Goal: Task Accomplishment & Management: Complete application form

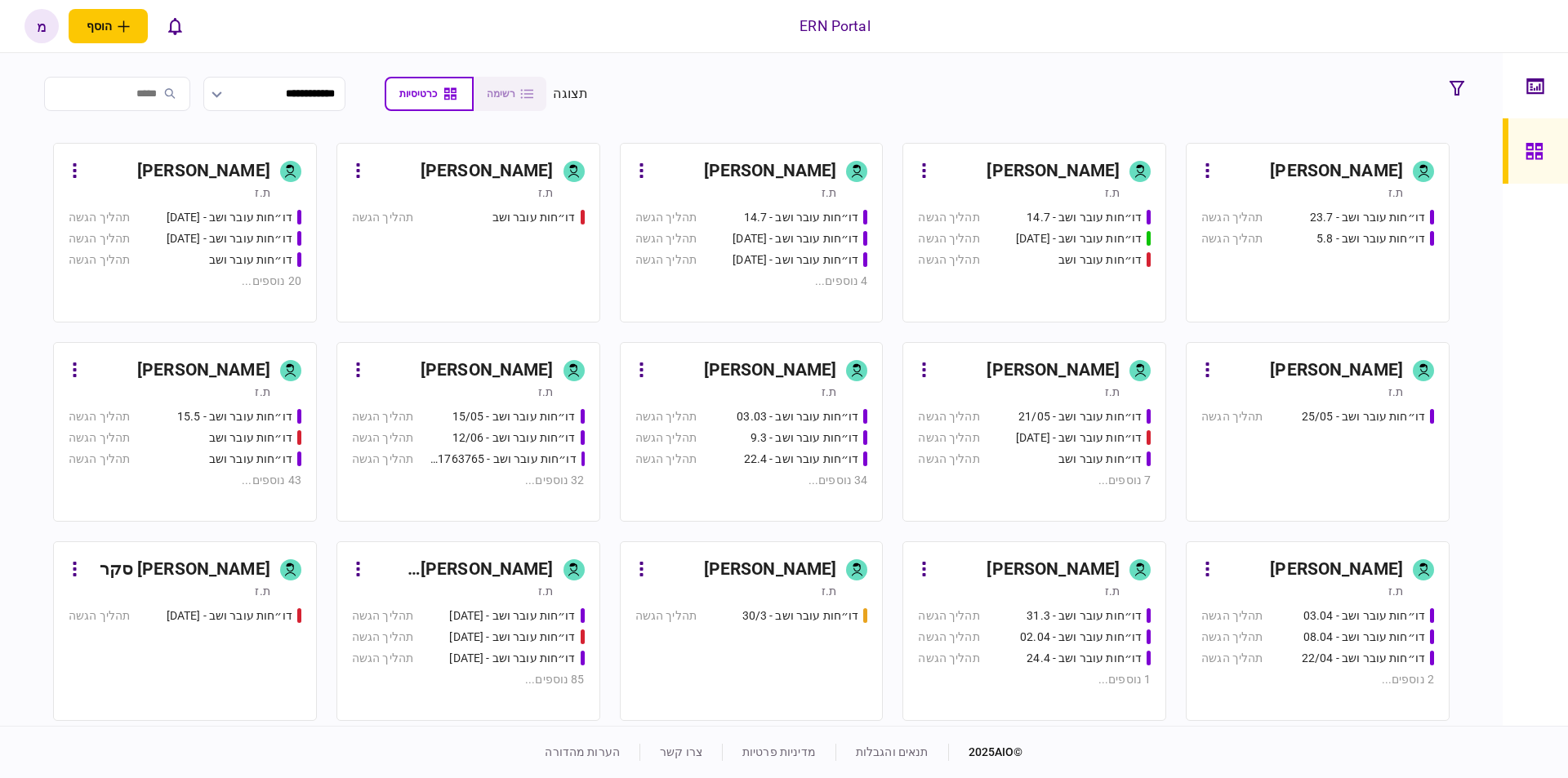
click at [1319, 265] on div "דו״חות עובר ושב - 23.7 תהליך הגשה דו״חות עובר ושב - 5.8 תהליך הגשה" at bounding box center [1317, 259] width 232 height 99
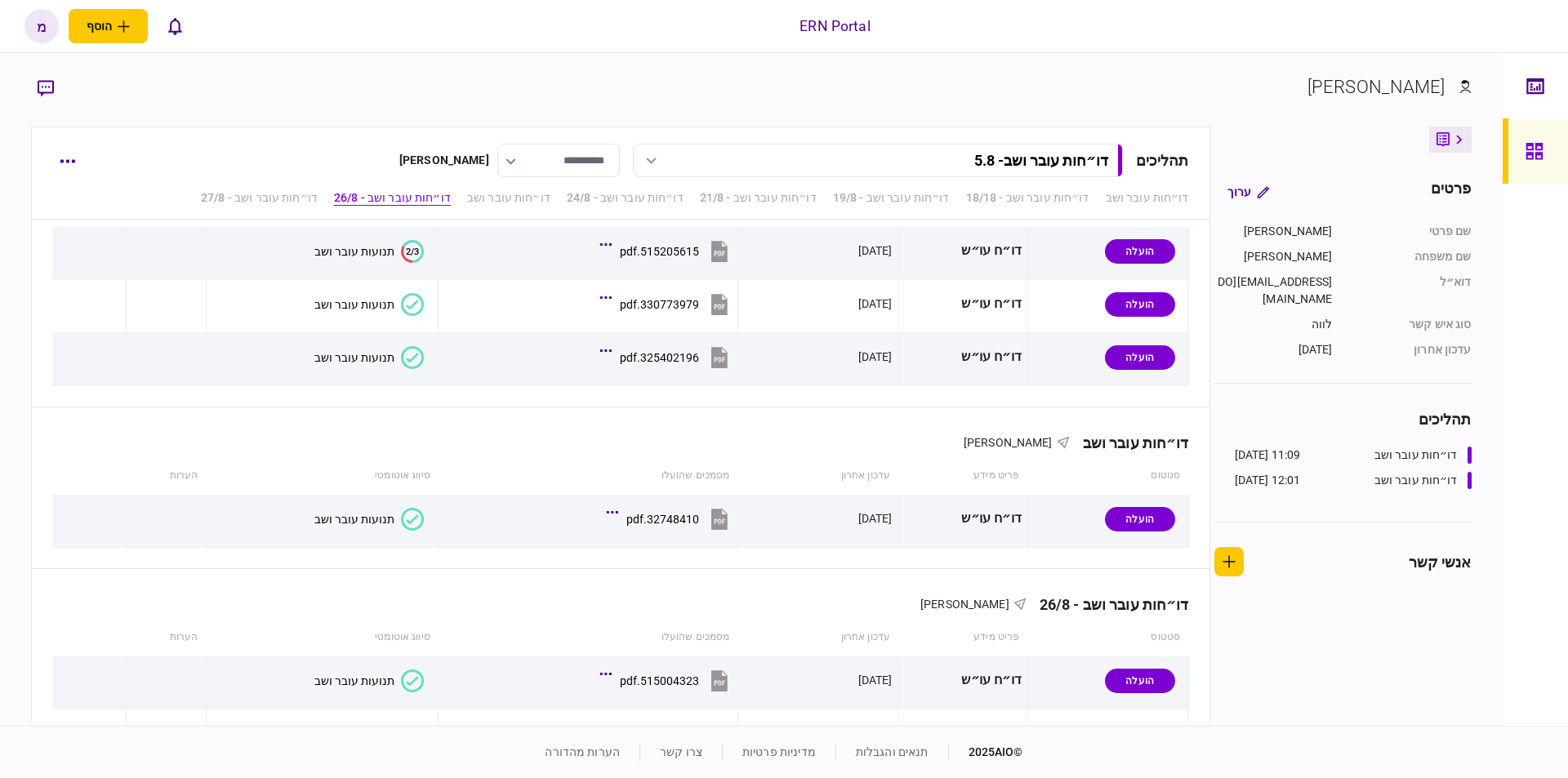
scroll to position [1140, 0]
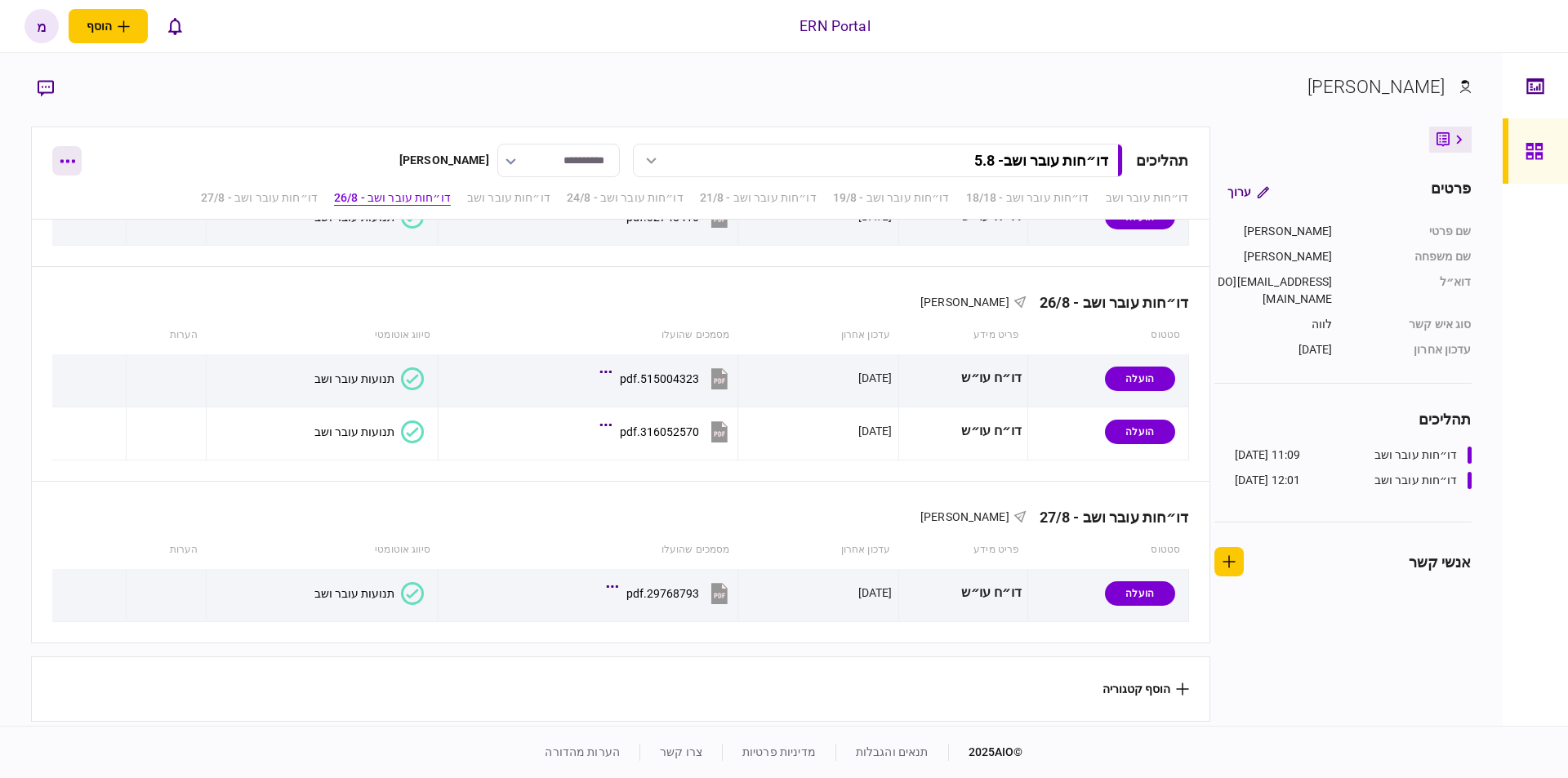
click at [68, 162] on icon "button" at bounding box center [68, 162] width 15 height 3
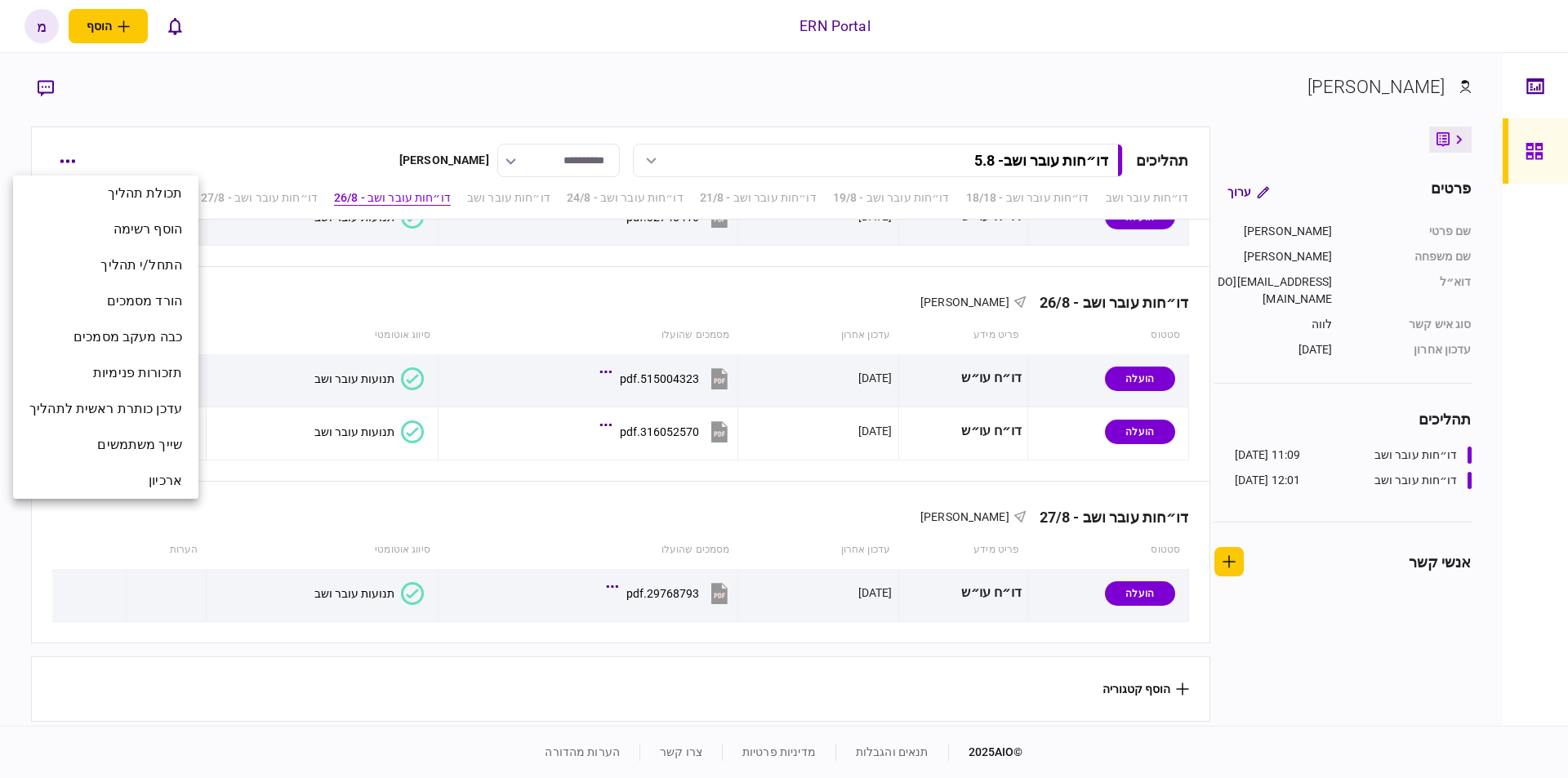
click at [1350, 664] on div at bounding box center [784, 389] width 1568 height 778
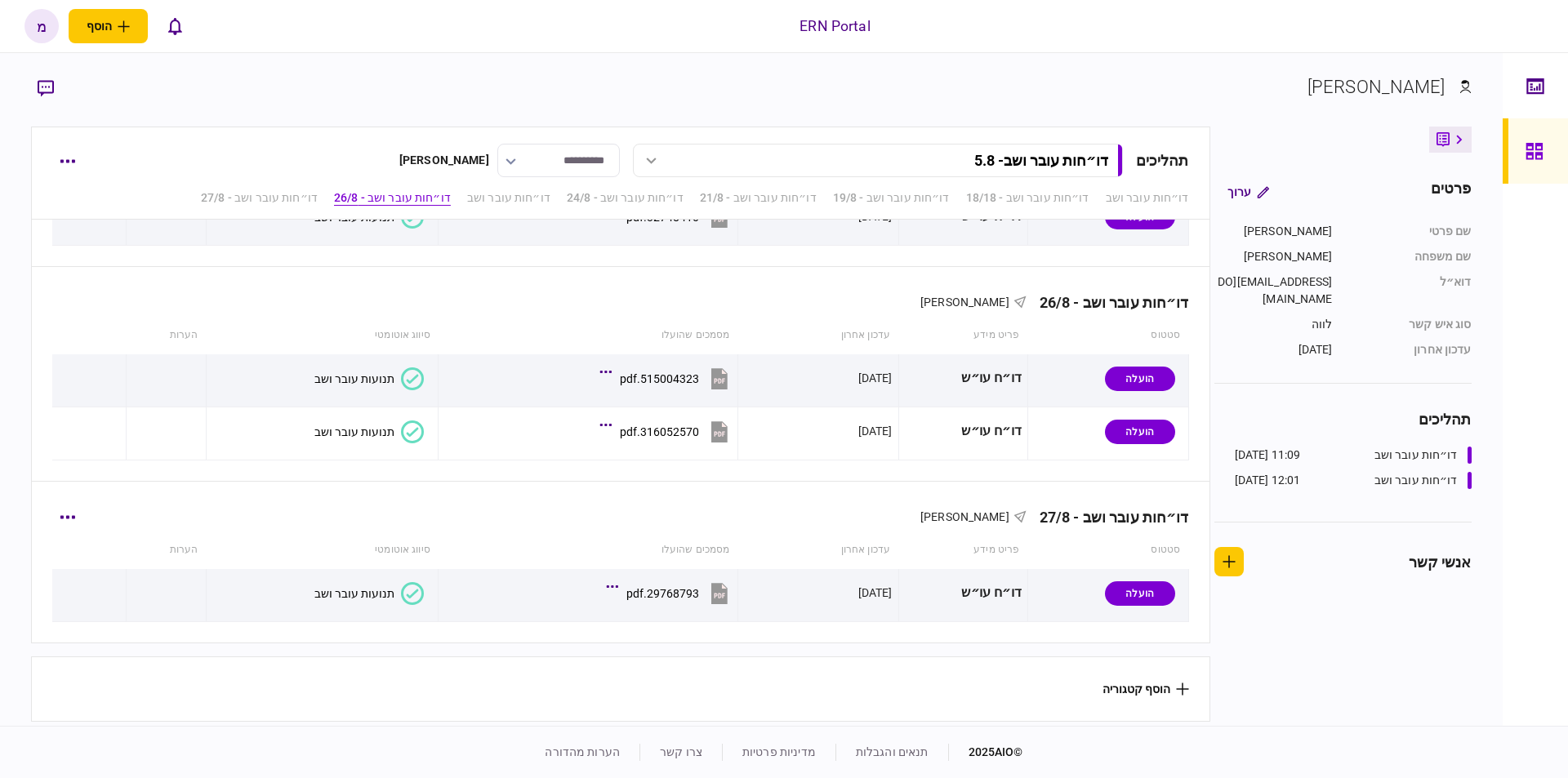
click at [513, 513] on div "דו״חות עובר ושב - 27/8 מעיין כהן" at bounding box center [620, 507] width 1136 height 50
click at [71, 515] on icon "button" at bounding box center [67, 517] width 16 height 4
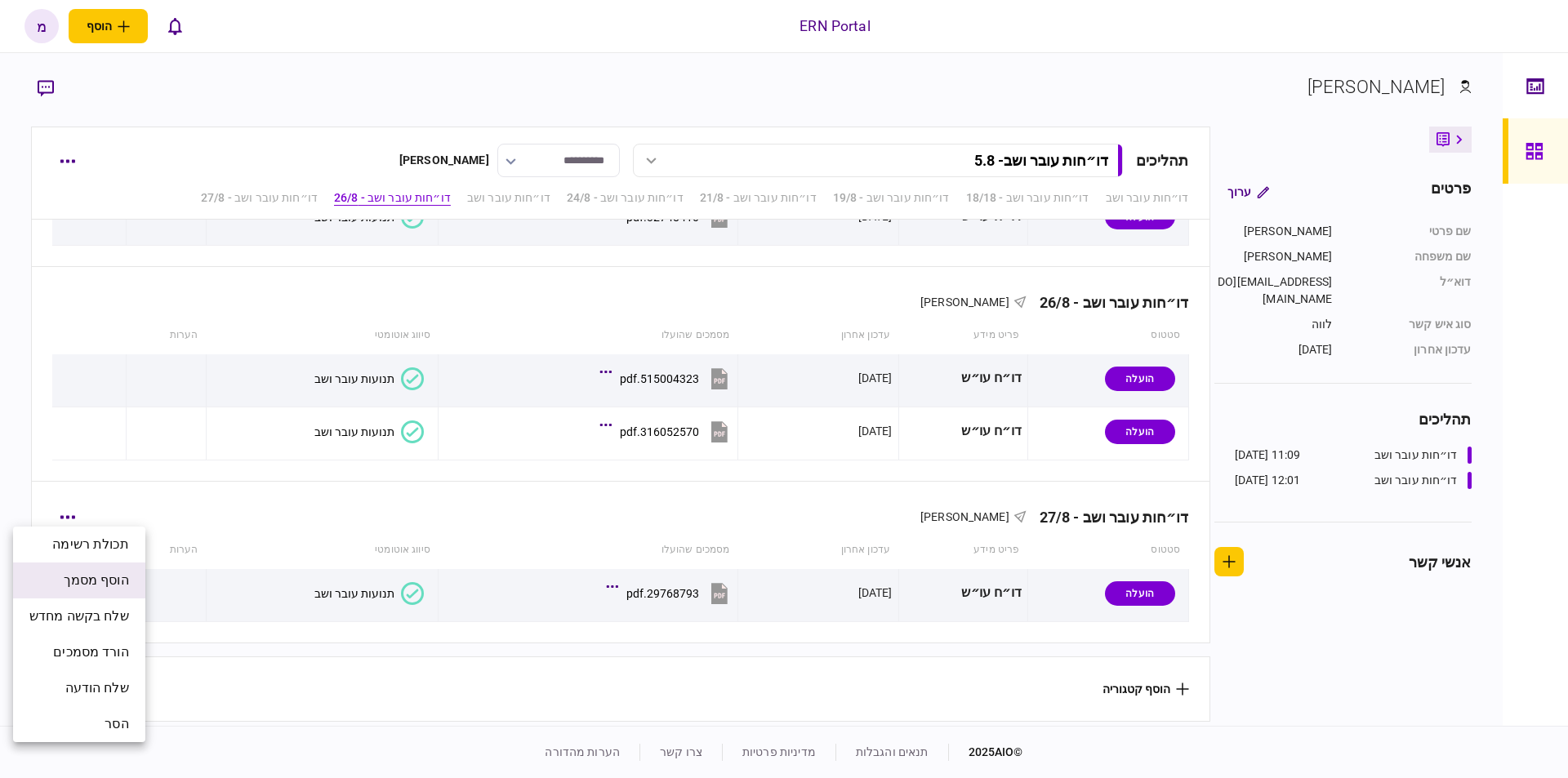
click at [121, 573] on span "הוסף מסמך" at bounding box center [97, 581] width 66 height 20
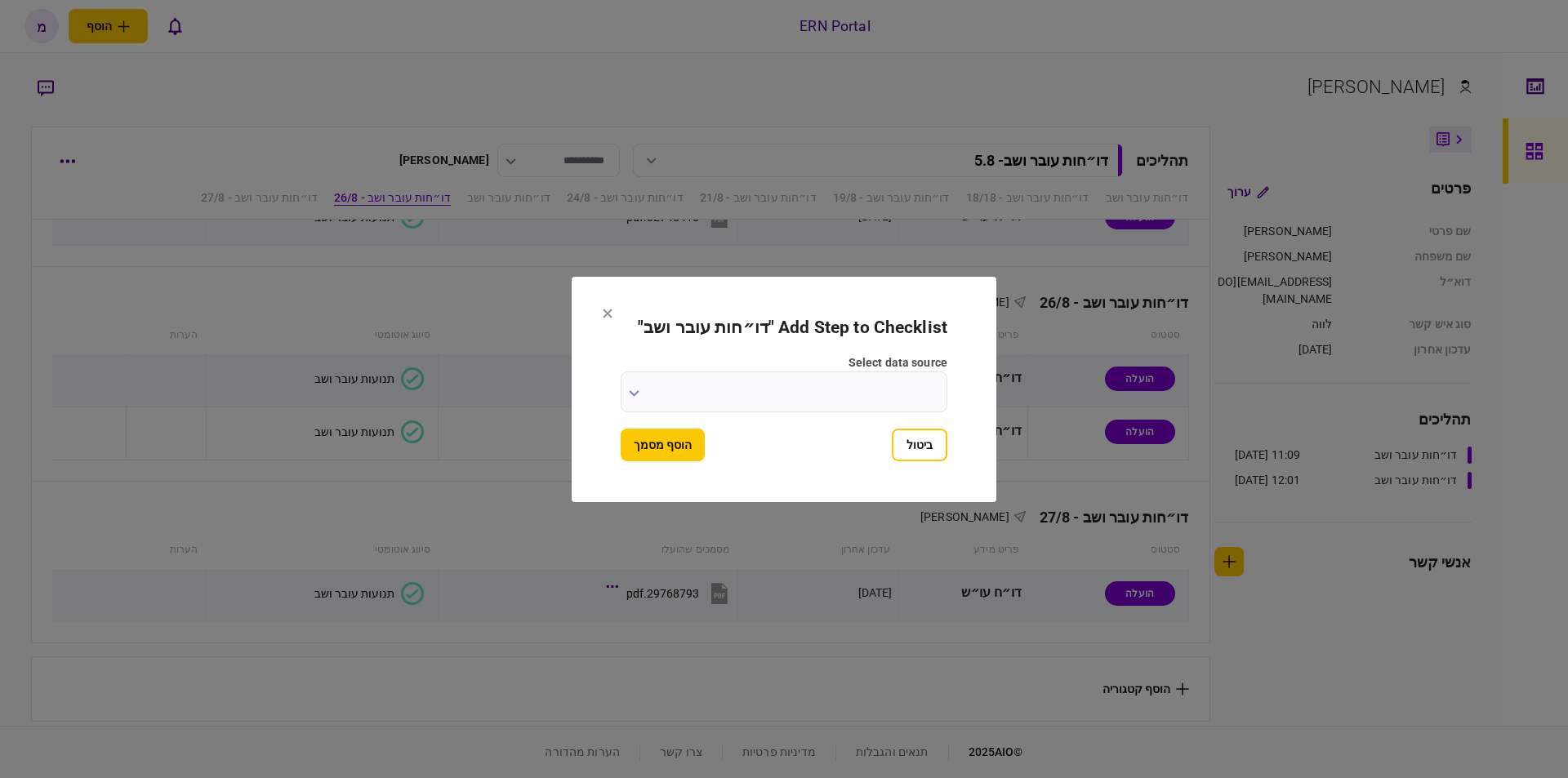
click at [630, 394] on div "select data source" at bounding box center [784, 383] width 327 height 58
click at [630, 394] on div at bounding box center [784, 389] width 1568 height 778
drag, startPoint x: 595, startPoint y: 380, endPoint x: 615, endPoint y: 380, distance: 20.0
click at [599, 380] on section "Add Step to Checklist " דו״חות עובר ושב " select data source ביטול הוסף מסמך" at bounding box center [784, 389] width 425 height 225
click at [628, 385] on input "select data source" at bounding box center [784, 392] width 327 height 41
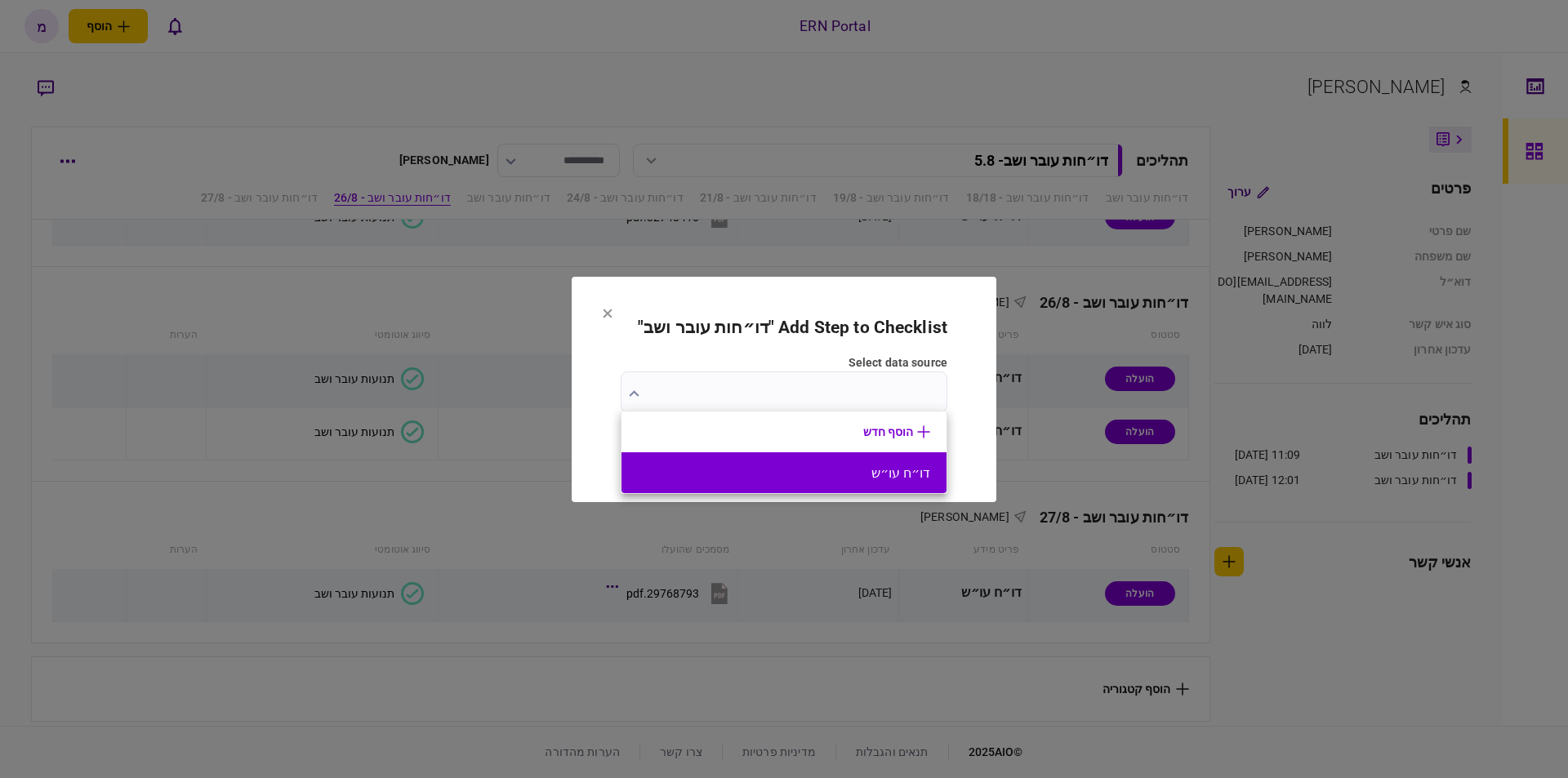
click at [736, 472] on button "דו״ח עו״ש" at bounding box center [784, 473] width 292 height 16
type input "*********"
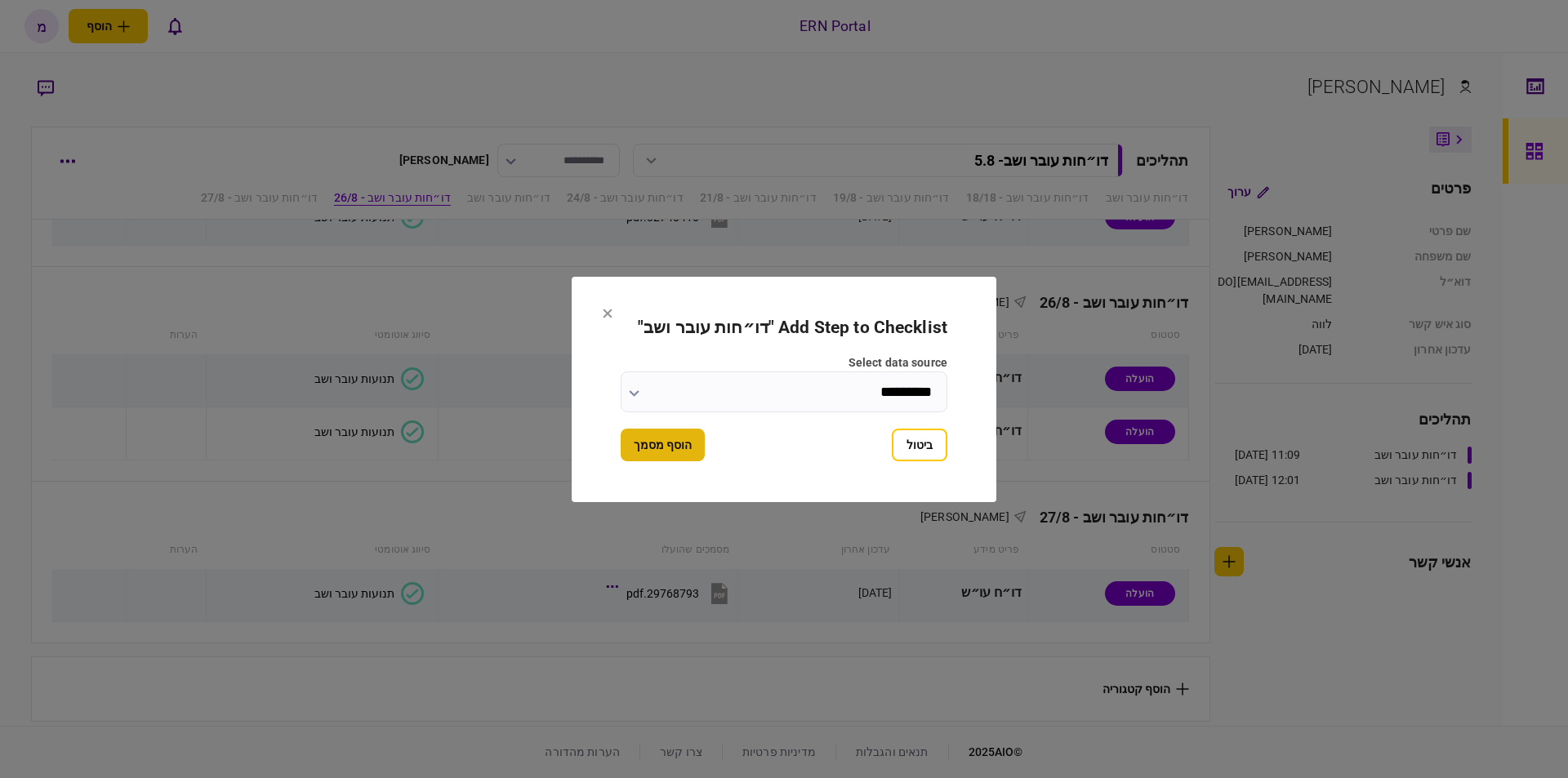
click at [684, 449] on button "הוסף מסמך" at bounding box center [663, 445] width 84 height 33
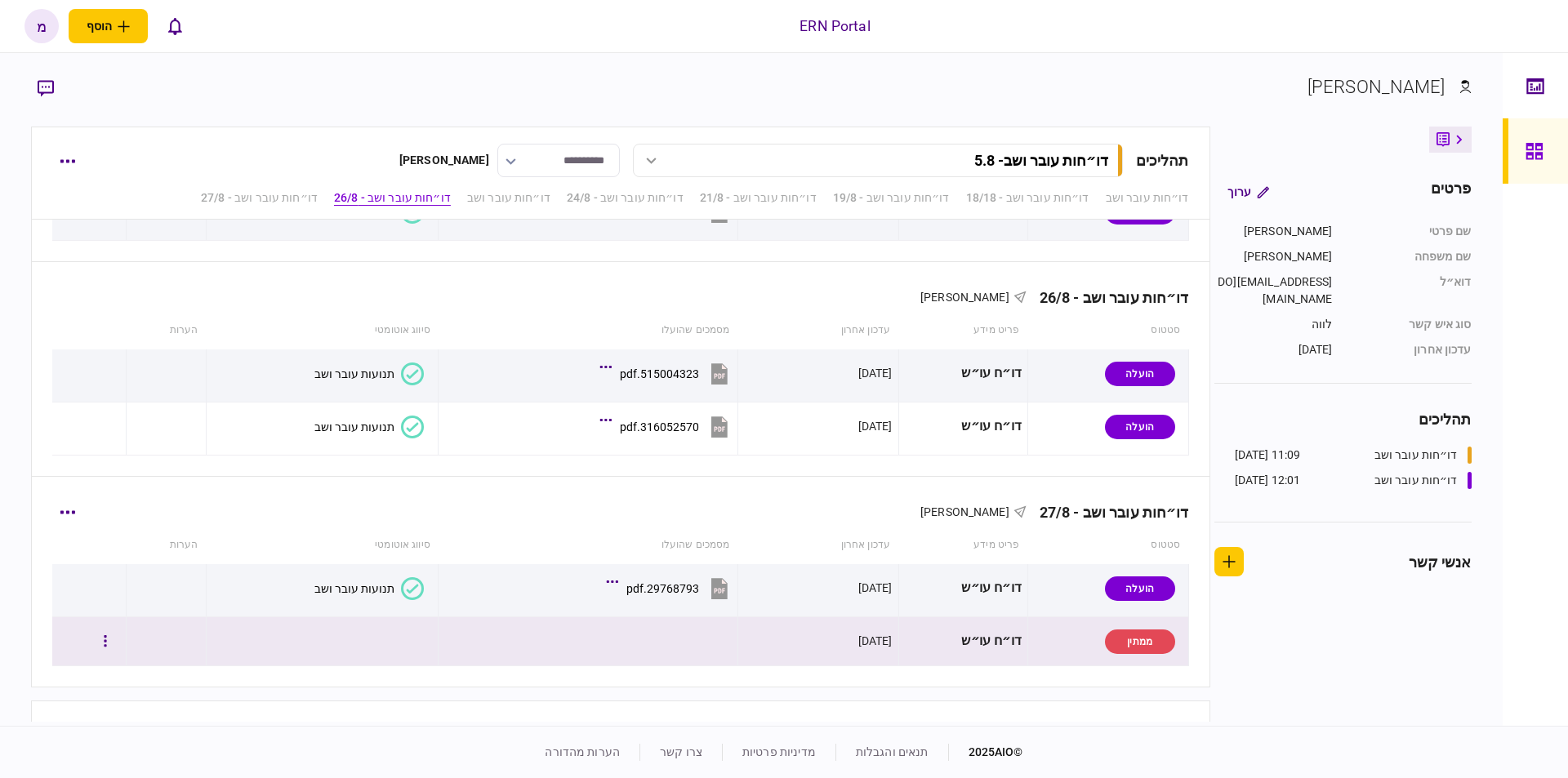
click at [719, 641] on td at bounding box center [588, 642] width 300 height 49
click at [110, 633] on button "button" at bounding box center [105, 642] width 30 height 30
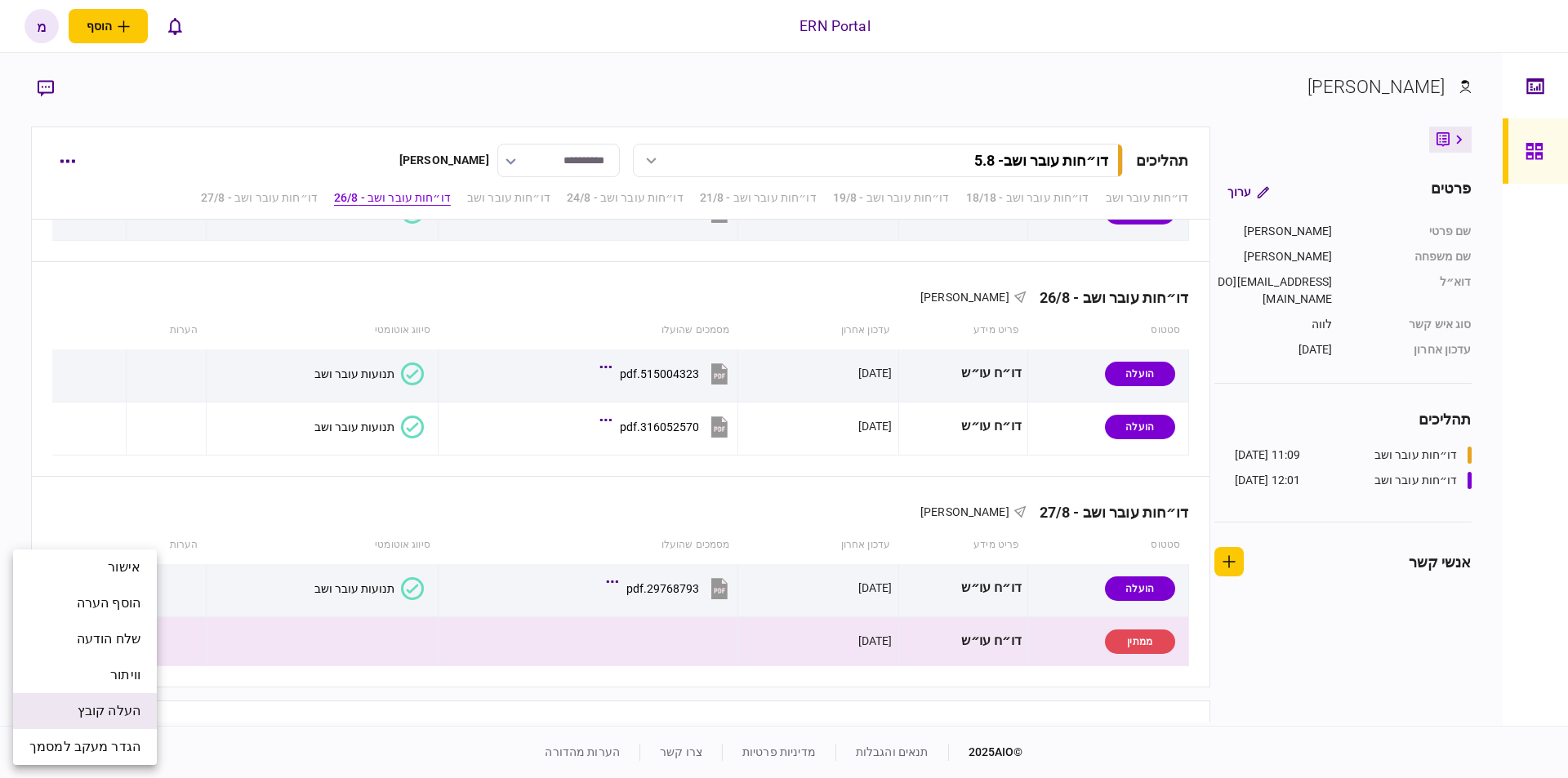
click at [102, 707] on span "העלה קובץ" at bounding box center [108, 711] width 63 height 20
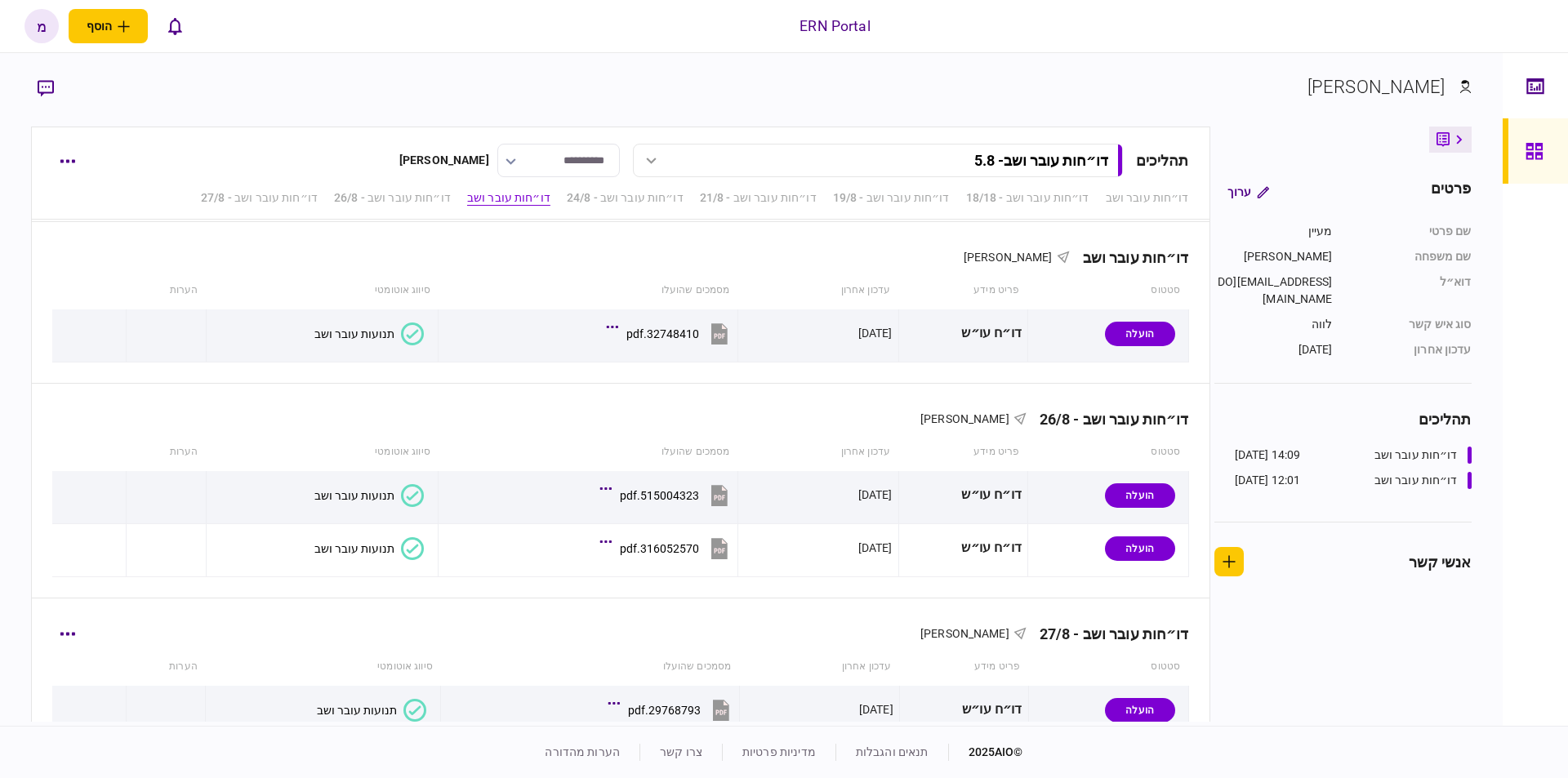
scroll to position [1193, 0]
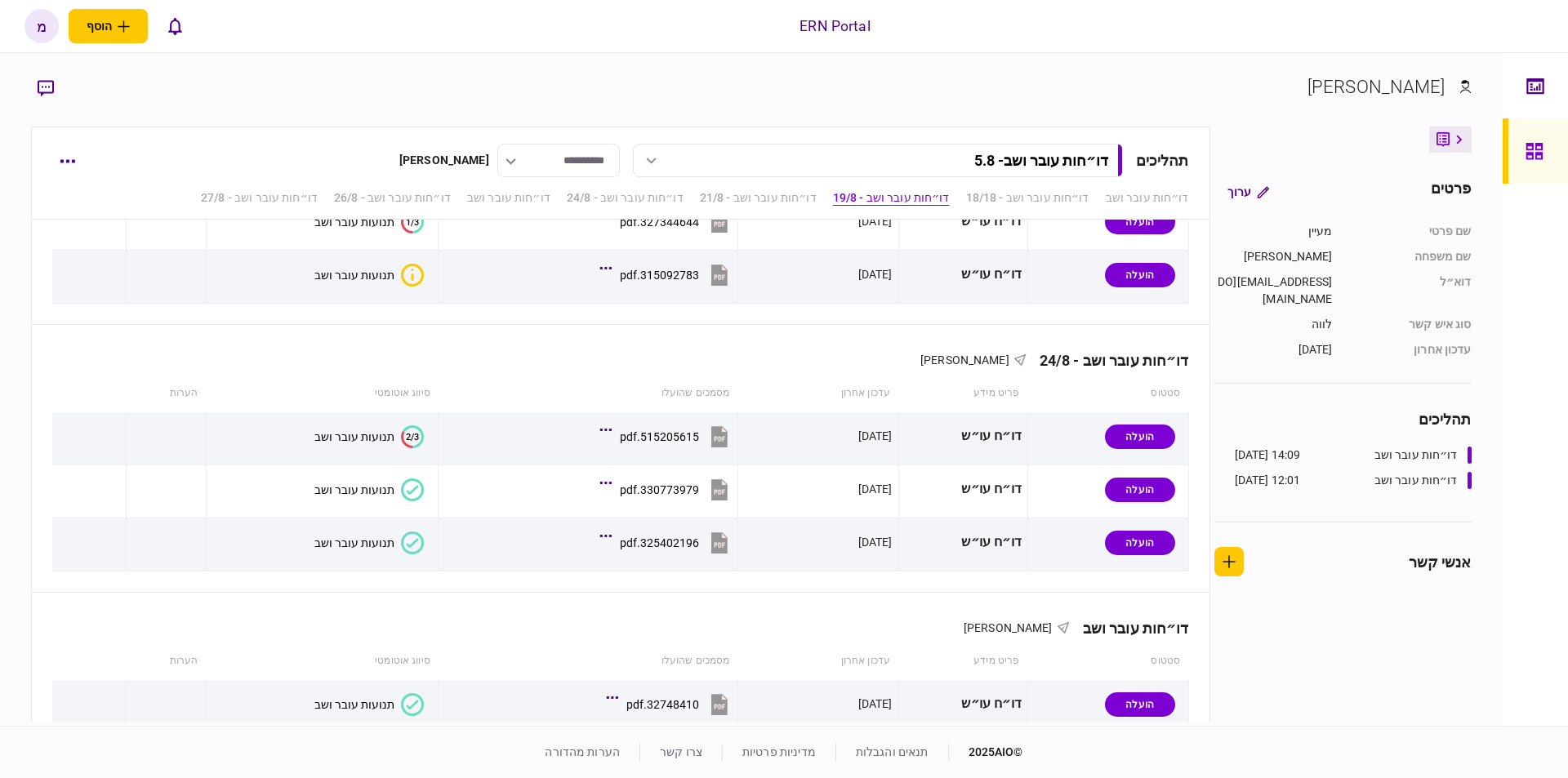
scroll to position [1193, 0]
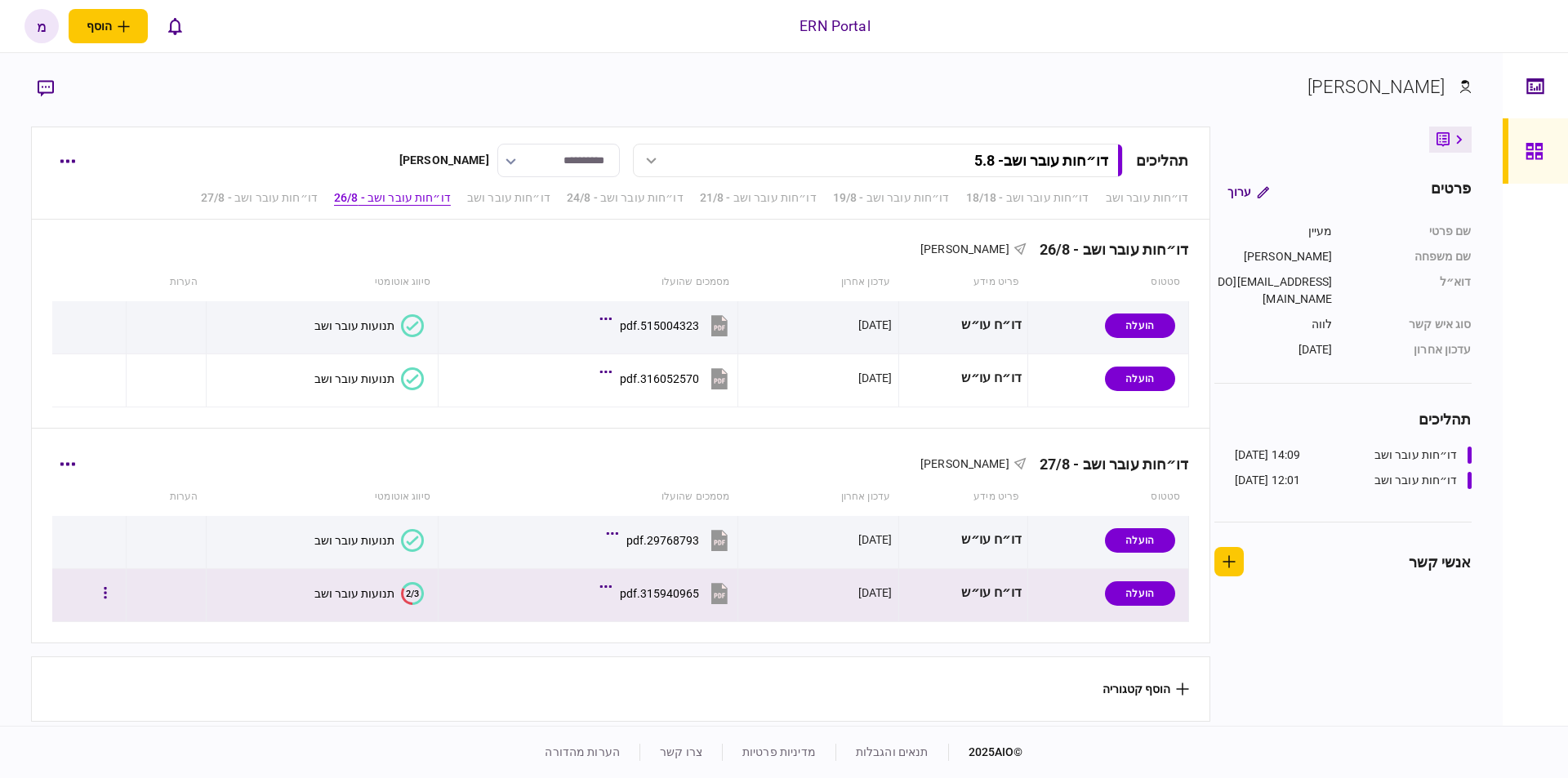
click at [407, 582] on icon "2/3" at bounding box center [412, 594] width 23 height 23
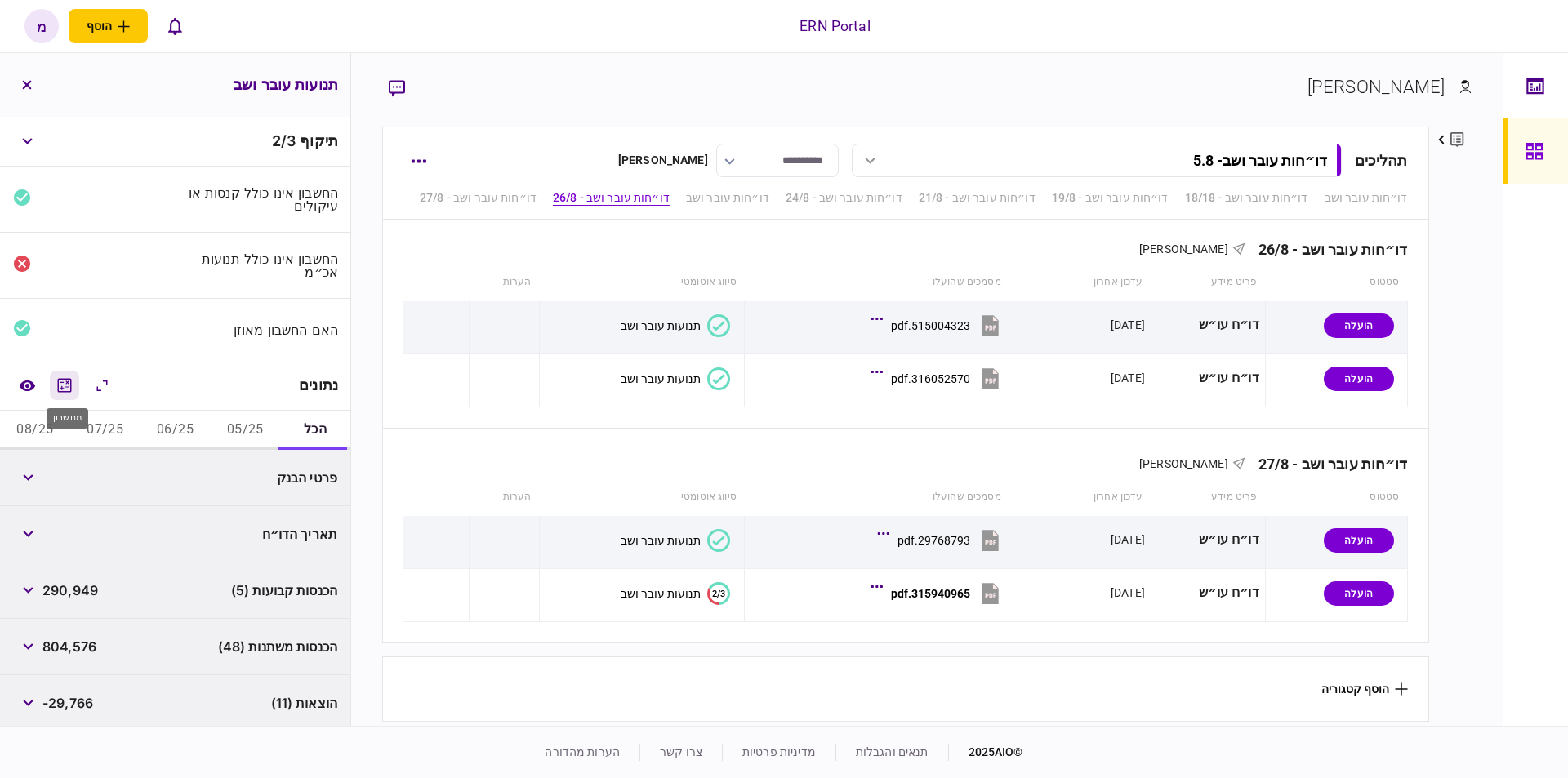
click at [60, 389] on icon "מחשבון" at bounding box center [65, 385] width 20 height 20
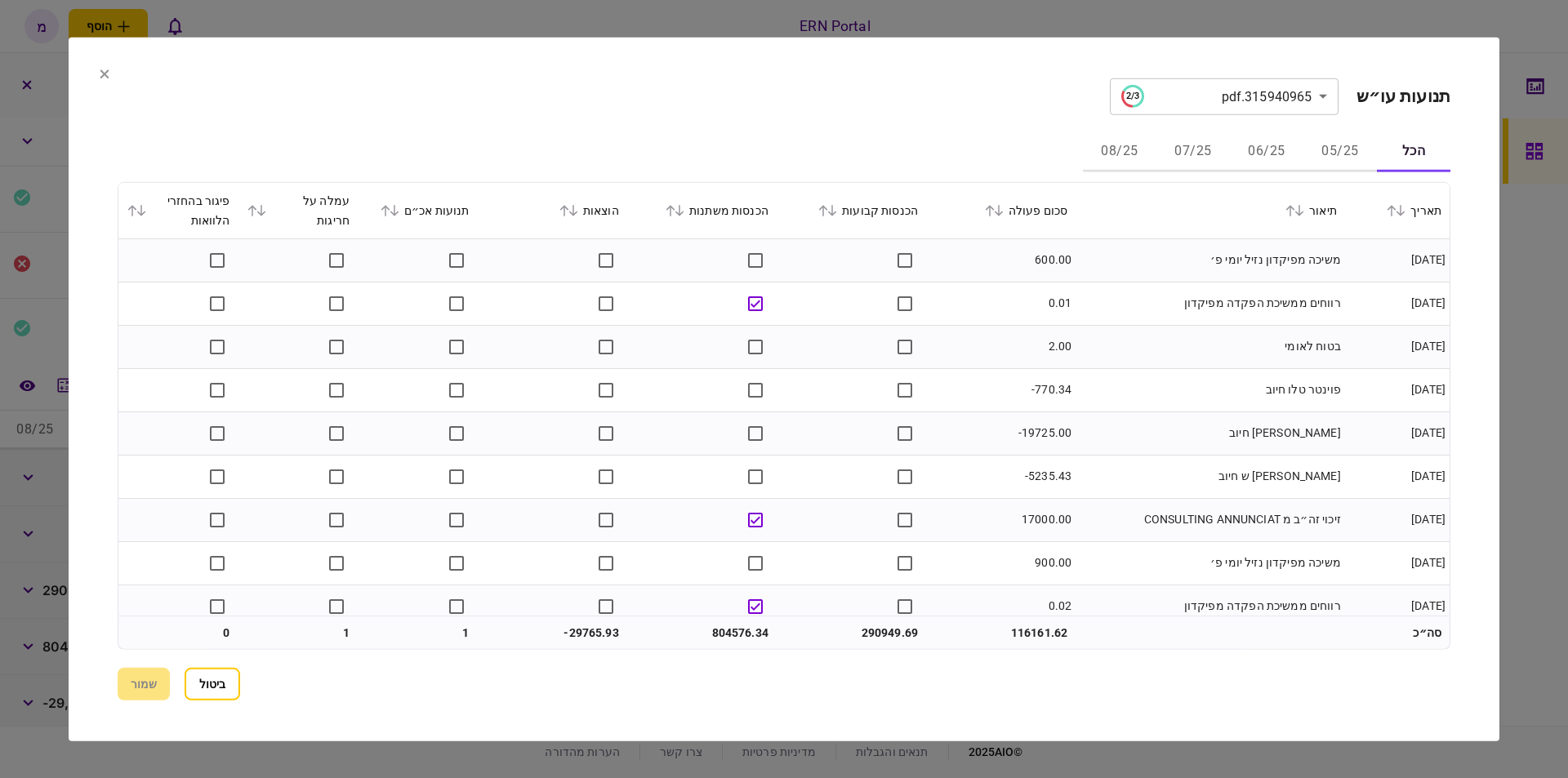
click at [1326, 150] on button "05/25" at bounding box center [1340, 152] width 73 height 39
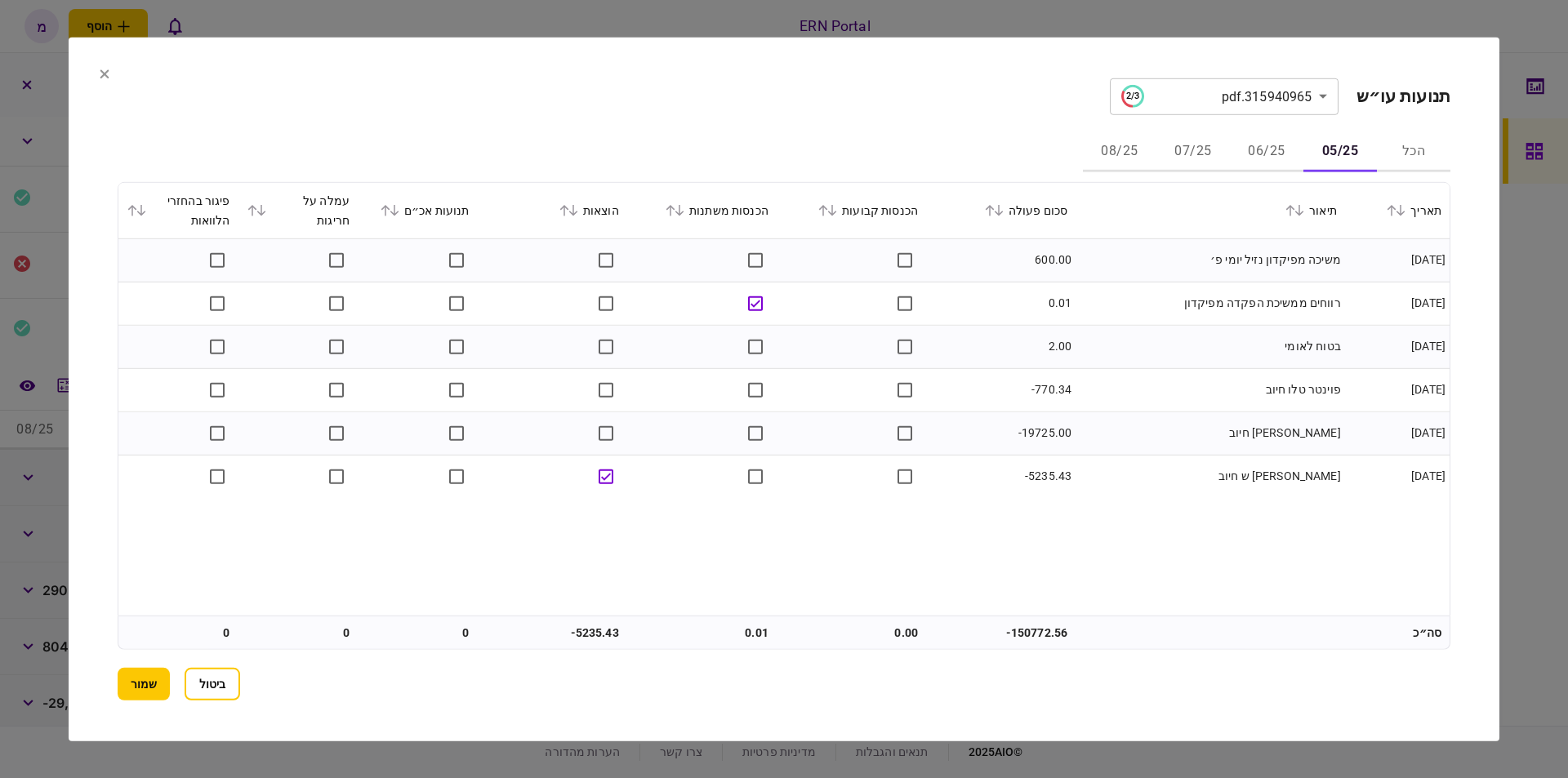
click at [590, 629] on td "-5235.43" at bounding box center [553, 633] width 149 height 33
click at [582, 632] on td "-5235.43" at bounding box center [553, 633] width 149 height 33
drag, startPoint x: 577, startPoint y: 633, endPoint x: 604, endPoint y: 627, distance: 27.7
click at [604, 627] on td "-5235.43" at bounding box center [553, 633] width 149 height 33
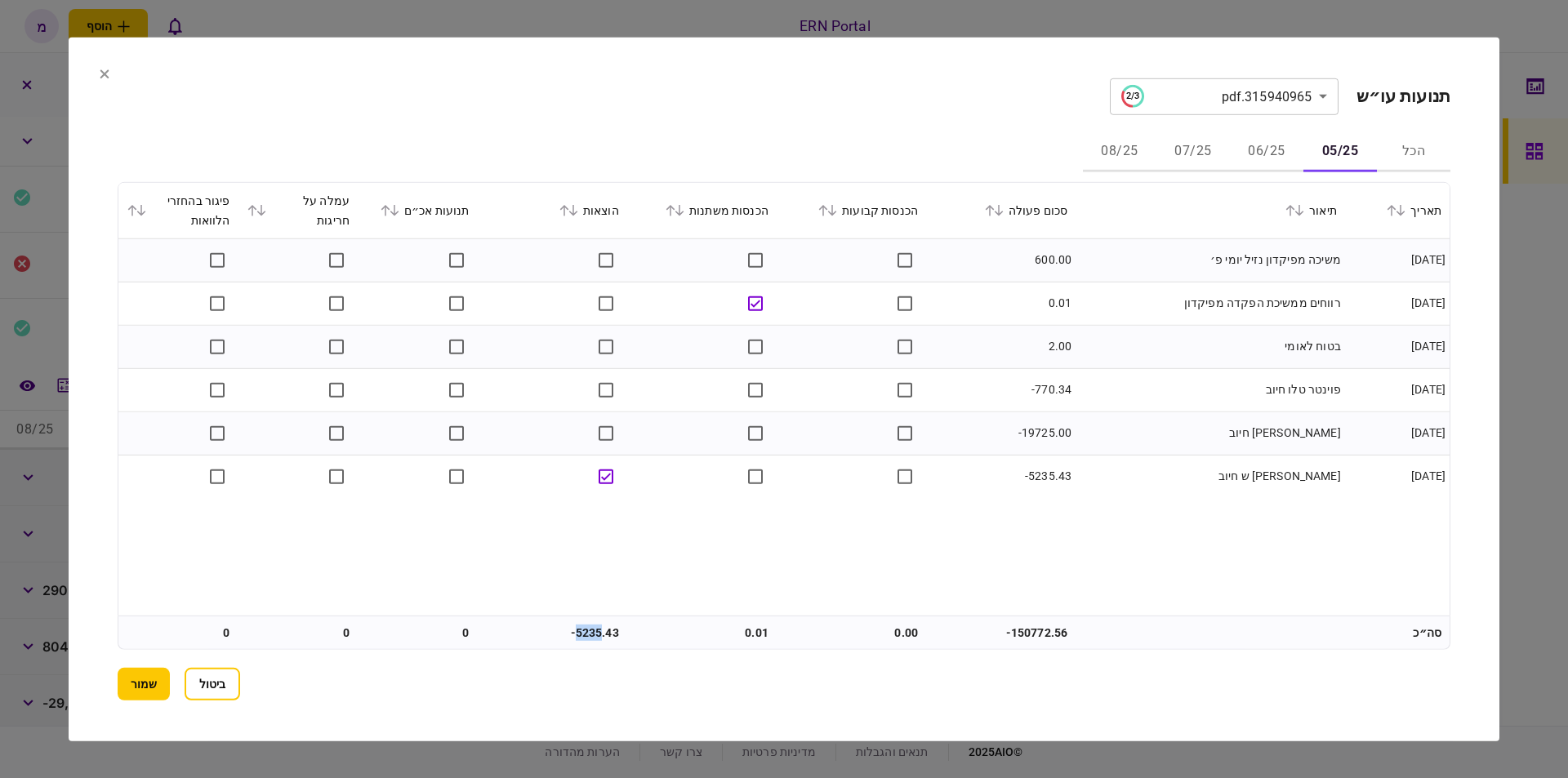
copy td "5235"
click at [149, 682] on button "שמור" at bounding box center [144, 684] width 53 height 33
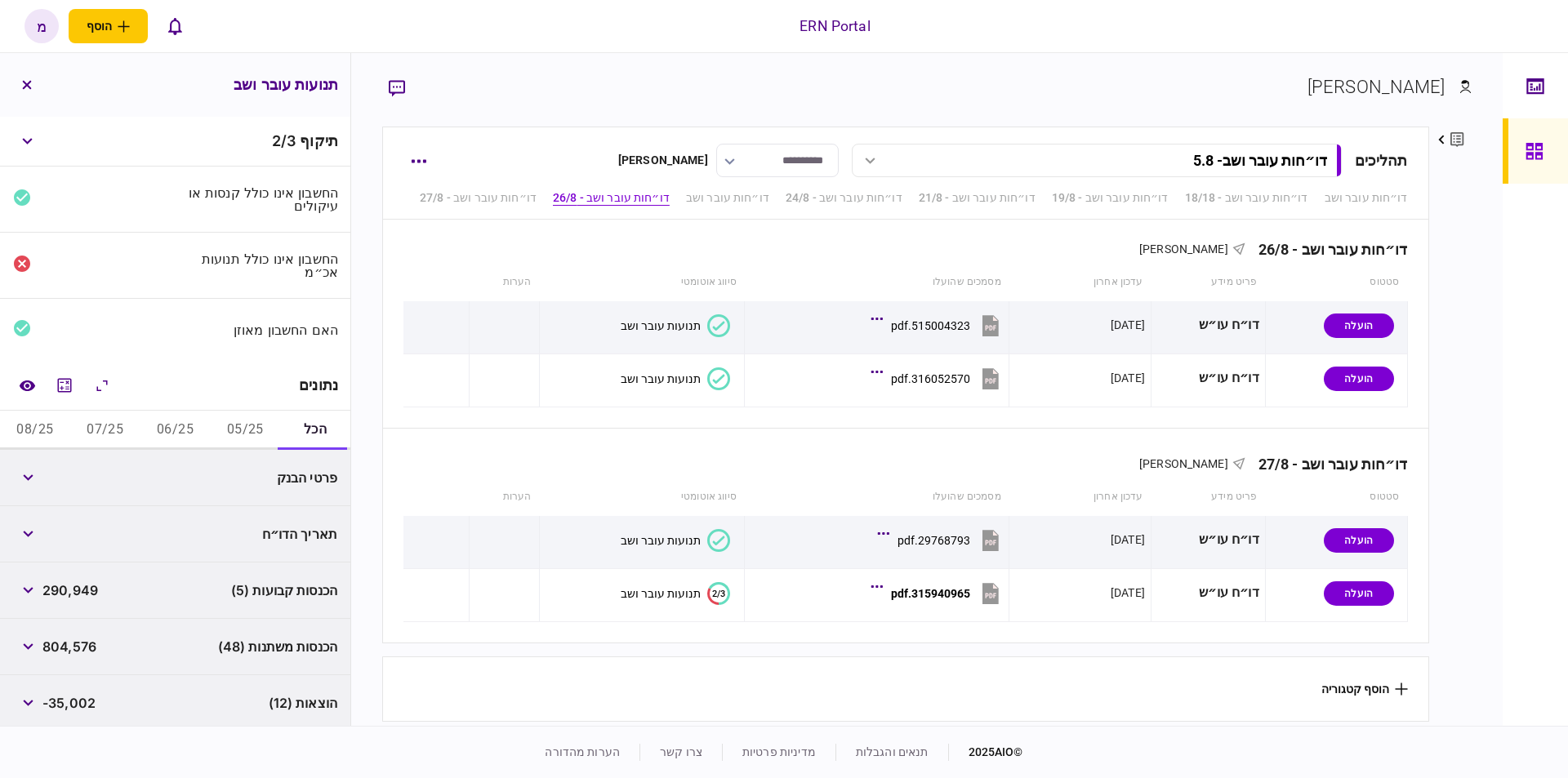
click at [214, 424] on button "05/25" at bounding box center [245, 430] width 70 height 39
drag, startPoint x: 104, startPoint y: 647, endPoint x: 48, endPoint y: 639, distance: 56.6
click at [48, 639] on div "יתרת סוף החודש (1) -105,719" at bounding box center [175, 647] width 350 height 57
copy span "-105,719"
drag, startPoint x: 176, startPoint y: 427, endPoint x: 167, endPoint y: 421, distance: 10.8
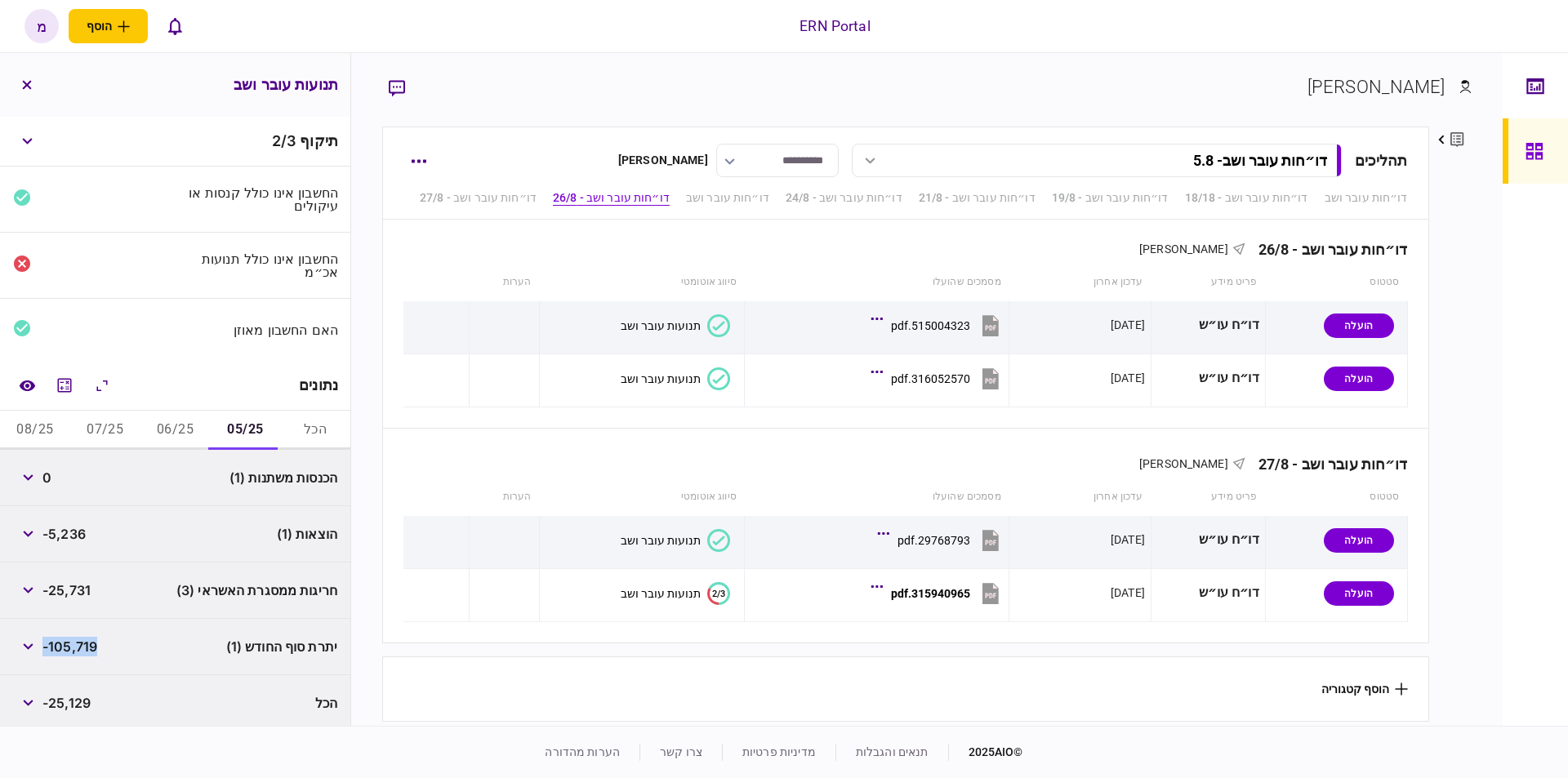
click at [176, 427] on button "06/25" at bounding box center [175, 430] width 70 height 39
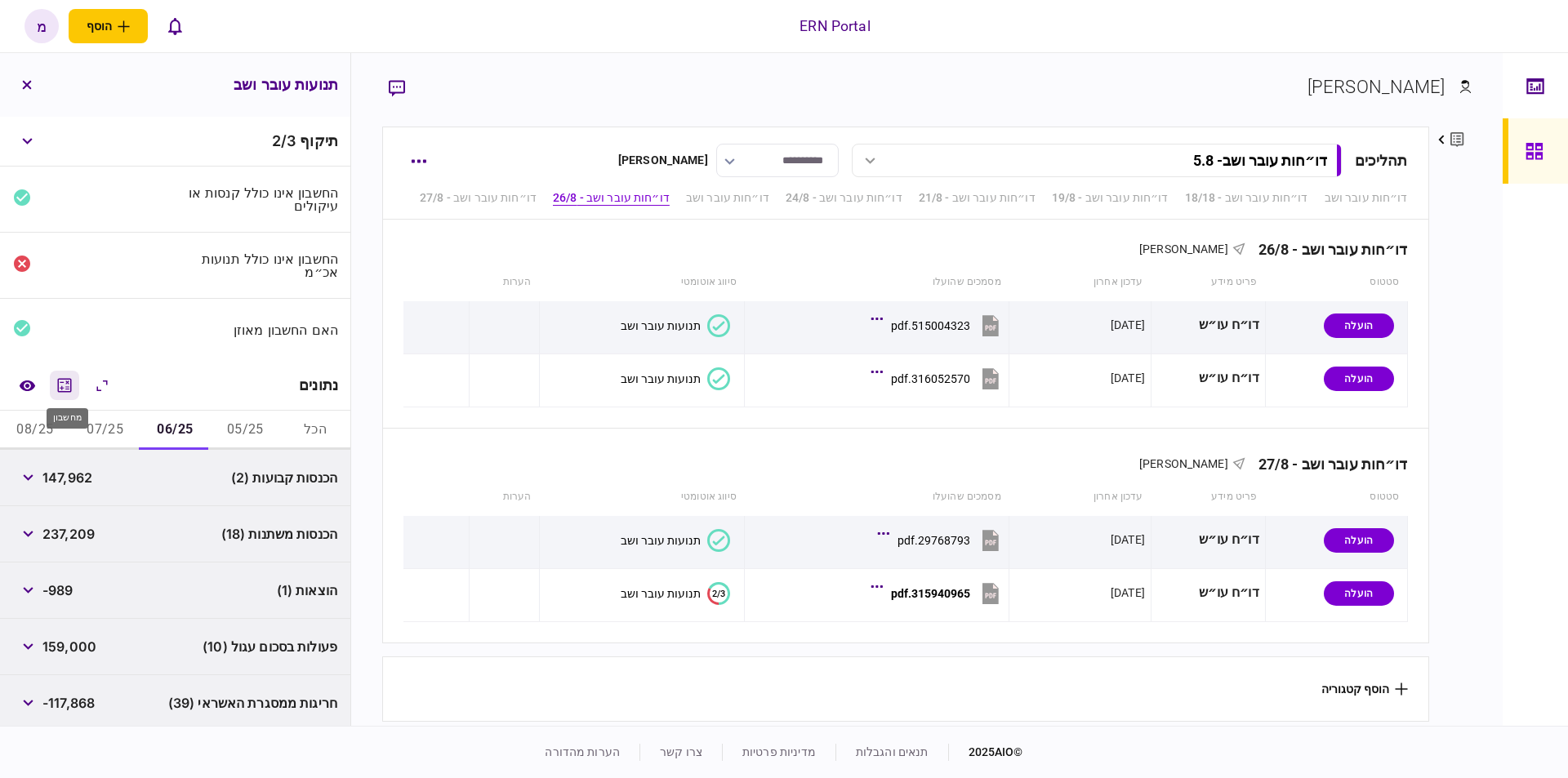
click at [68, 375] on icon "מחשבון" at bounding box center [65, 385] width 20 height 20
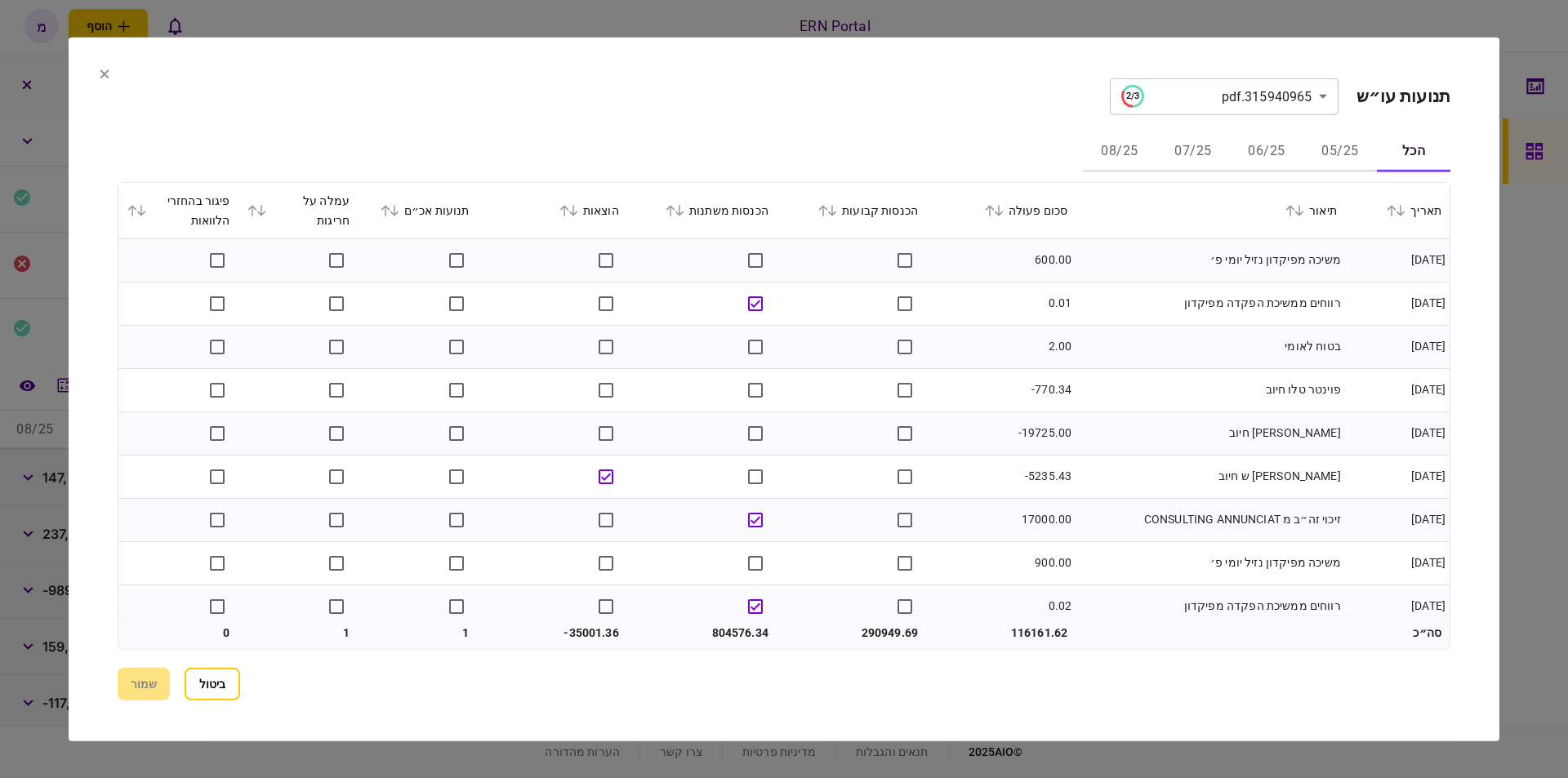
click at [1257, 149] on button "06/25" at bounding box center [1266, 152] width 73 height 39
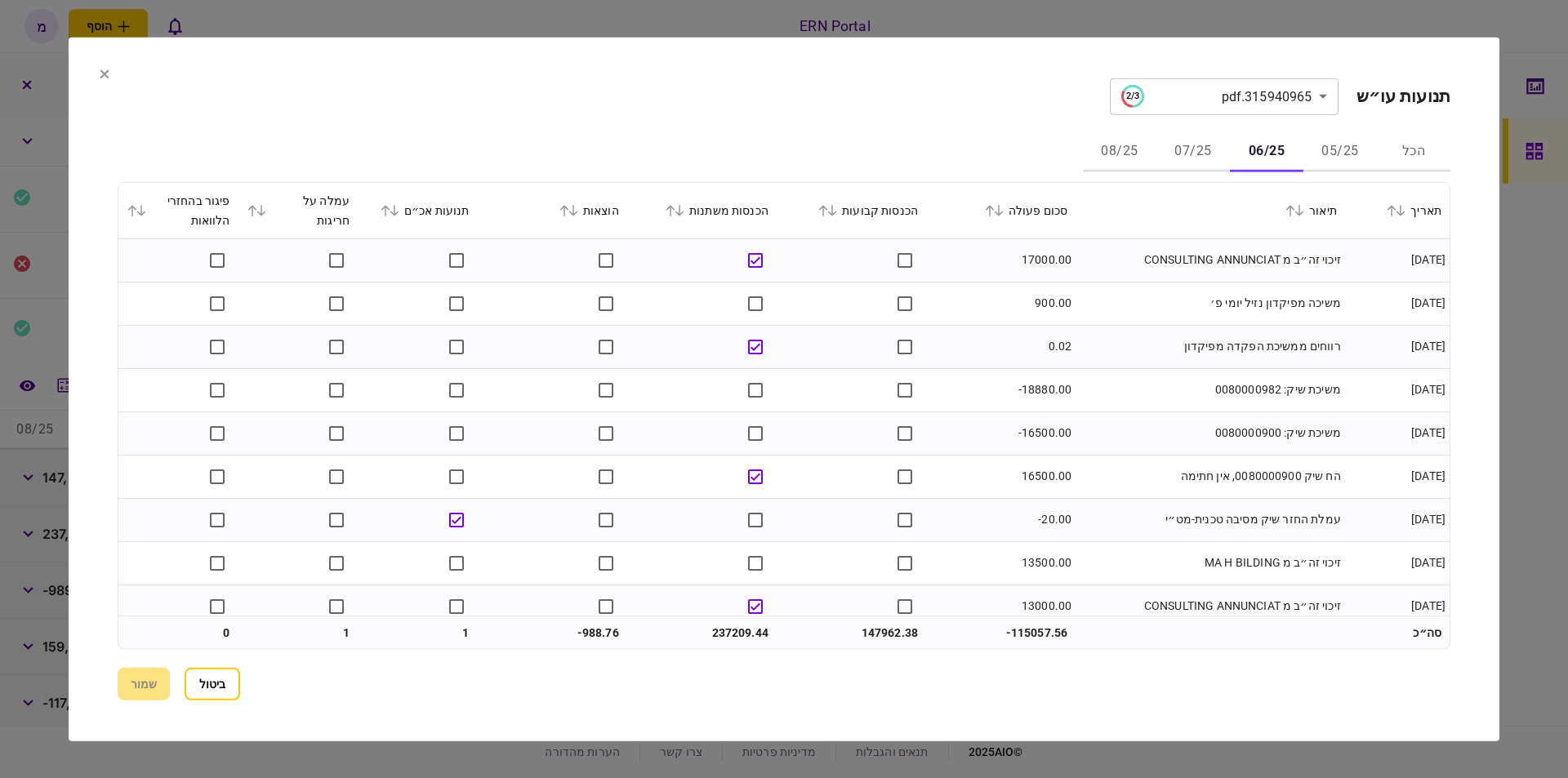
click at [833, 305] on td at bounding box center [851, 303] width 149 height 44
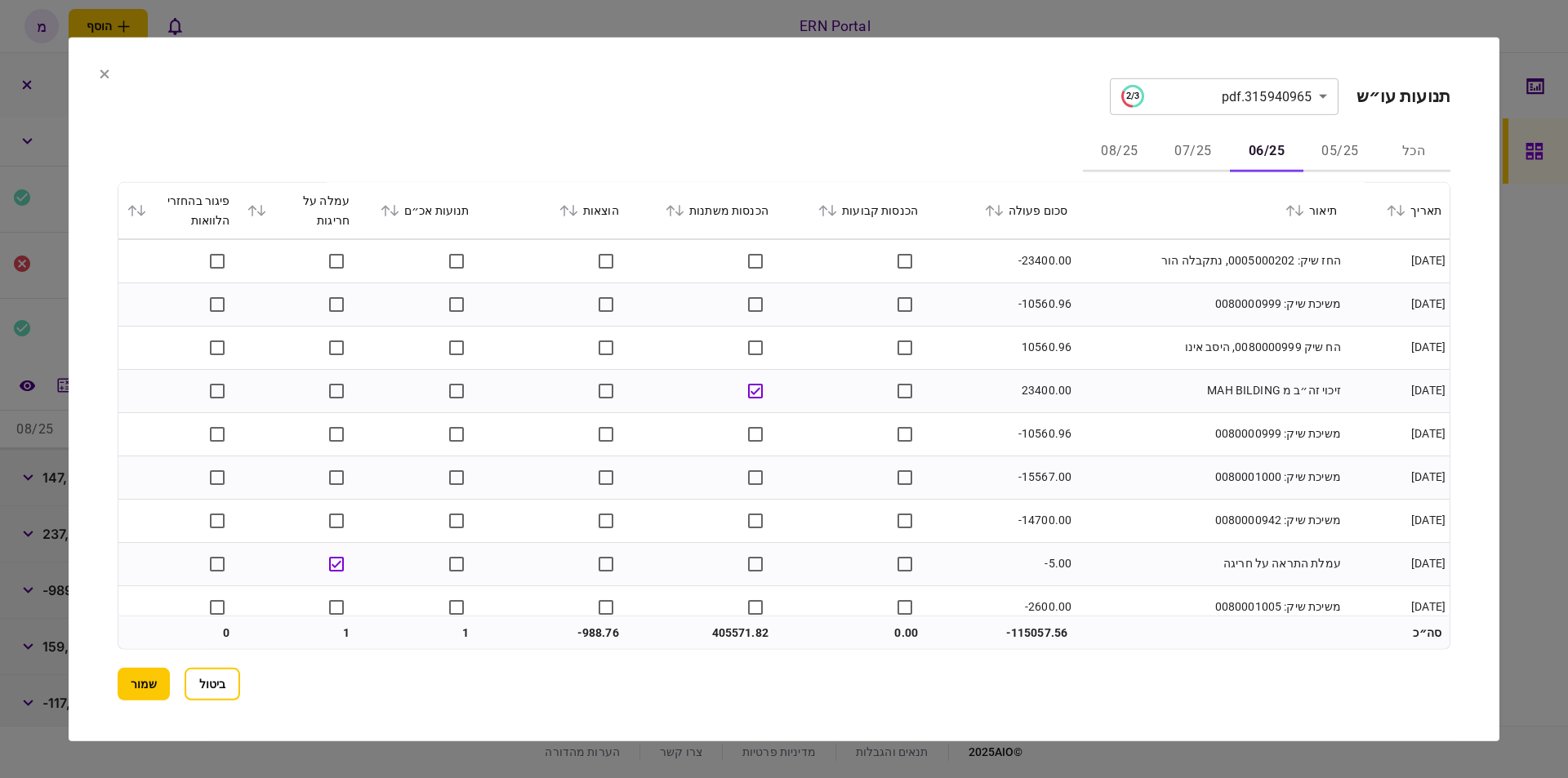
scroll to position [4290, 0]
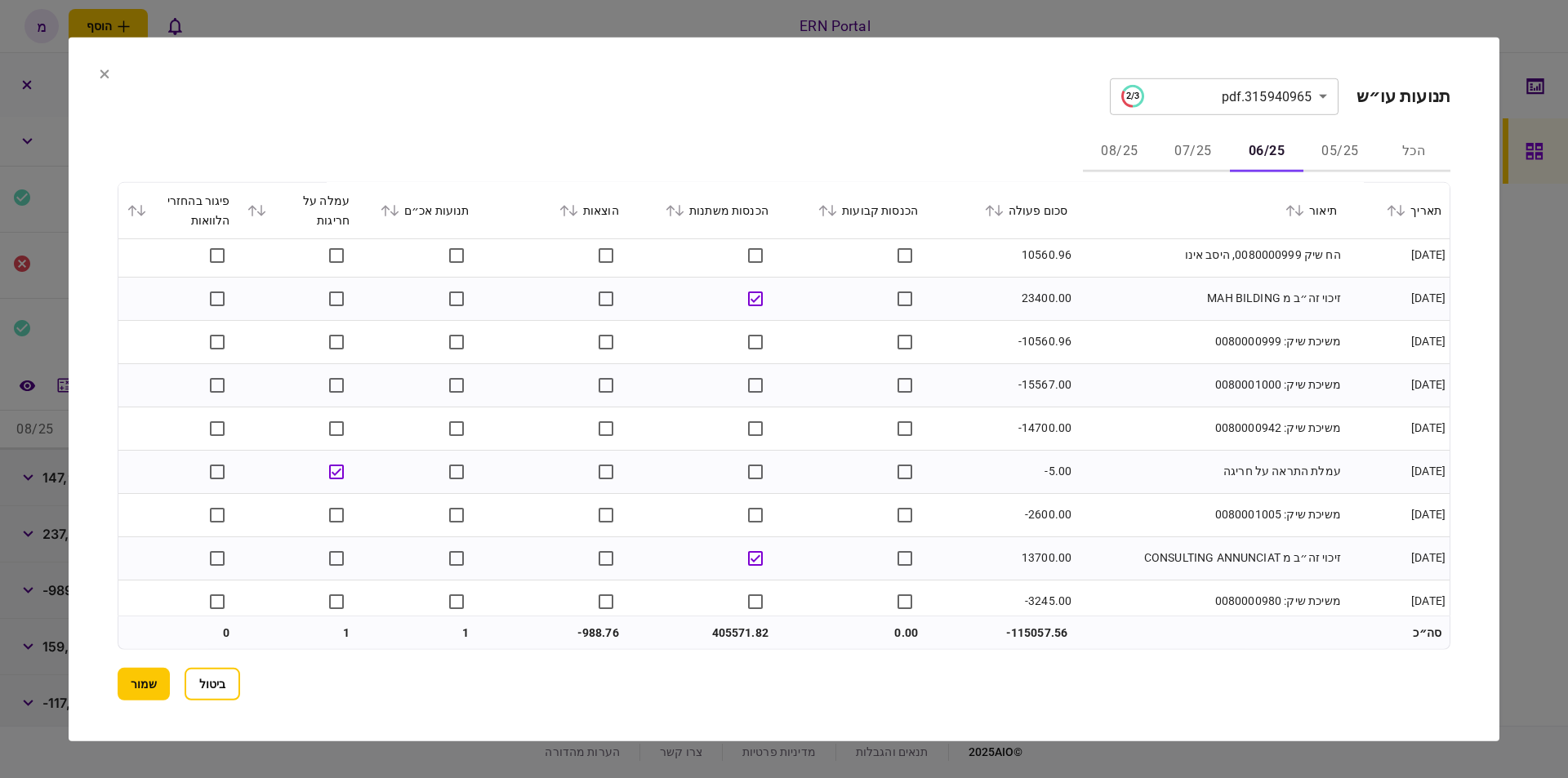
click at [1093, 480] on td "עמלת התראה על חריגה" at bounding box center [1210, 472] width 269 height 44
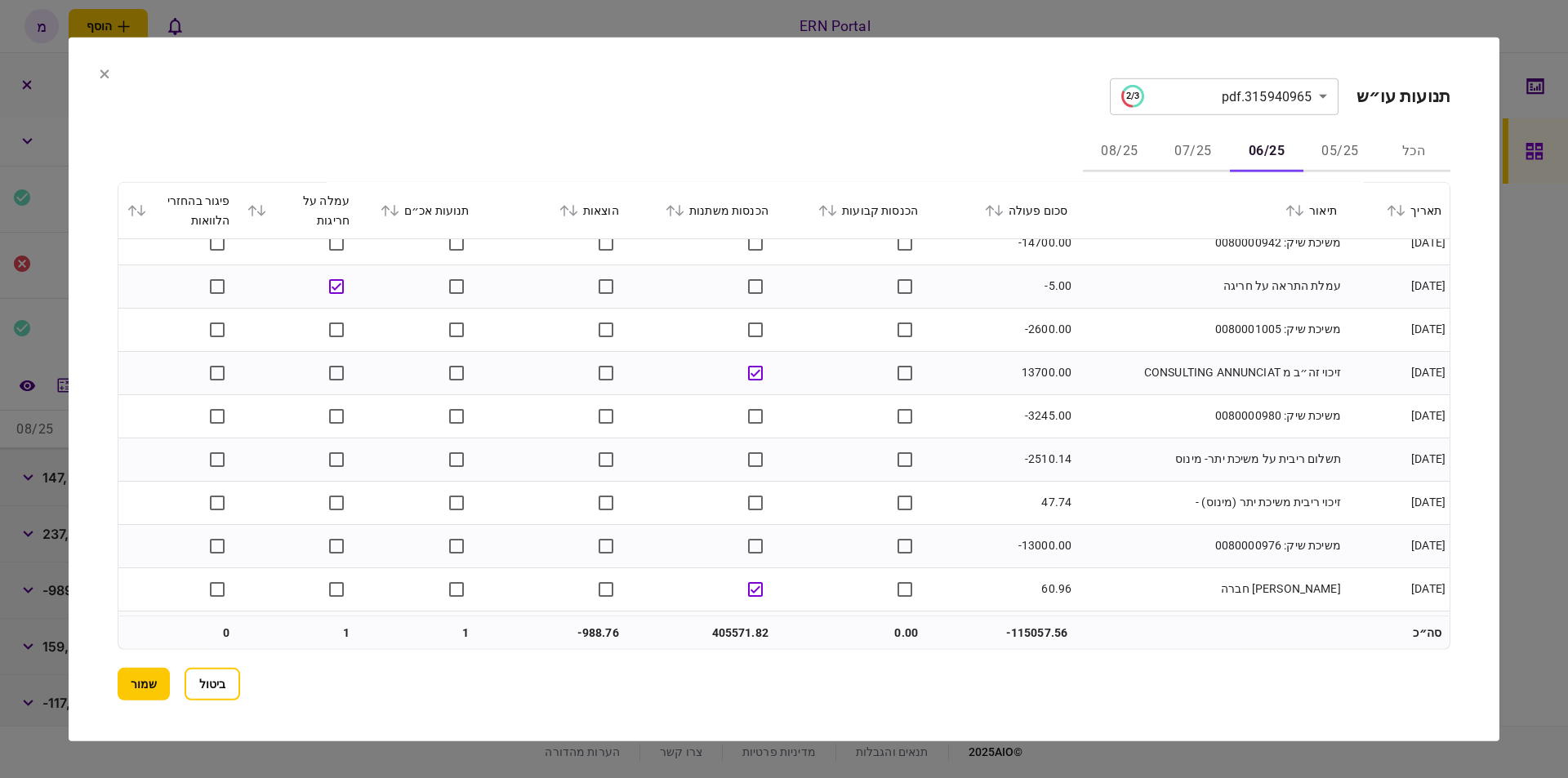
scroll to position [4560, 0]
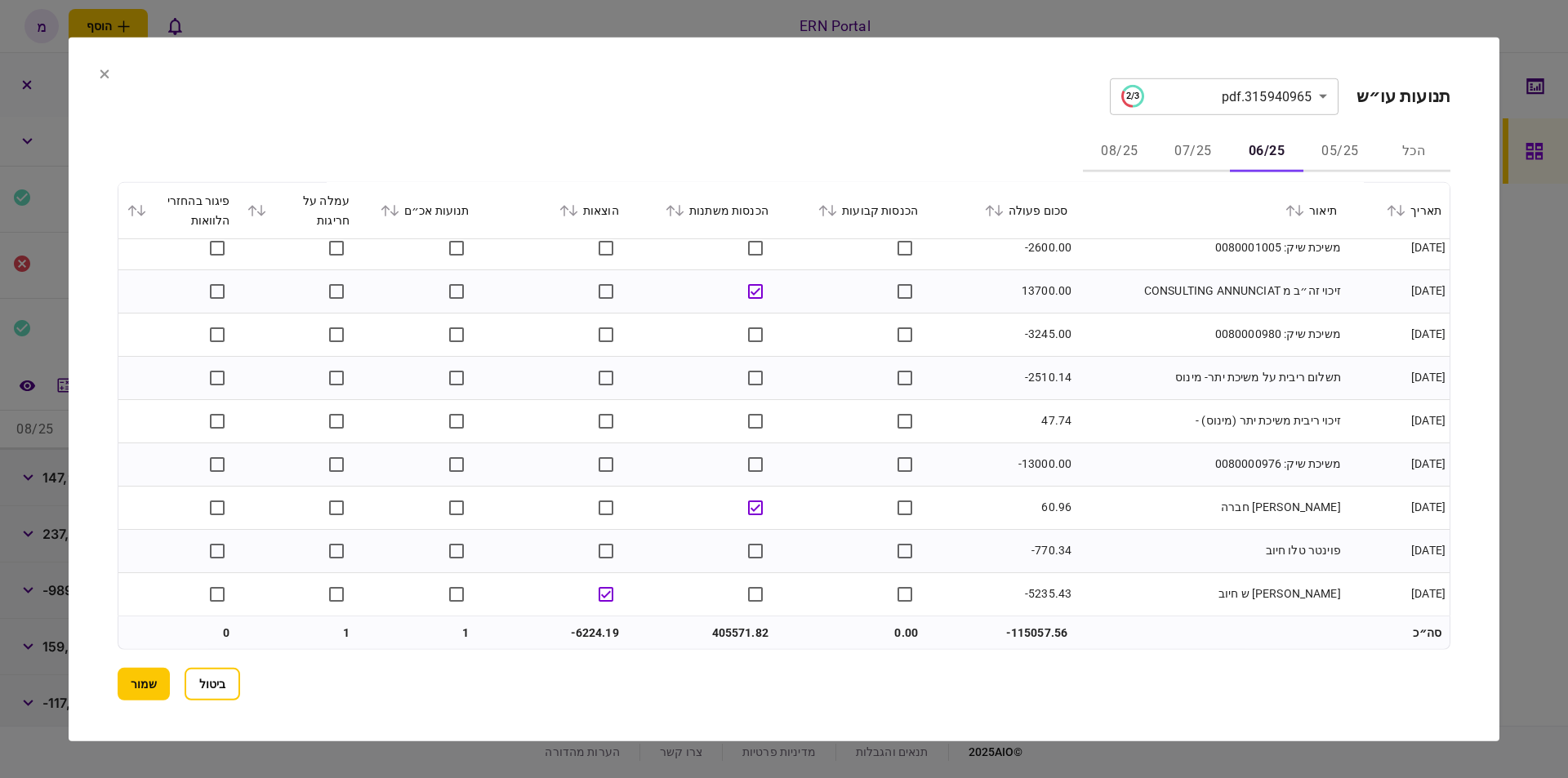
click at [726, 635] on td "405571.82" at bounding box center [702, 633] width 149 height 33
click at [726, 634] on td "405571.82" at bounding box center [702, 633] width 149 height 33
copy td "405571.82"
drag, startPoint x: 572, startPoint y: 612, endPoint x: 582, endPoint y: 630, distance: 20.6
click at [572, 612] on td at bounding box center [553, 594] width 149 height 43
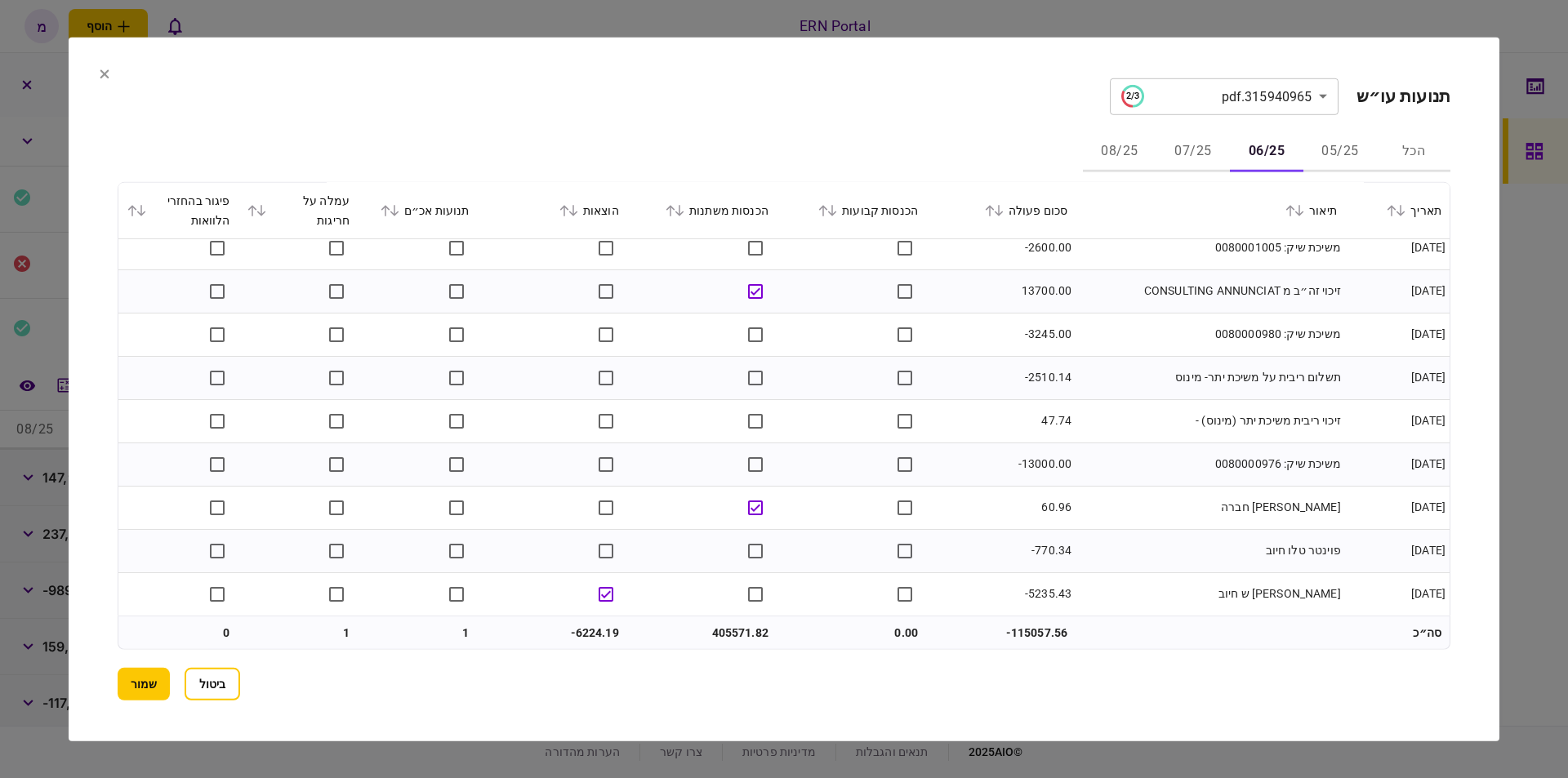
click at [584, 629] on td "-6224.19" at bounding box center [553, 633] width 149 height 33
copy td "6224.19"
click at [1261, 385] on td "תשלום ריבית על משיכת יתר- מינוס" at bounding box center [1210, 377] width 269 height 44
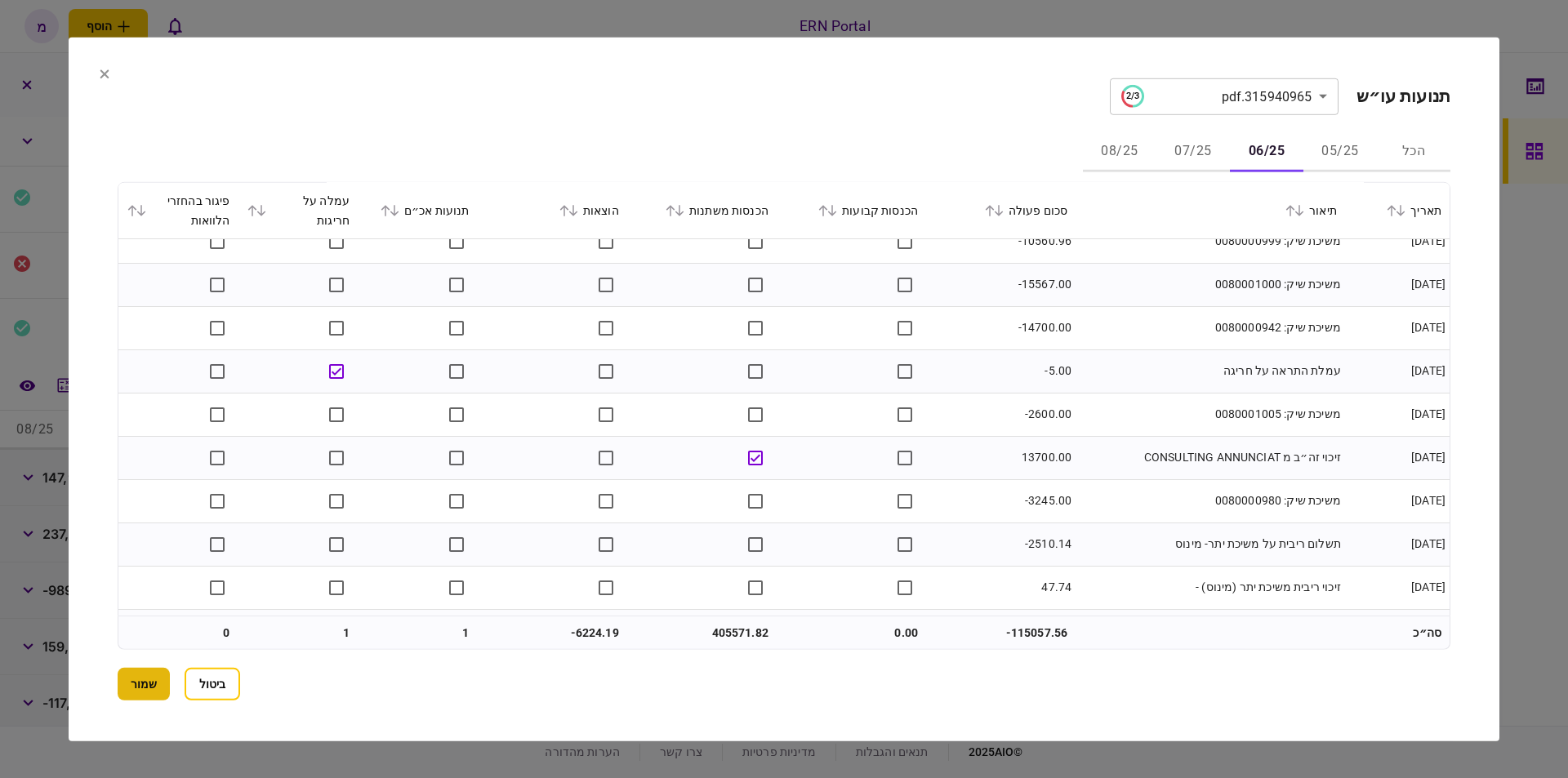
click at [133, 674] on button "שמור" at bounding box center [144, 684] width 53 height 33
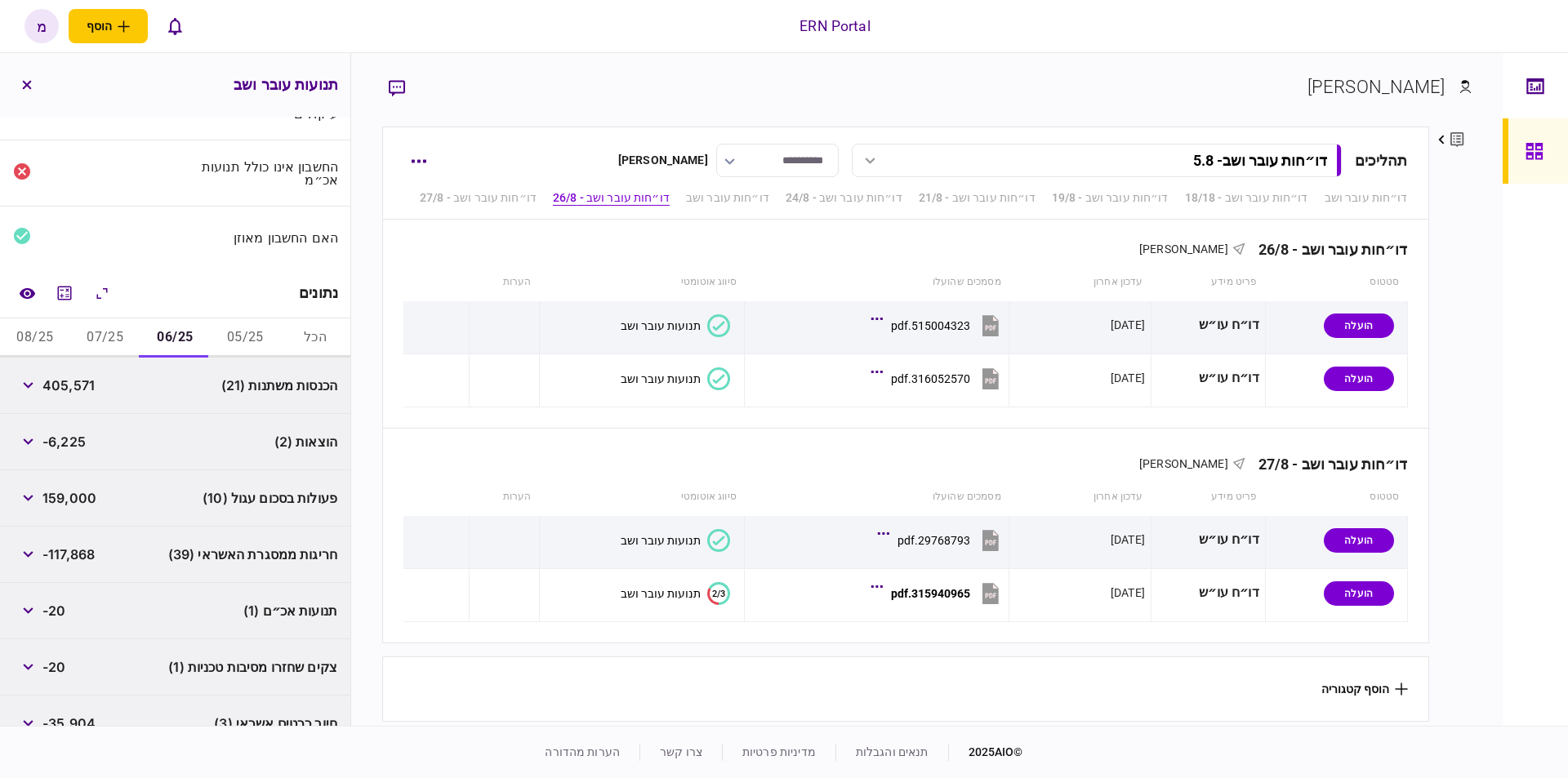
scroll to position [186, 0]
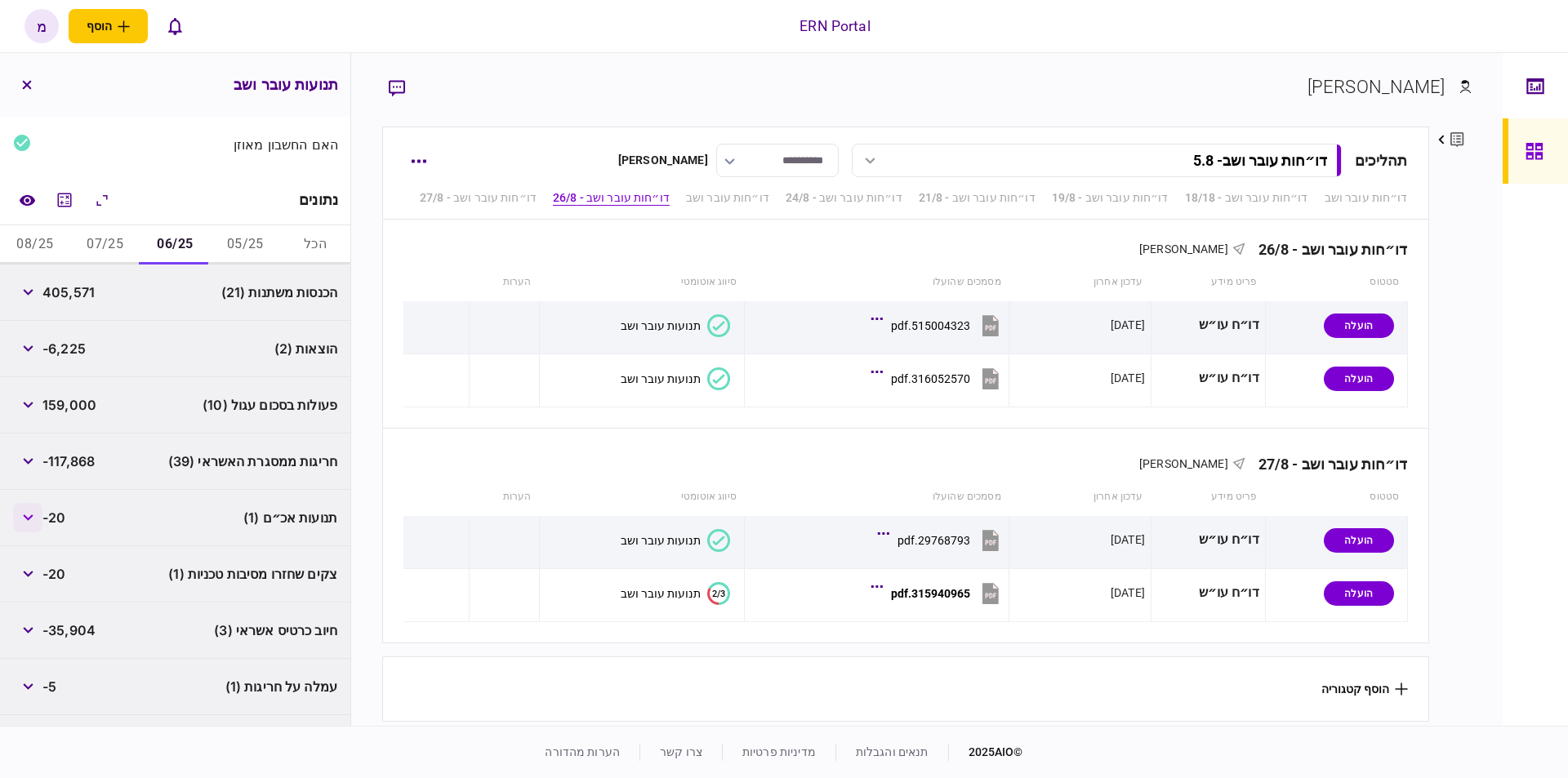
click at [31, 517] on icon "button" at bounding box center [28, 518] width 10 height 7
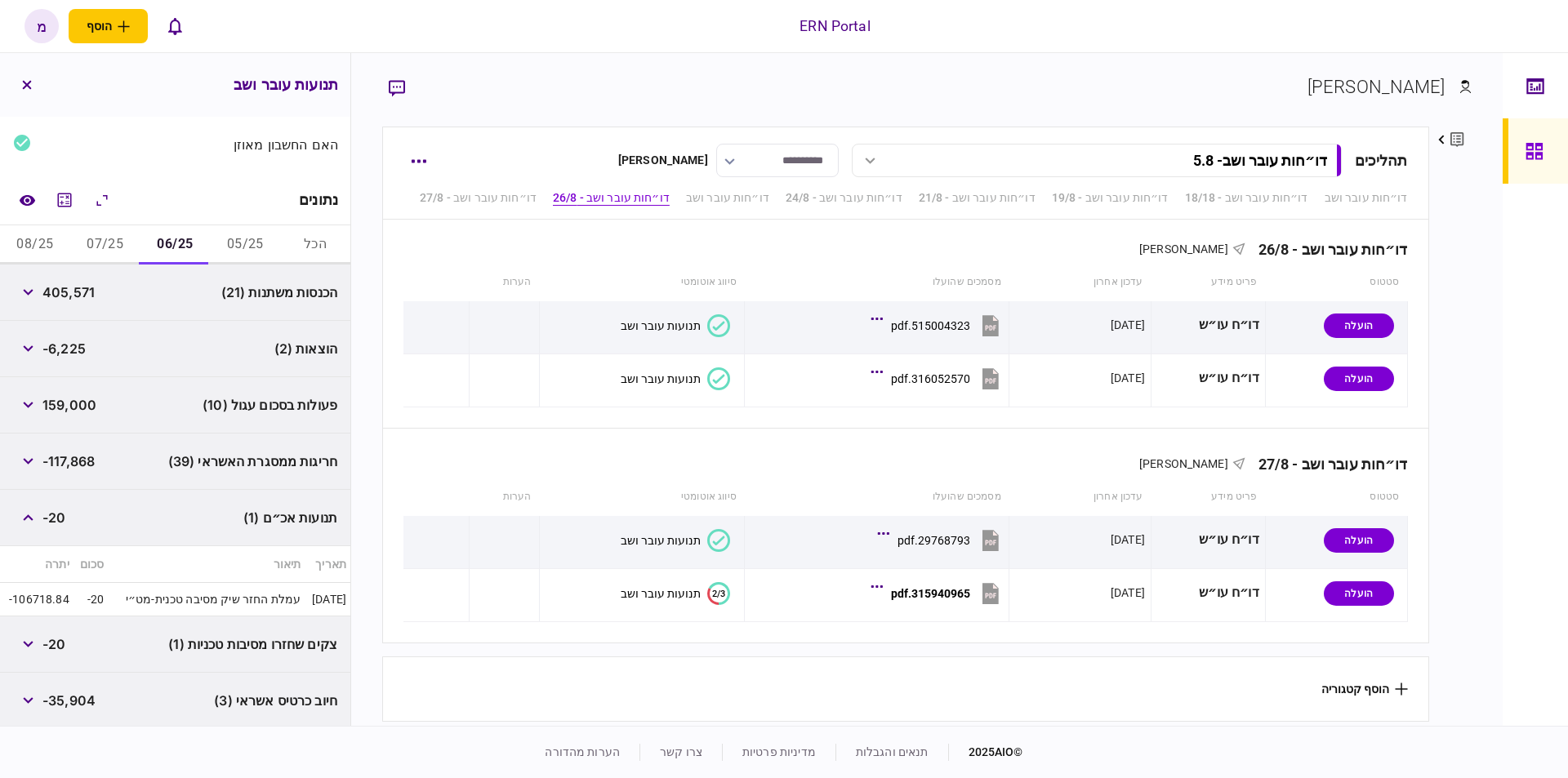
click at [160, 598] on td "עמלת החזר שיק מסיבה טכנית-מט״י" at bounding box center [206, 600] width 197 height 34
click at [271, 592] on td "עמלת החזר שיק מסיבה טכנית-מט״י" at bounding box center [206, 600] width 197 height 34
click at [316, 592] on td "03/06/25" at bounding box center [328, 600] width 46 height 34
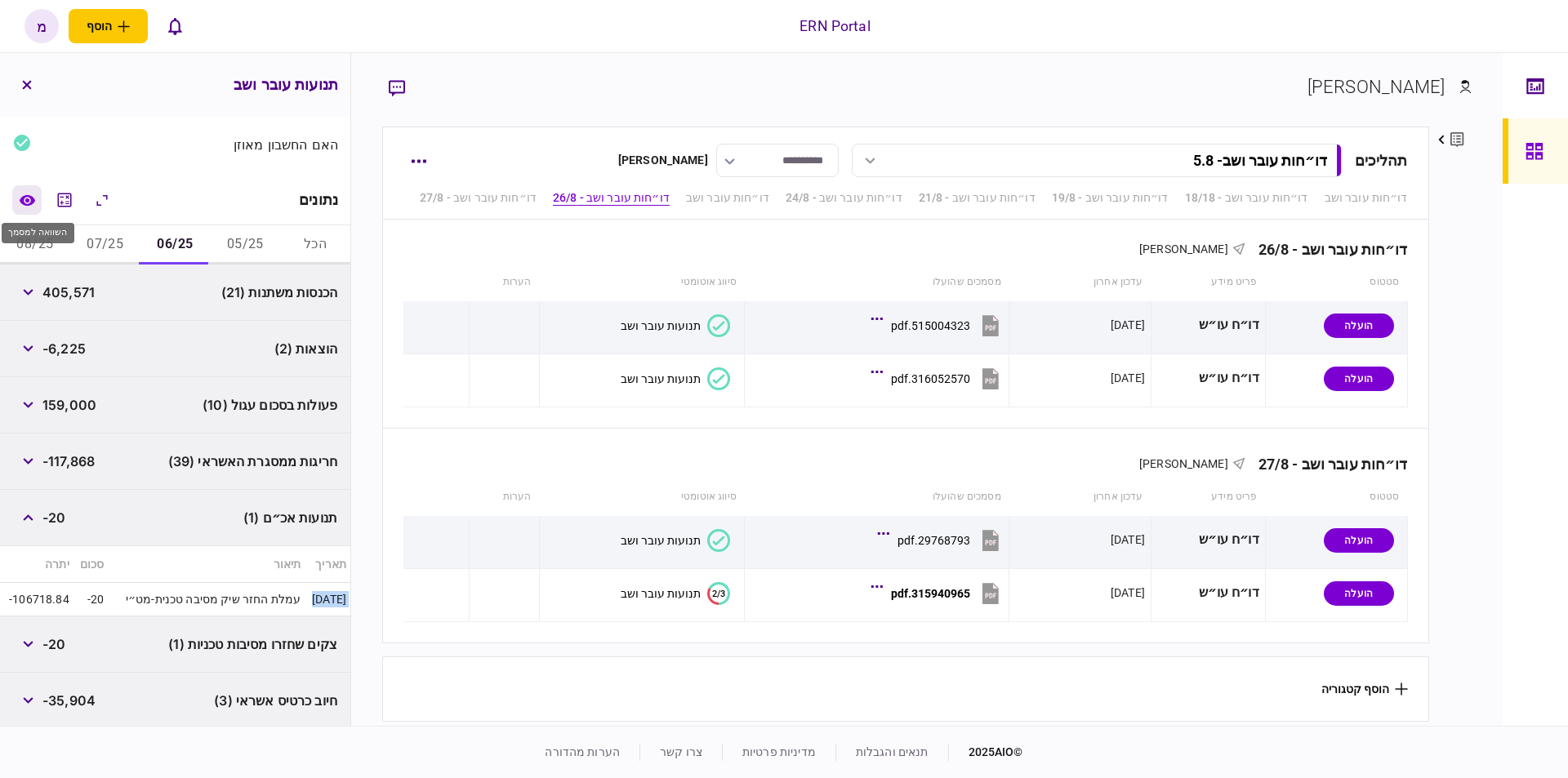
click at [32, 195] on icon "השוואה למסמך" at bounding box center [26, 200] width 16 height 11
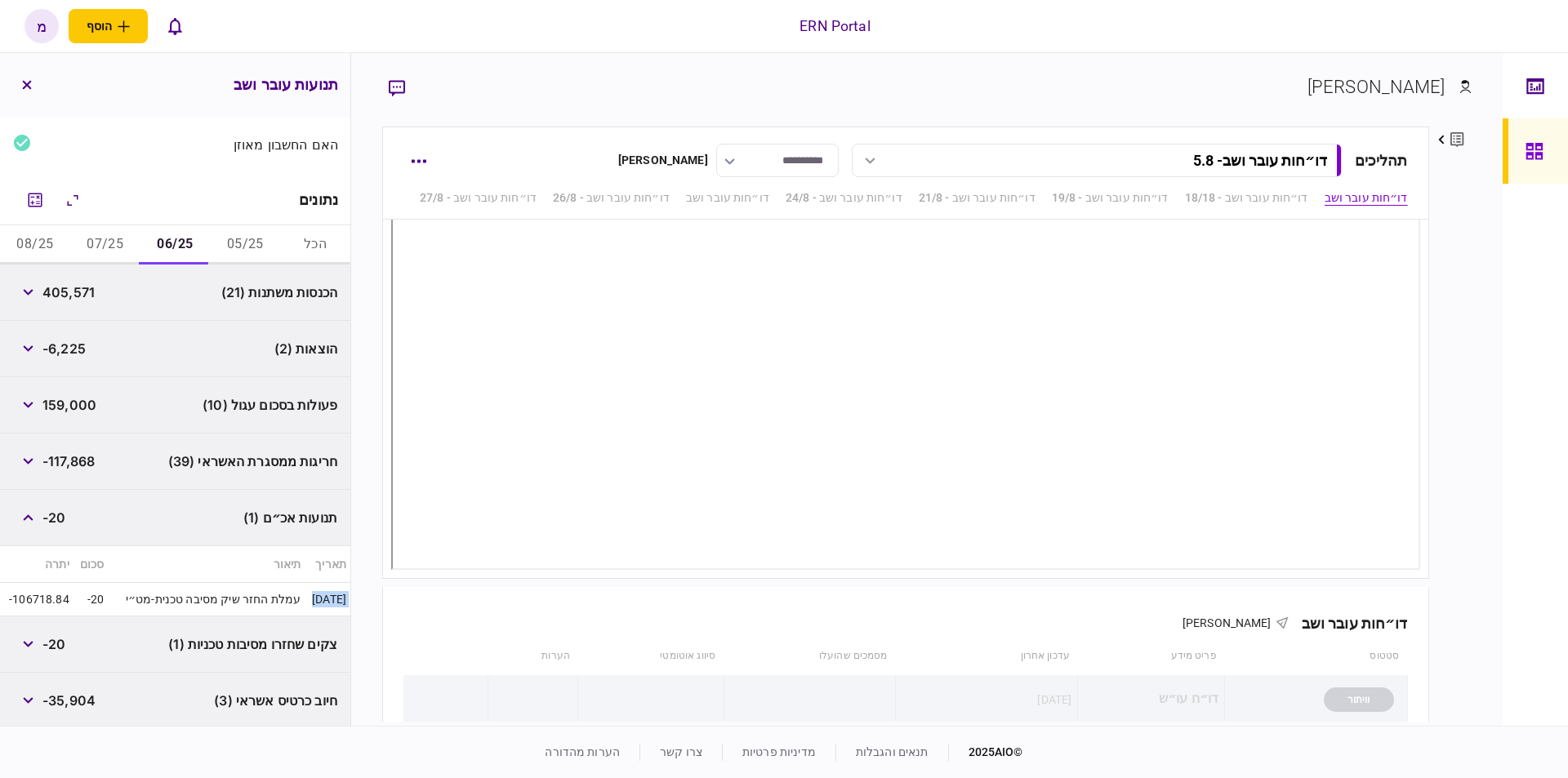
scroll to position [104, 0]
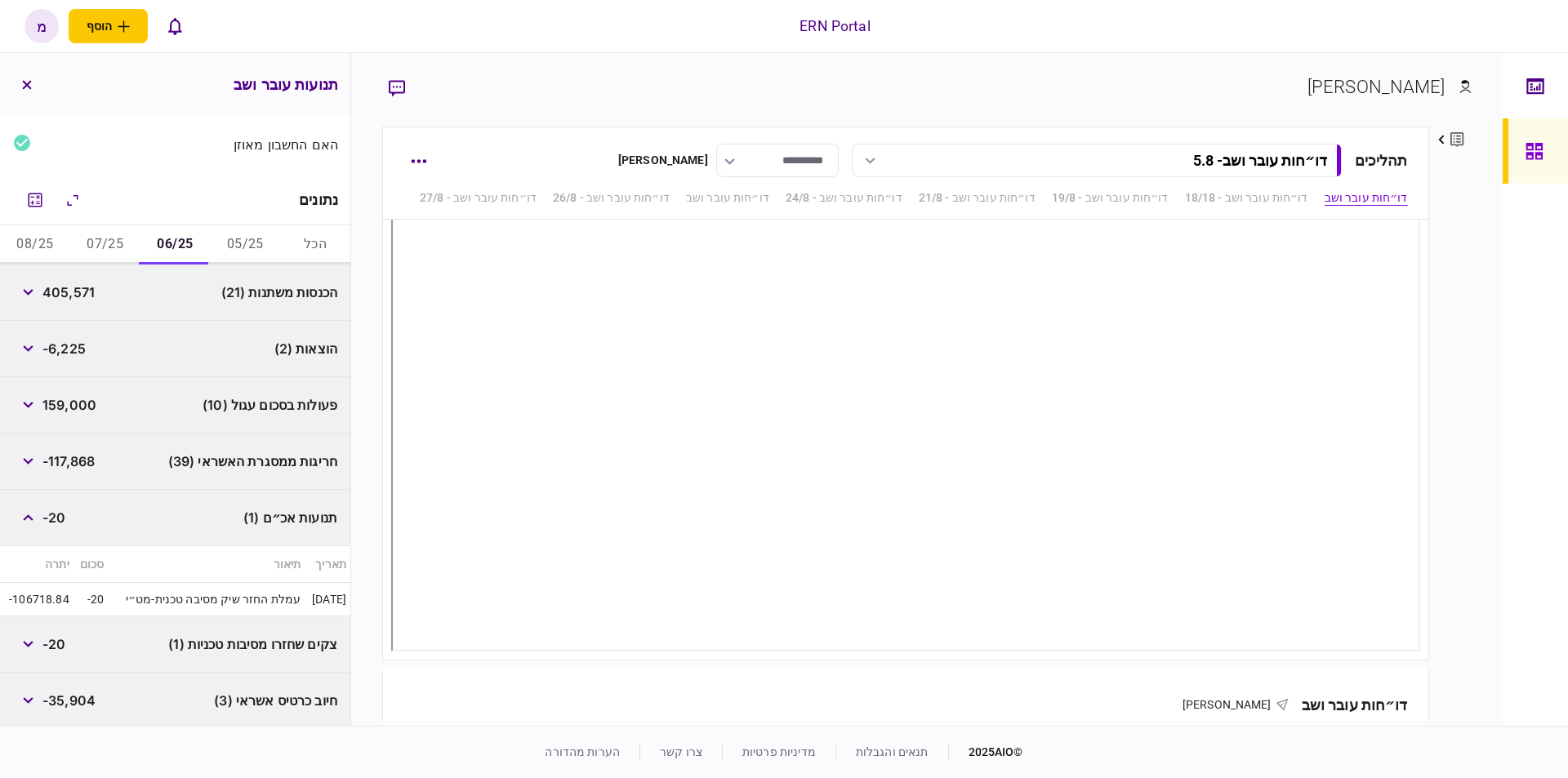
click at [133, 513] on div "תנועות אכ״ם (1) -20" at bounding box center [175, 518] width 350 height 57
click at [29, 522] on button "button" at bounding box center [28, 518] width 30 height 30
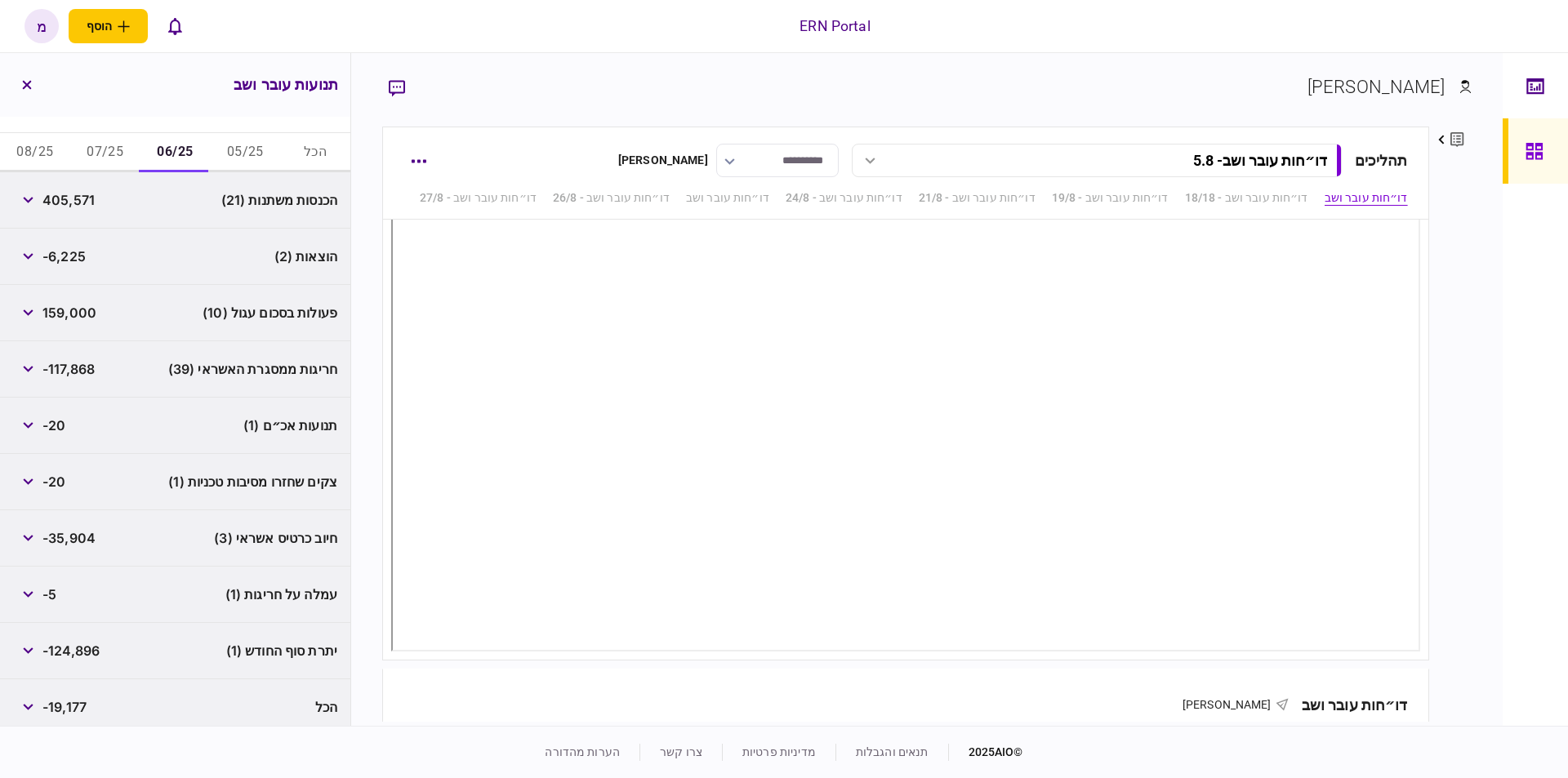
scroll to position [284, 0]
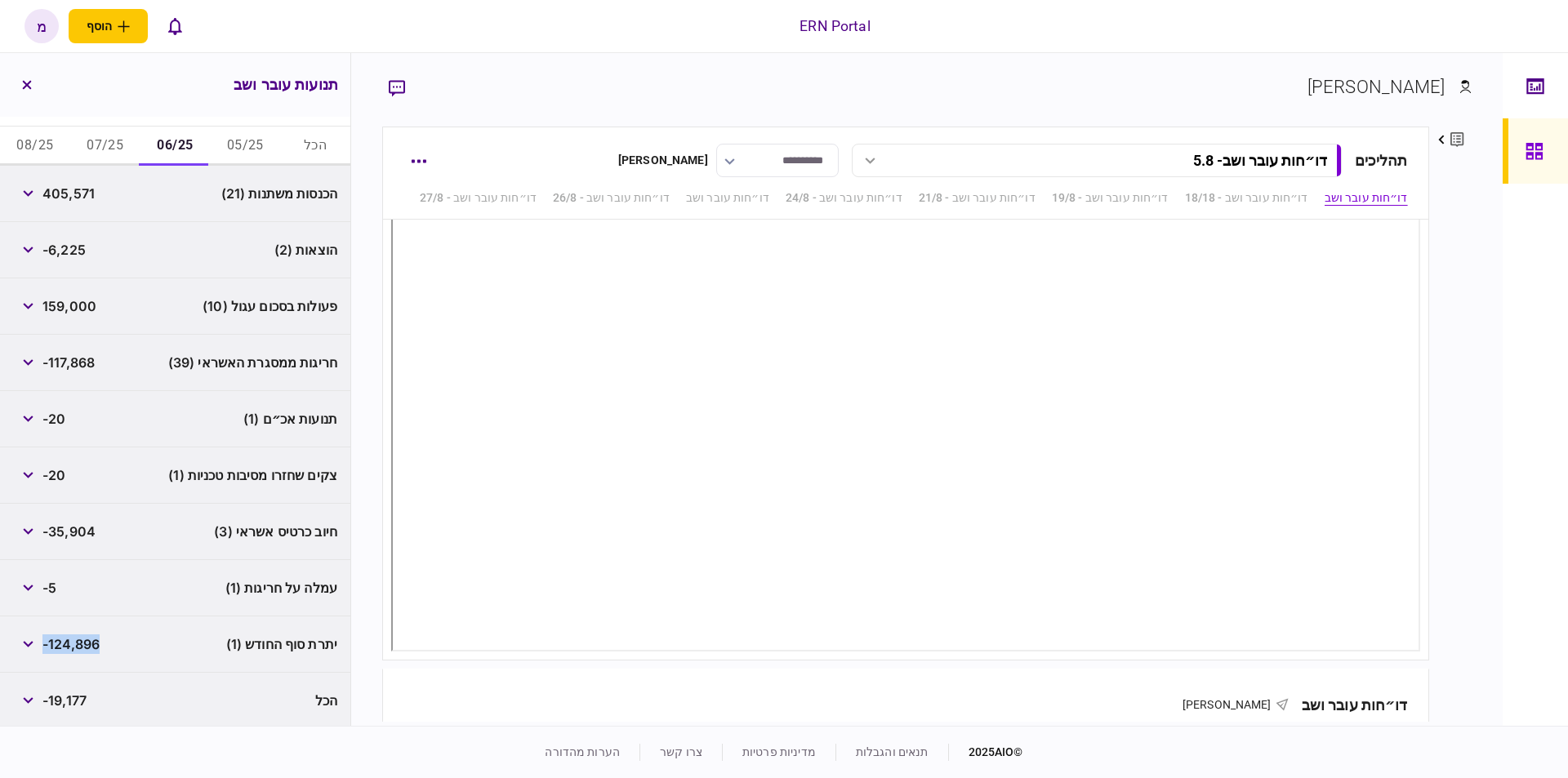
drag, startPoint x: 110, startPoint y: 638, endPoint x: 47, endPoint y: 638, distance: 63.0
click at [47, 638] on div "יתרת סוף החודש (1) -124,896" at bounding box center [175, 645] width 350 height 57
copy span "-124,896"
click at [108, 138] on button "07/25" at bounding box center [104, 146] width 70 height 39
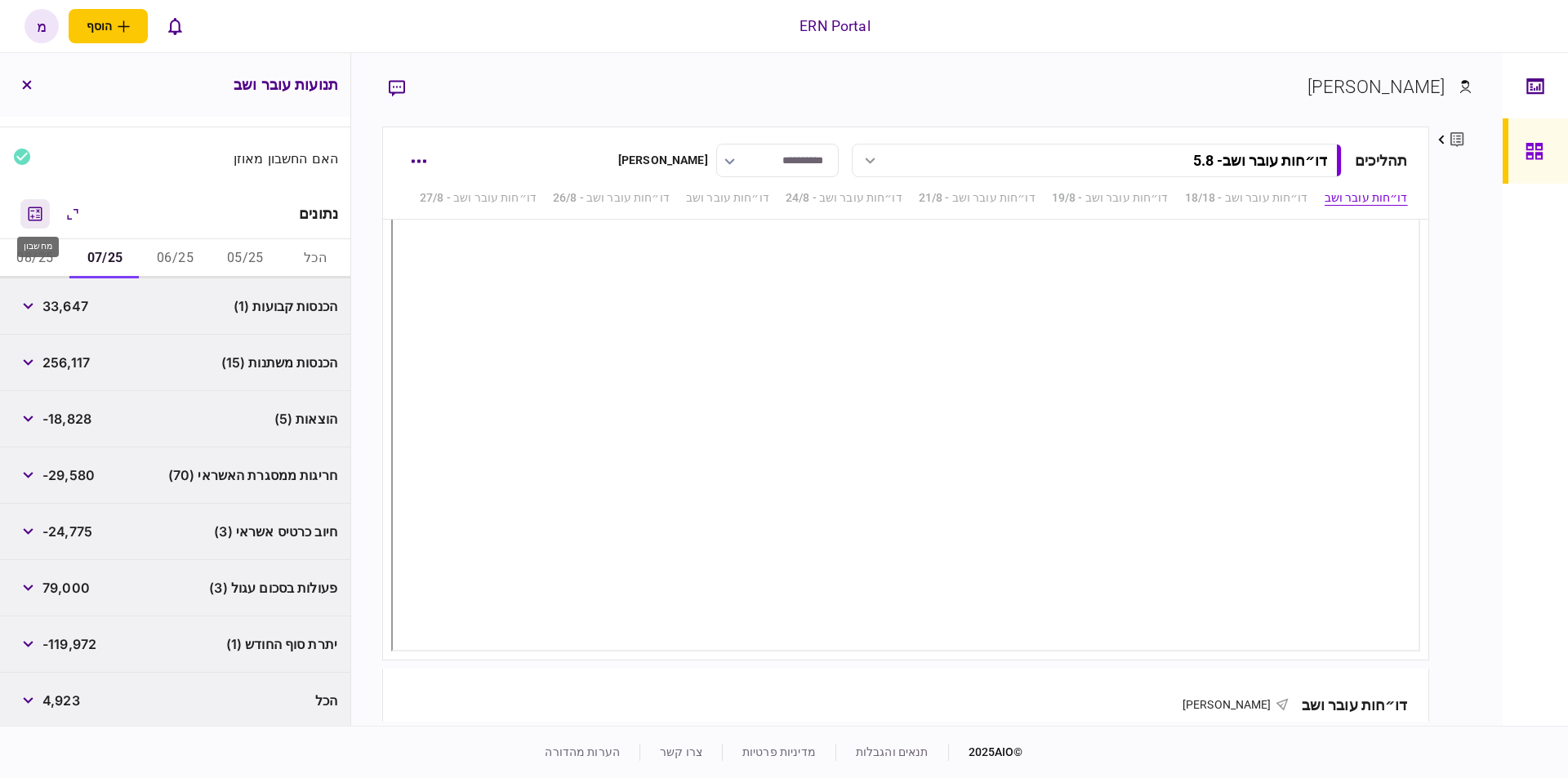
click at [41, 209] on icon "מחשבון" at bounding box center [35, 214] width 20 height 20
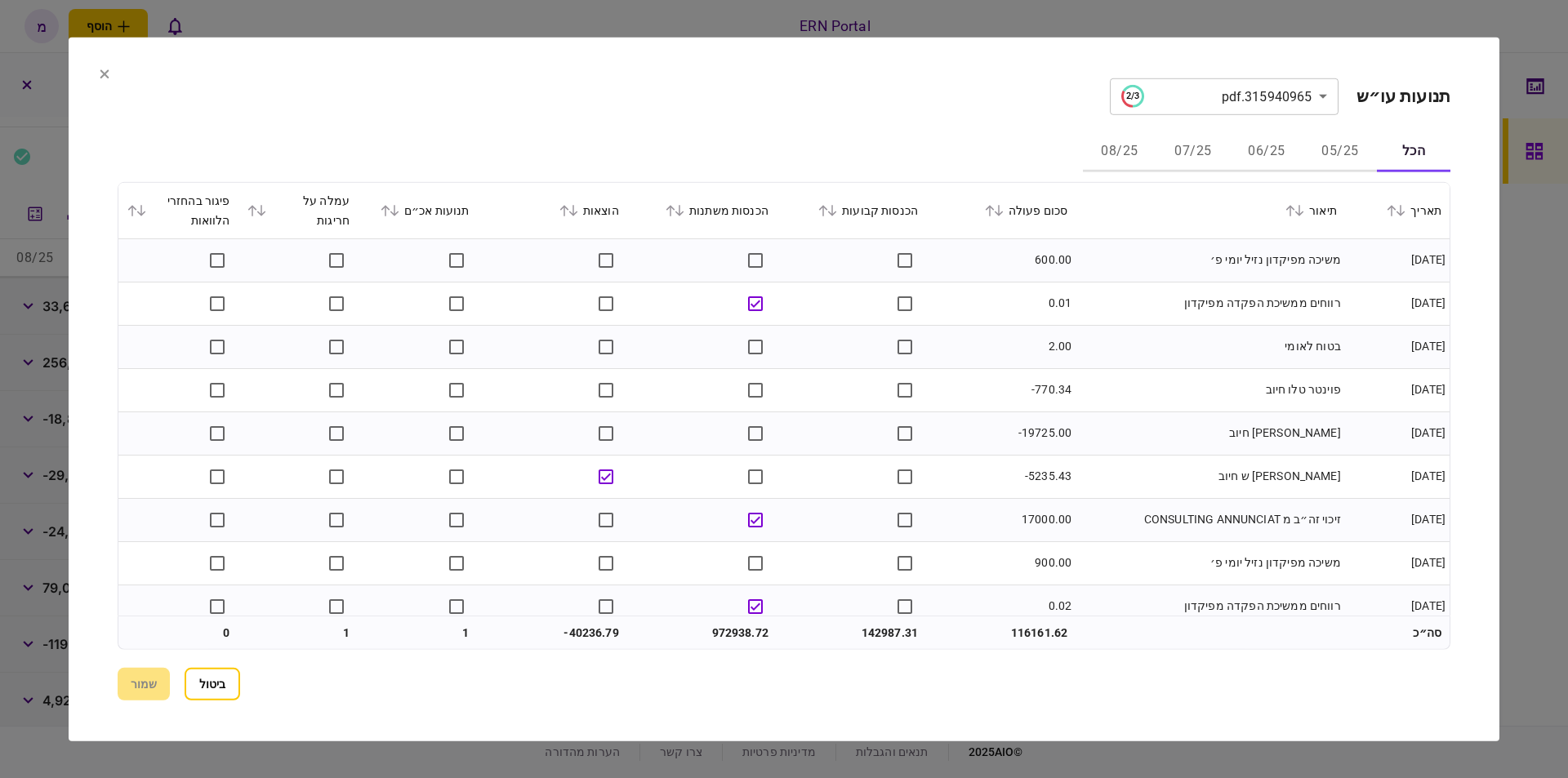
click at [1184, 154] on button "07/25" at bounding box center [1193, 152] width 73 height 39
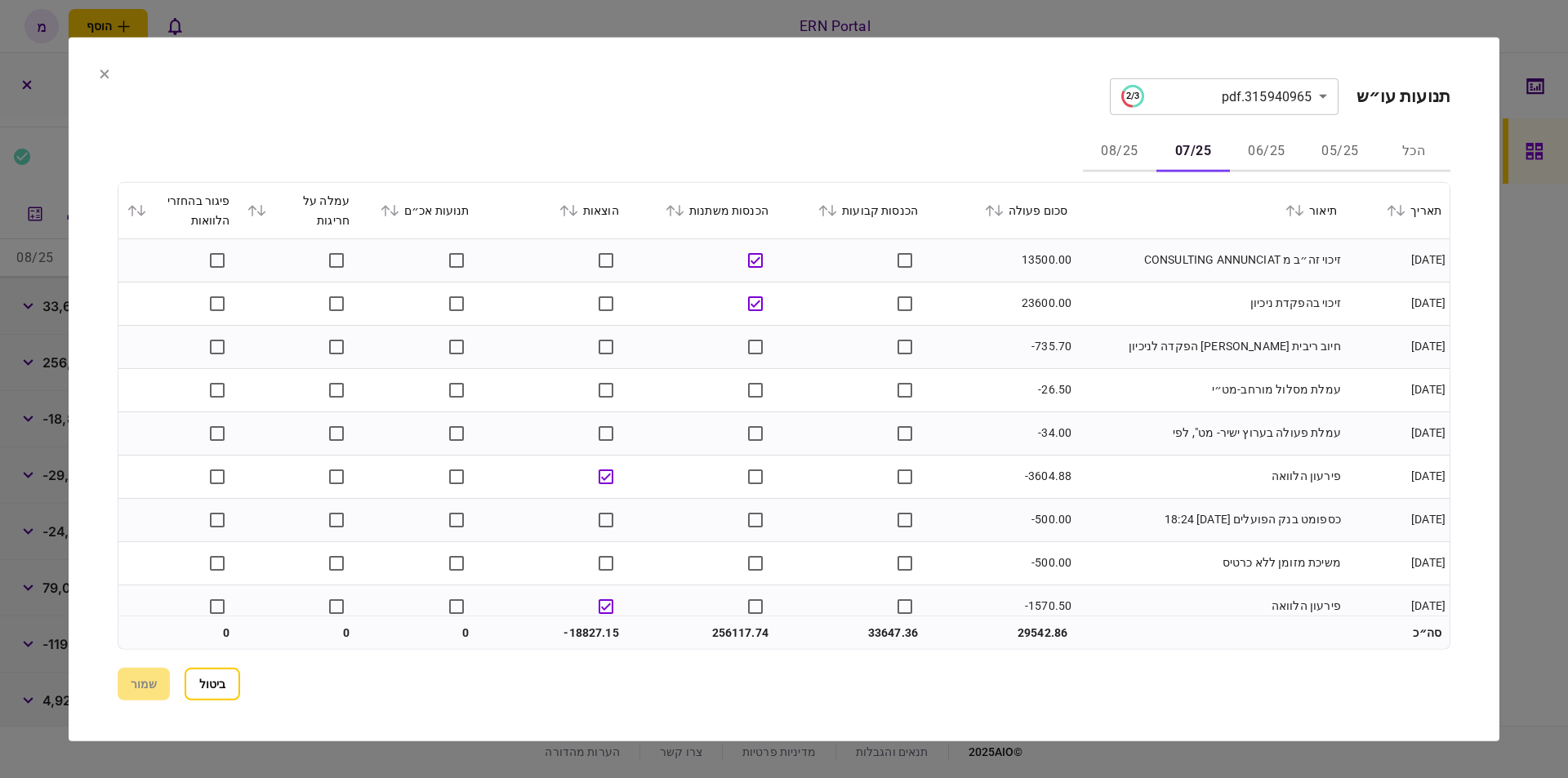
click at [865, 209] on div "הכנסות קבועות" at bounding box center [851, 210] width 133 height 20
drag, startPoint x: 829, startPoint y: 204, endPoint x: 844, endPoint y: 207, distance: 15.3
click at [833, 204] on div "הכנסות קבועות" at bounding box center [851, 210] width 133 height 20
click at [840, 209] on button at bounding box center [829, 210] width 23 height 10
click at [828, 211] on icon at bounding box center [823, 210] width 10 height 12
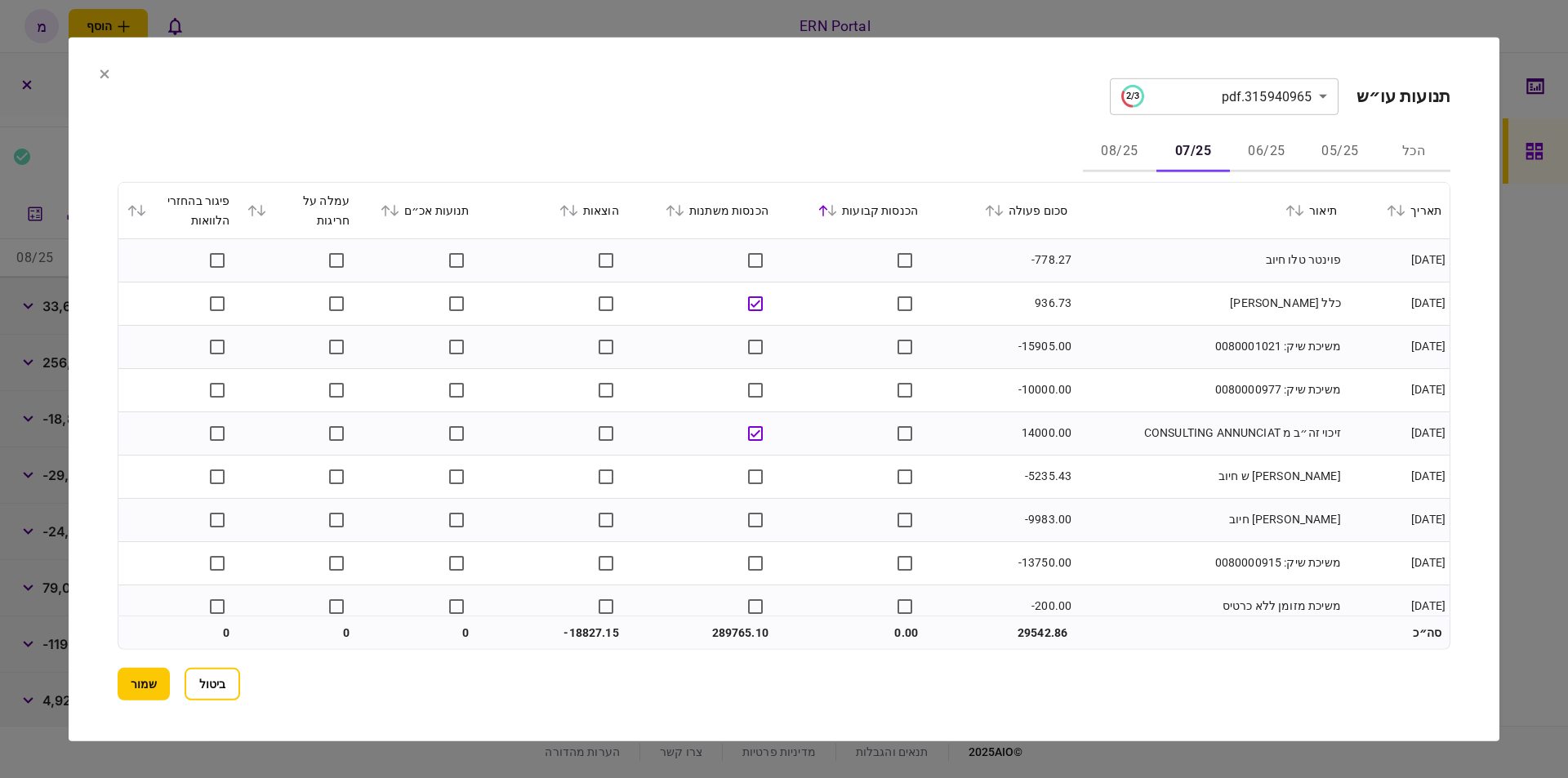
click at [837, 213] on icon at bounding box center [832, 210] width 10 height 12
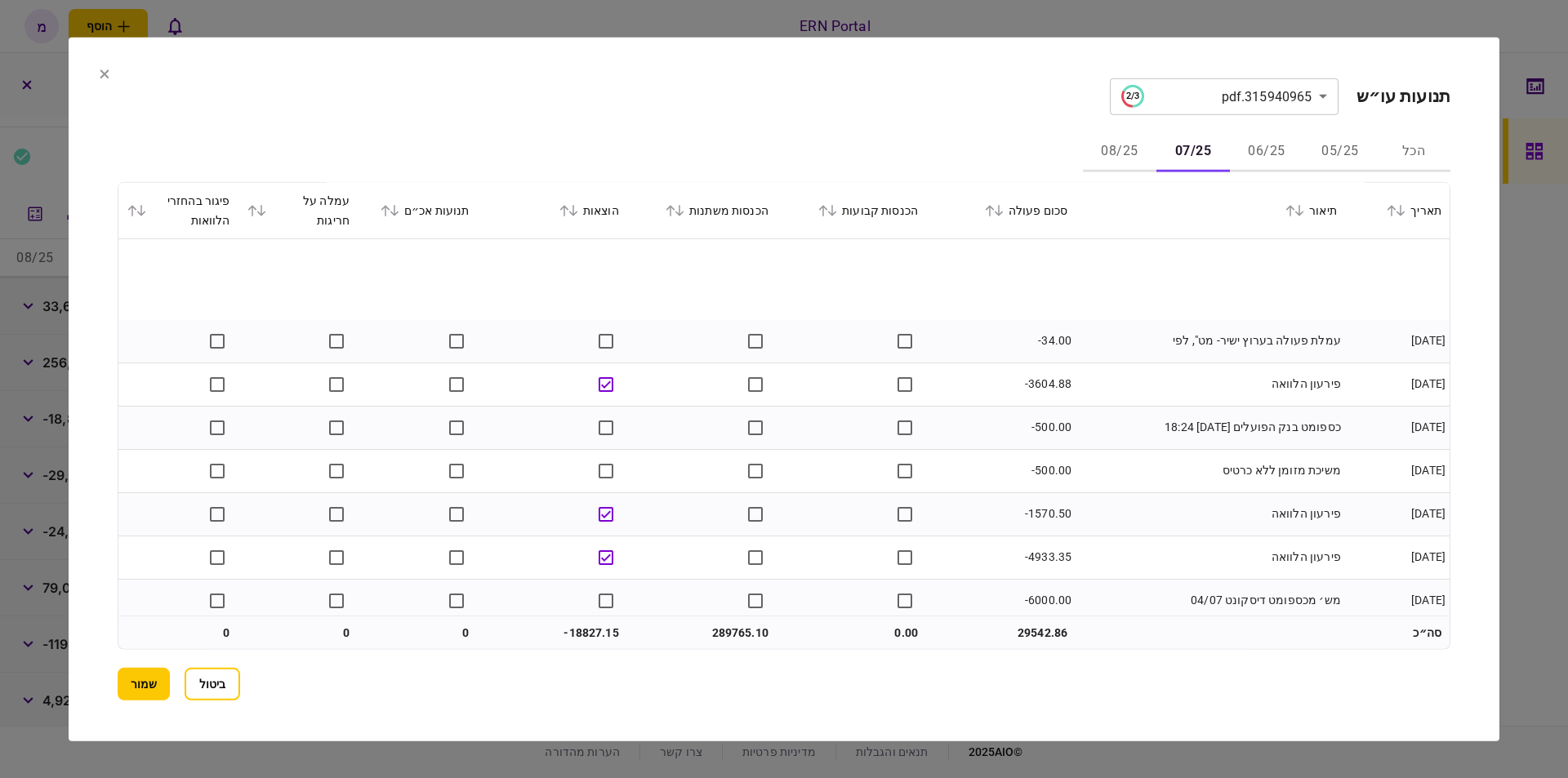
scroll to position [186, 0]
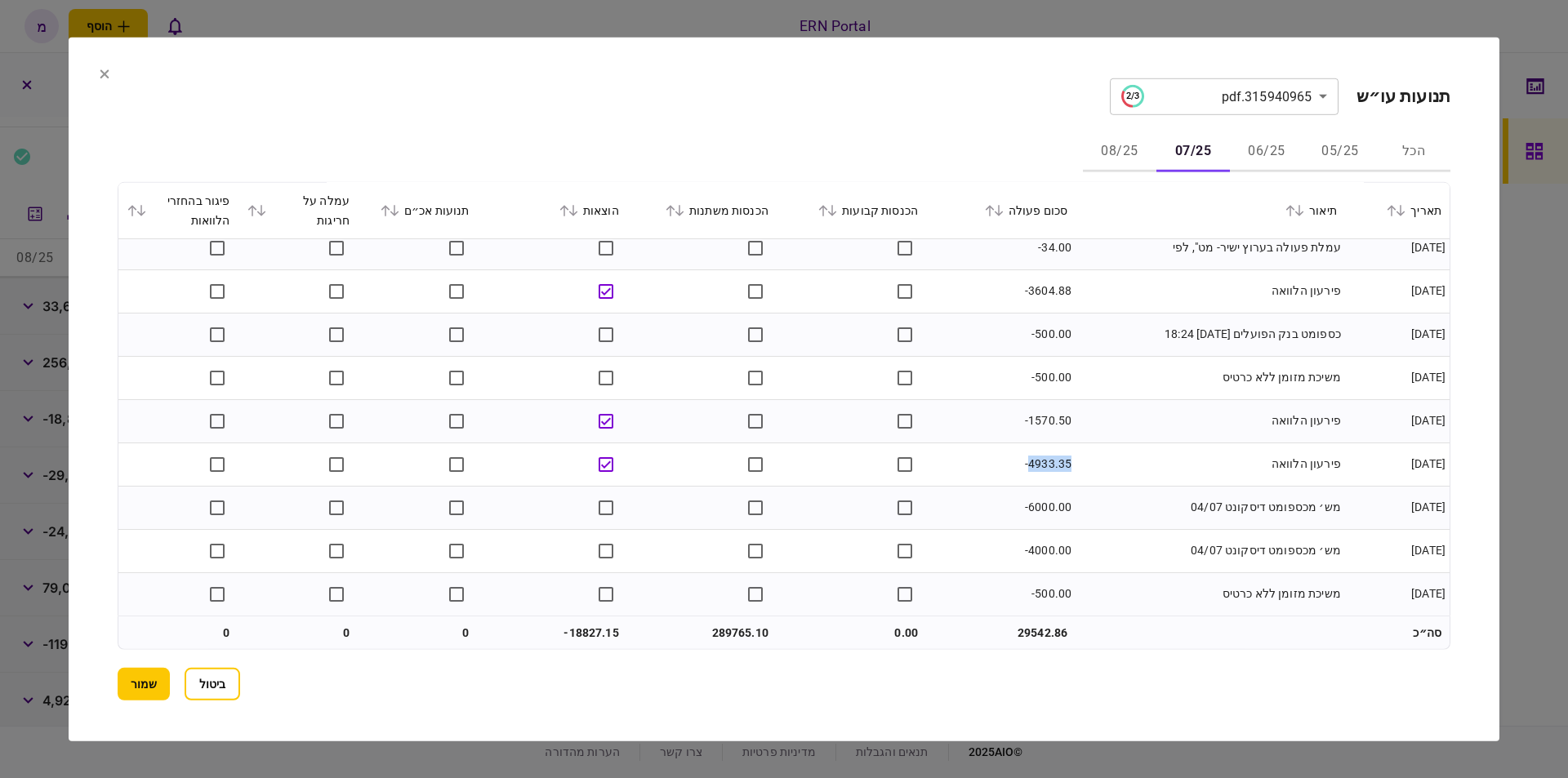
drag, startPoint x: 1074, startPoint y: 460, endPoint x: 1029, endPoint y: 460, distance: 45.0
click at [1029, 460] on td "-4933.35" at bounding box center [1000, 464] width 149 height 44
copy td "4933.35"
click at [977, 501] on td "-6000.00" at bounding box center [1000, 508] width 149 height 44
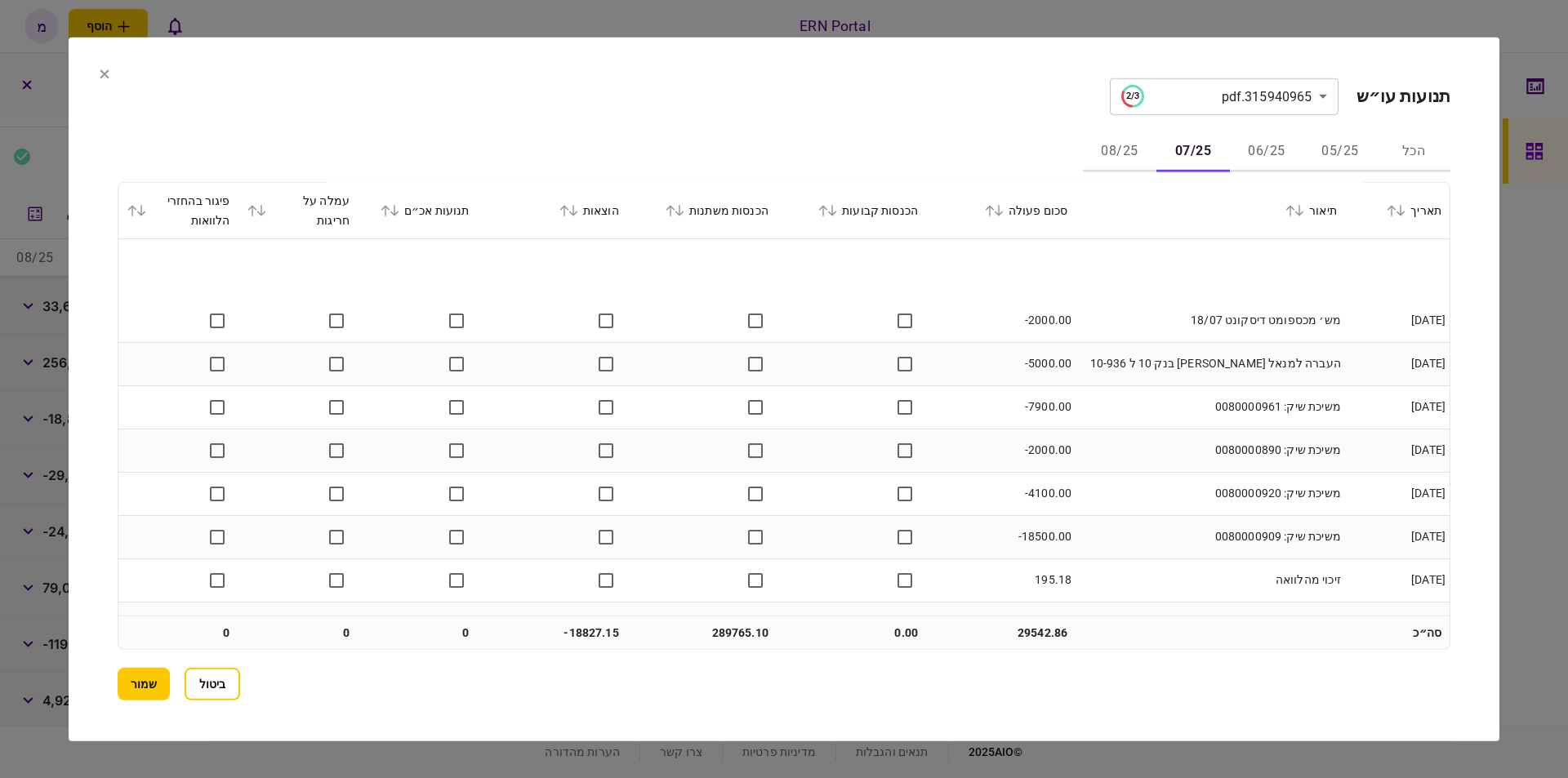
scroll to position [2499, 0]
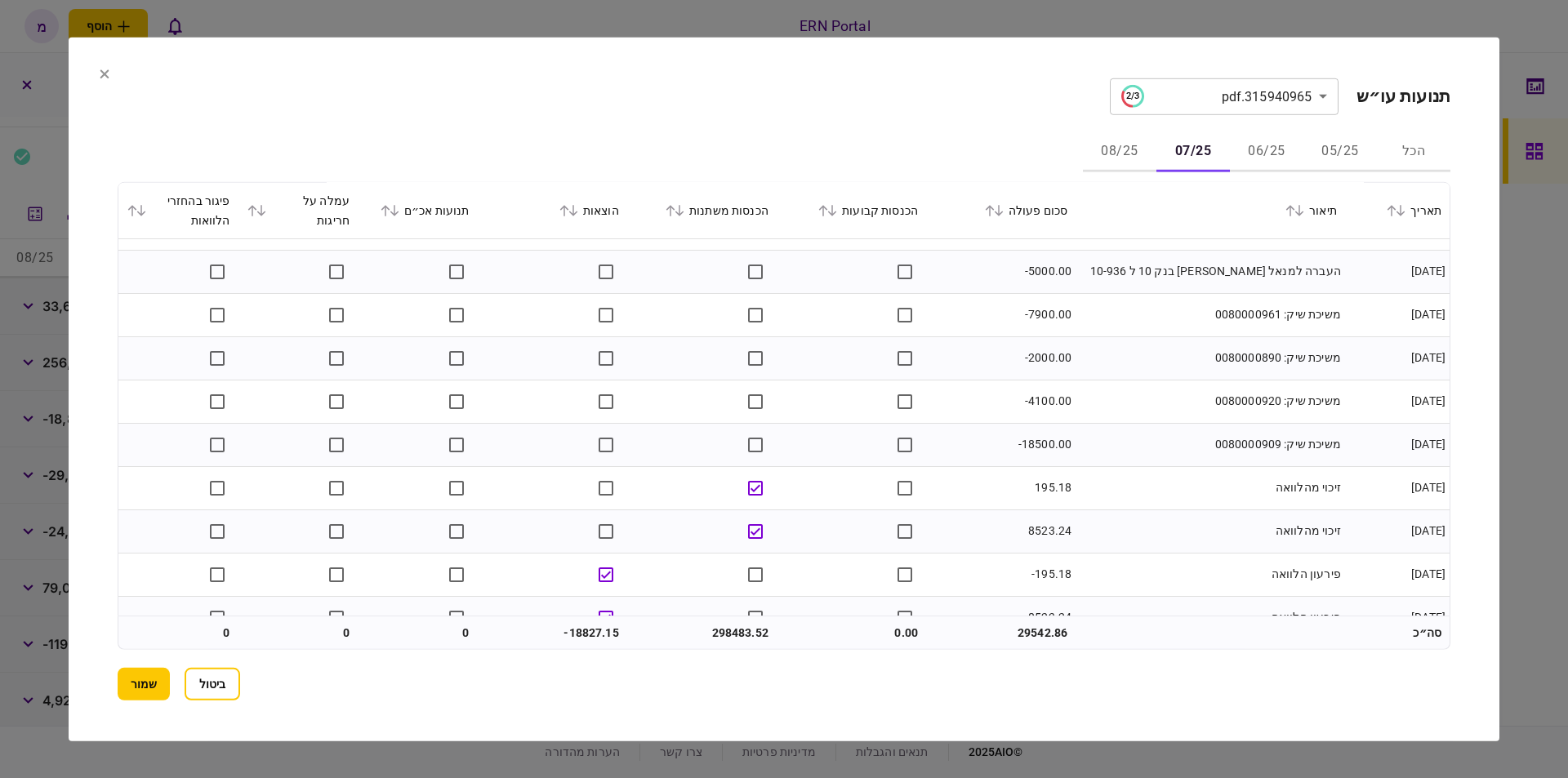
click at [1113, 479] on td "זיכוי מהלוואה" at bounding box center [1210, 488] width 269 height 44
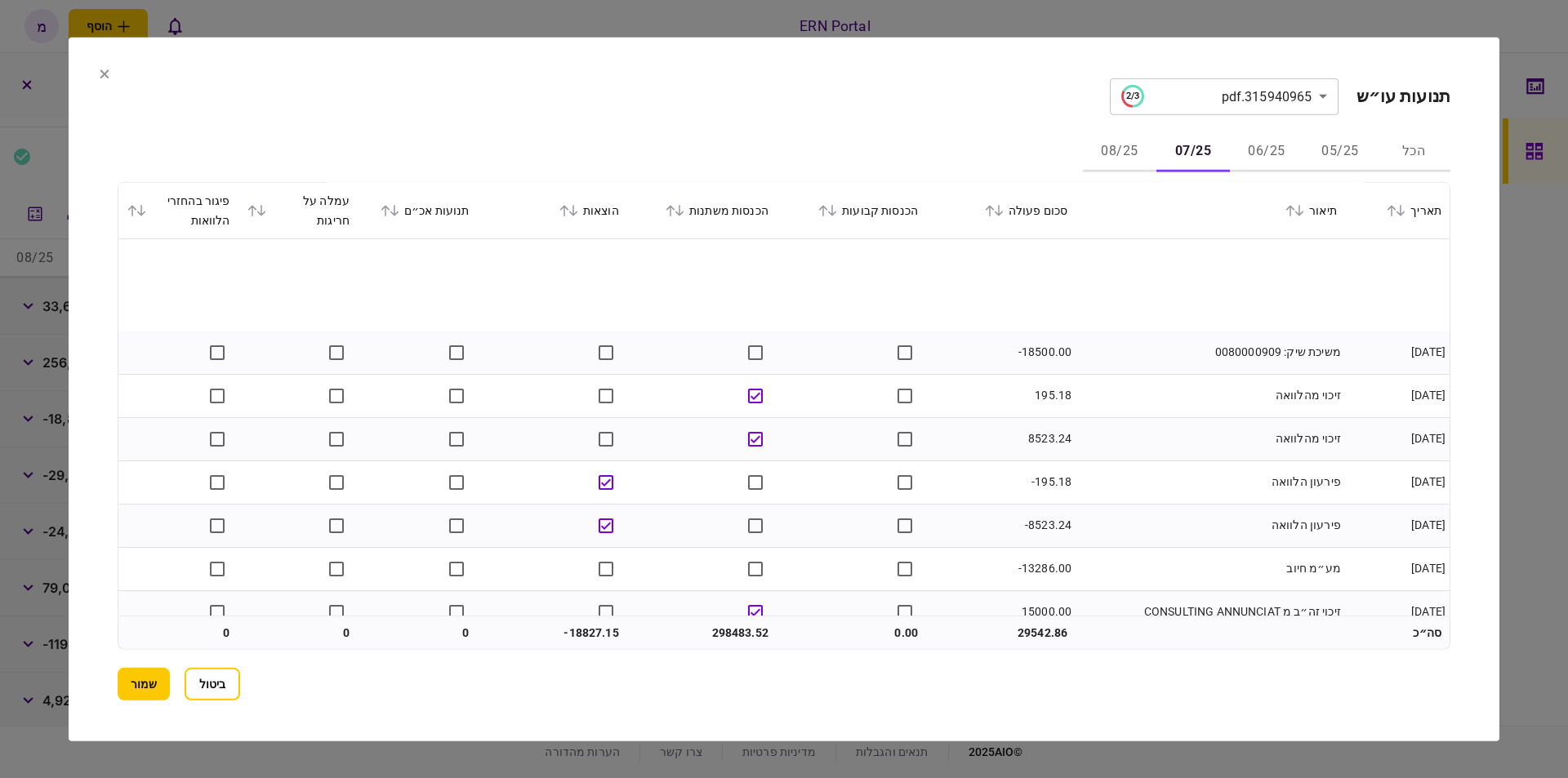
scroll to position [2685, 0]
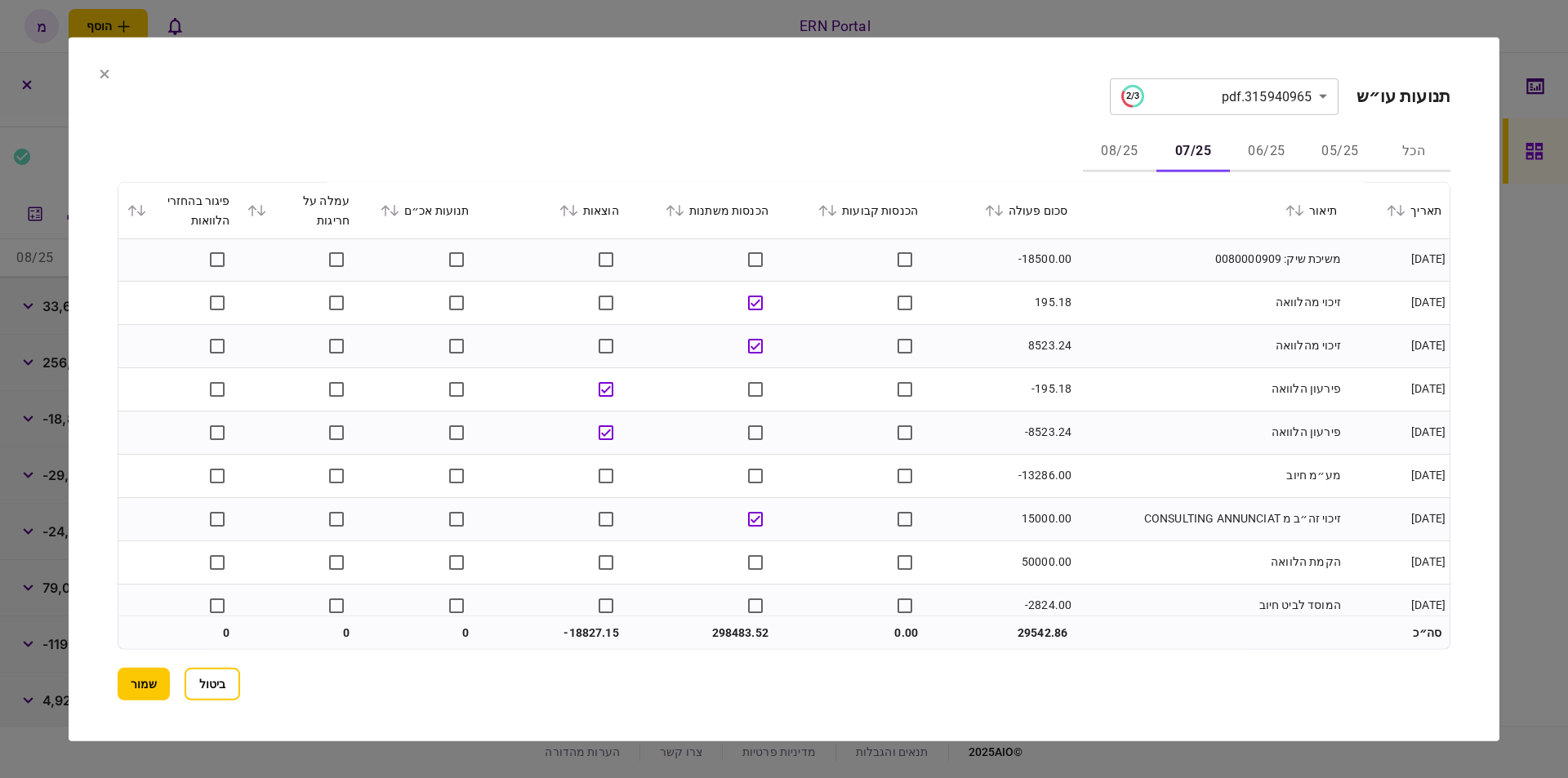
click at [1171, 523] on td "זיכוי זה״ב מ CONSULTING ANNUNCIAT" at bounding box center [1210, 518] width 269 height 44
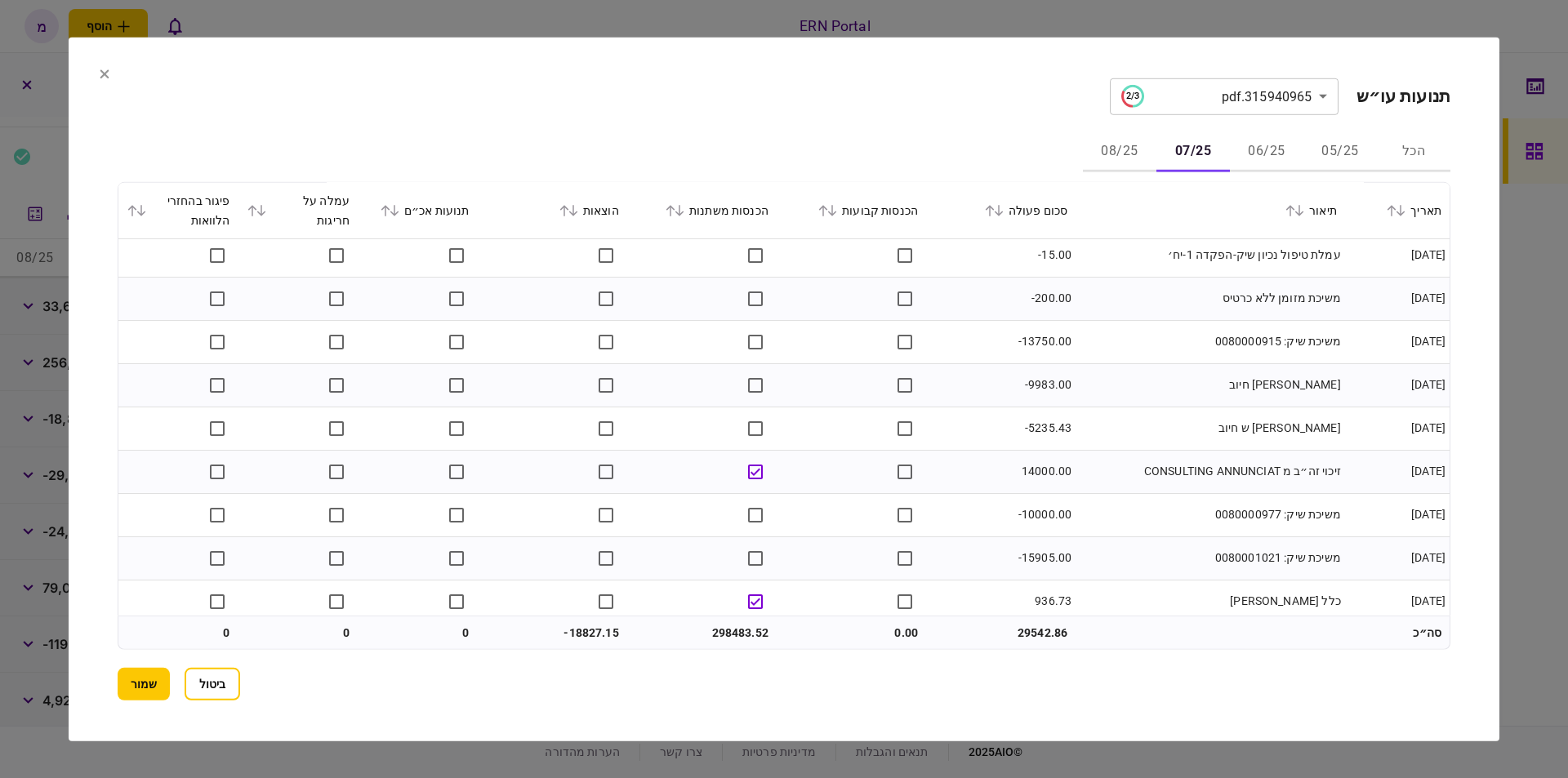
scroll to position [3478, 0]
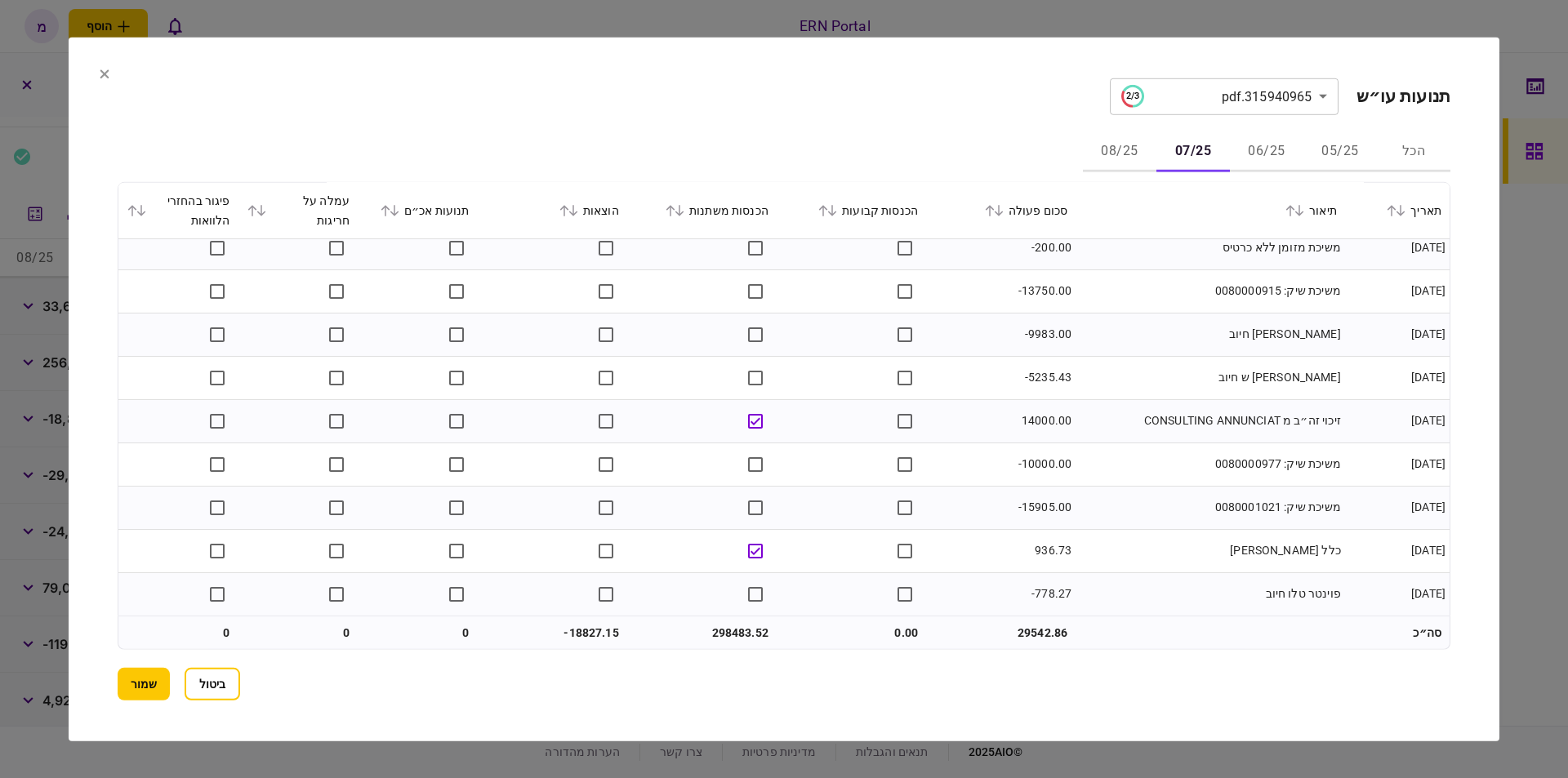
click at [730, 633] on td "298483.52" at bounding box center [702, 633] width 149 height 33
copy td "298483.52"
click at [618, 641] on td "-18827.15" at bounding box center [553, 633] width 149 height 33
click at [583, 628] on td "-18827.15" at bounding box center [553, 633] width 149 height 33
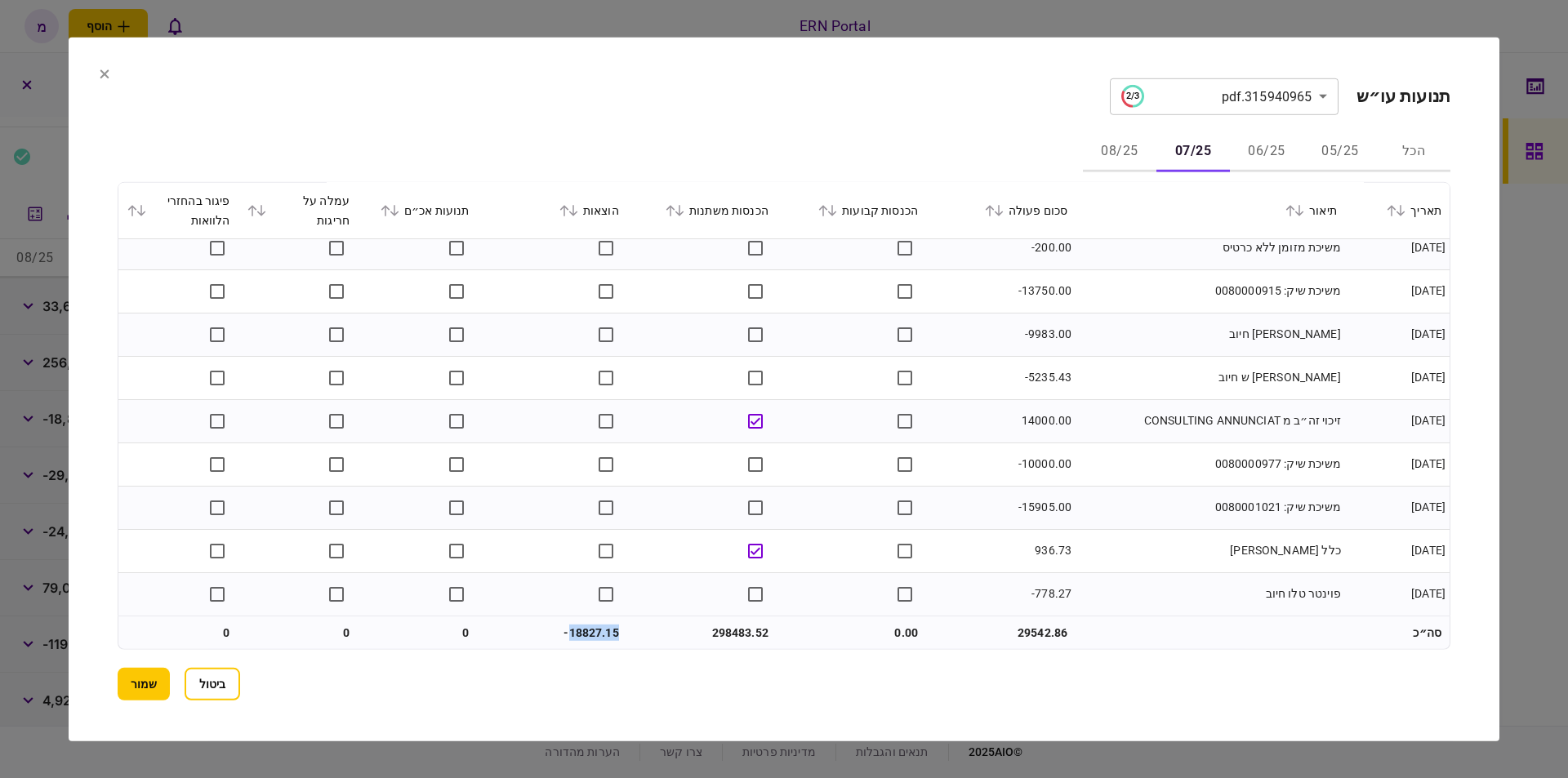
click at [583, 628] on td "-18827.15" at bounding box center [553, 633] width 149 height 33
copy td "18827.15"
click at [139, 683] on button "שמור" at bounding box center [144, 684] width 53 height 33
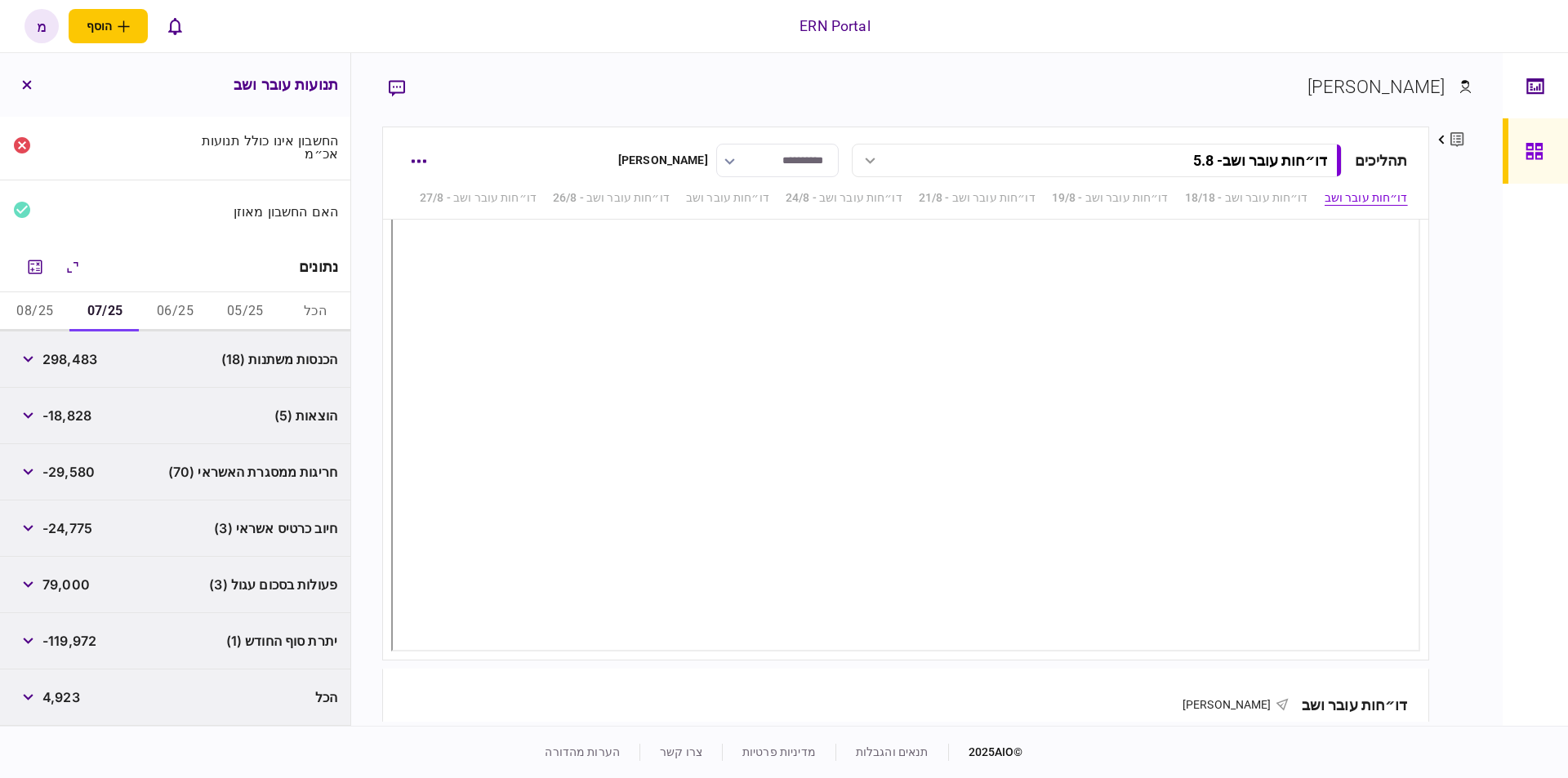
scroll to position [115, 0]
drag, startPoint x: 97, startPoint y: 642, endPoint x: 46, endPoint y: 647, distance: 51.2
click at [46, 647] on span "-119,972" at bounding box center [70, 644] width 54 height 20
copy span "-119,972"
click at [48, 313] on button "08/25" at bounding box center [34, 315] width 70 height 39
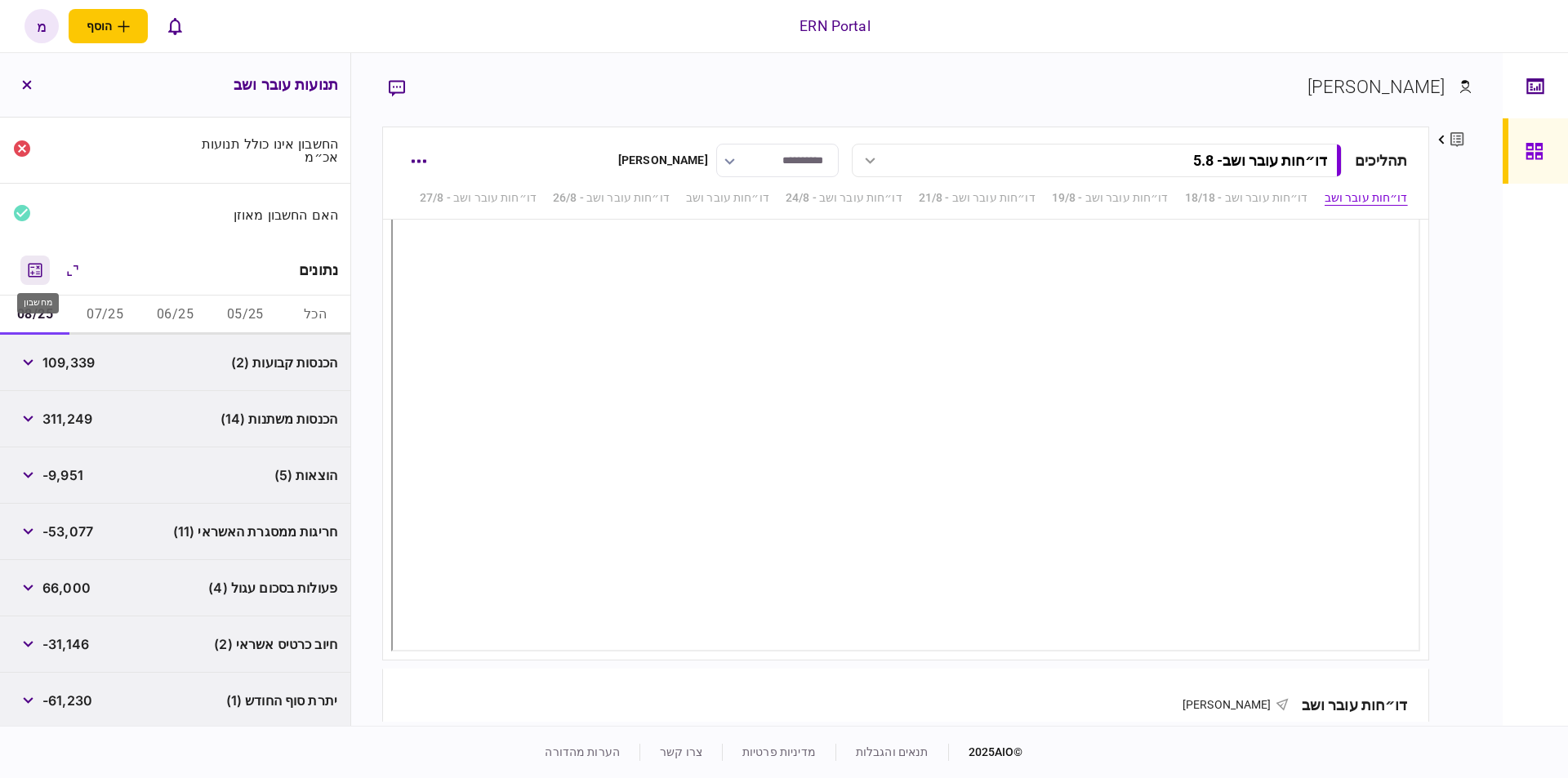
click at [43, 260] on icon "מחשבון" at bounding box center [35, 270] width 20 height 20
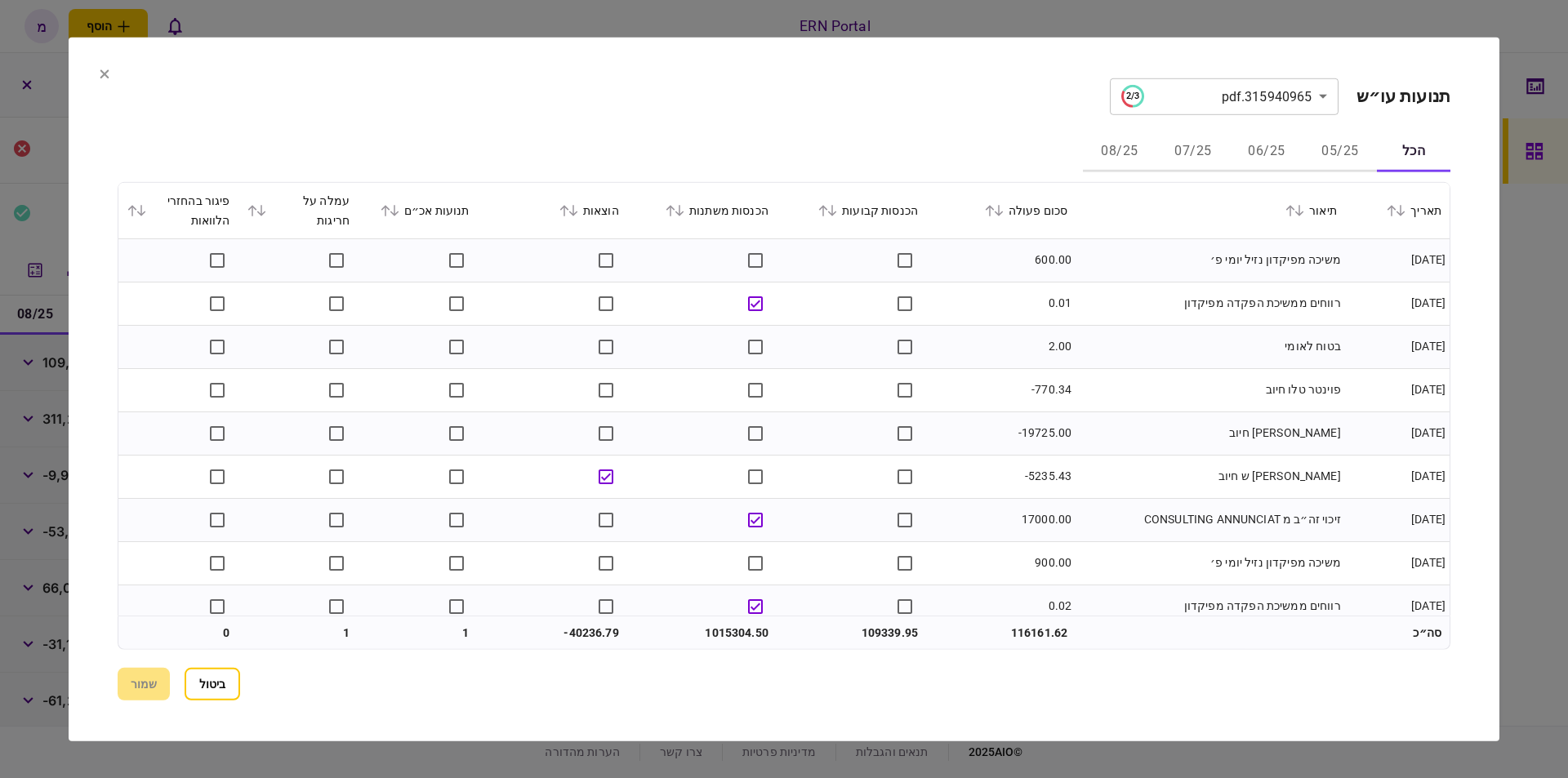
click at [853, 109] on section "**********" at bounding box center [784, 95] width 1332 height 37
click at [1115, 161] on button "08/25" at bounding box center [1119, 152] width 73 height 39
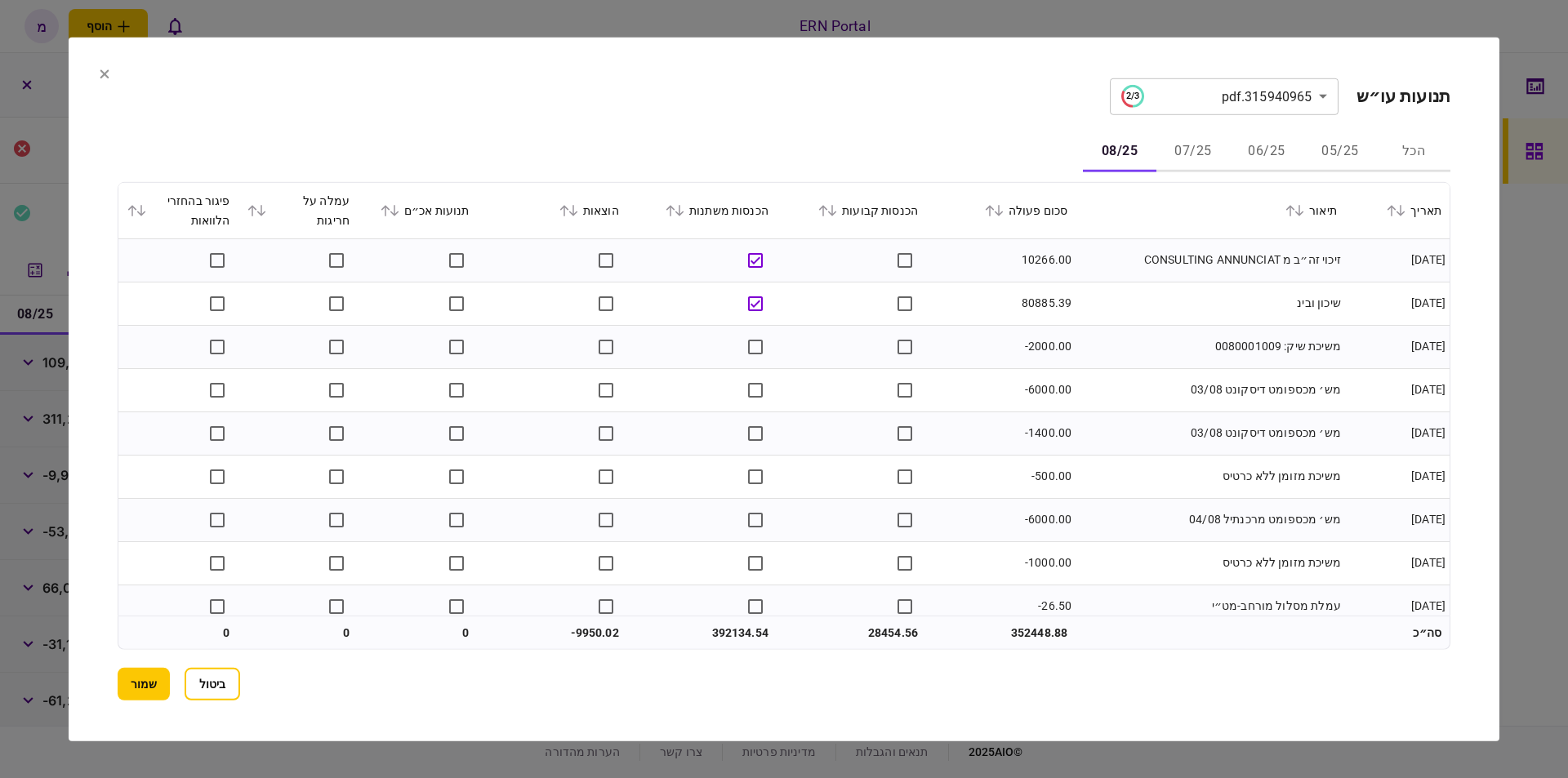
click at [835, 209] on button at bounding box center [829, 210] width 23 height 10
click at [828, 207] on icon at bounding box center [823, 210] width 10 height 12
click at [837, 211] on icon at bounding box center [832, 210] width 10 height 12
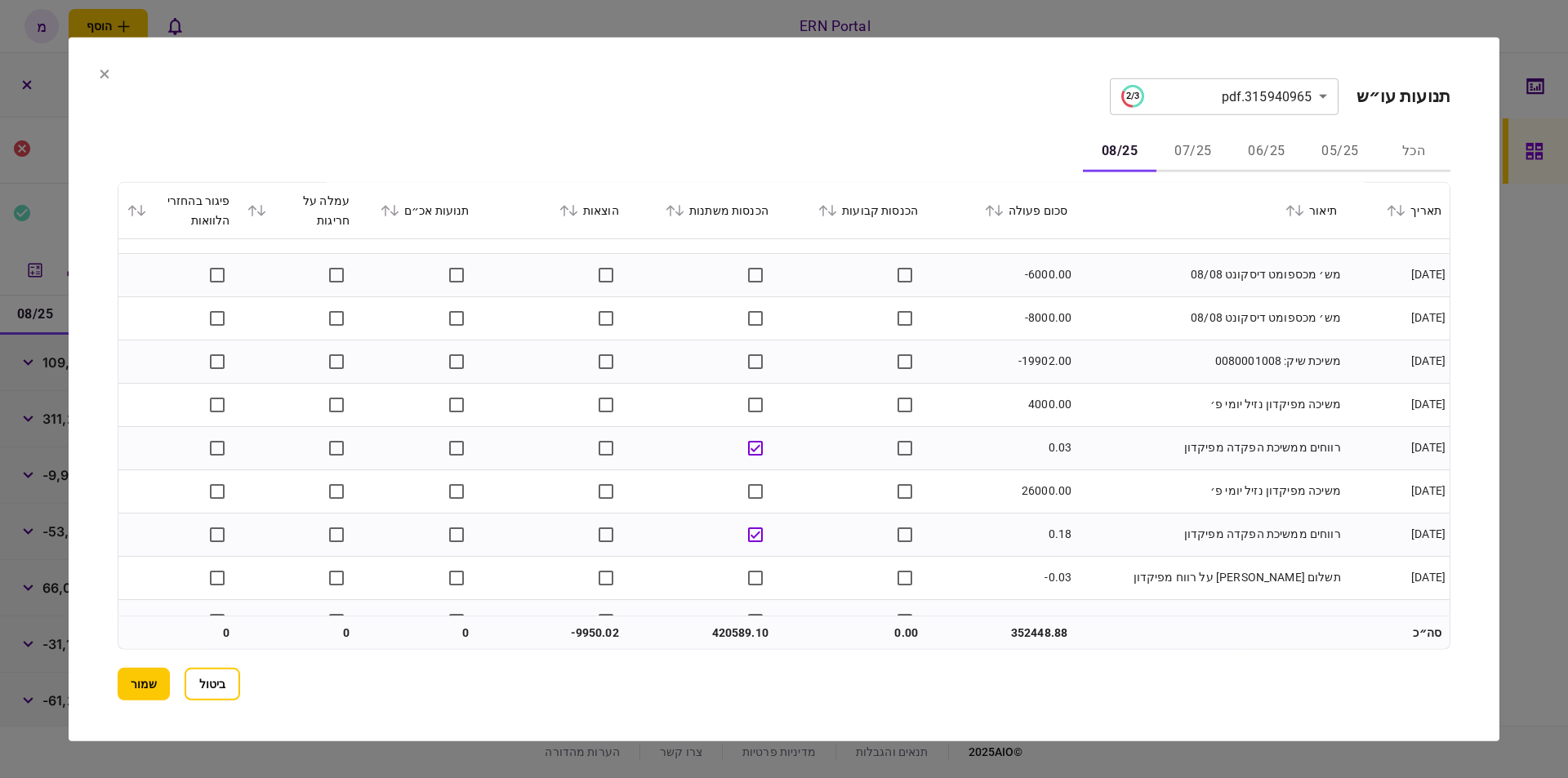
scroll to position [1203, 0]
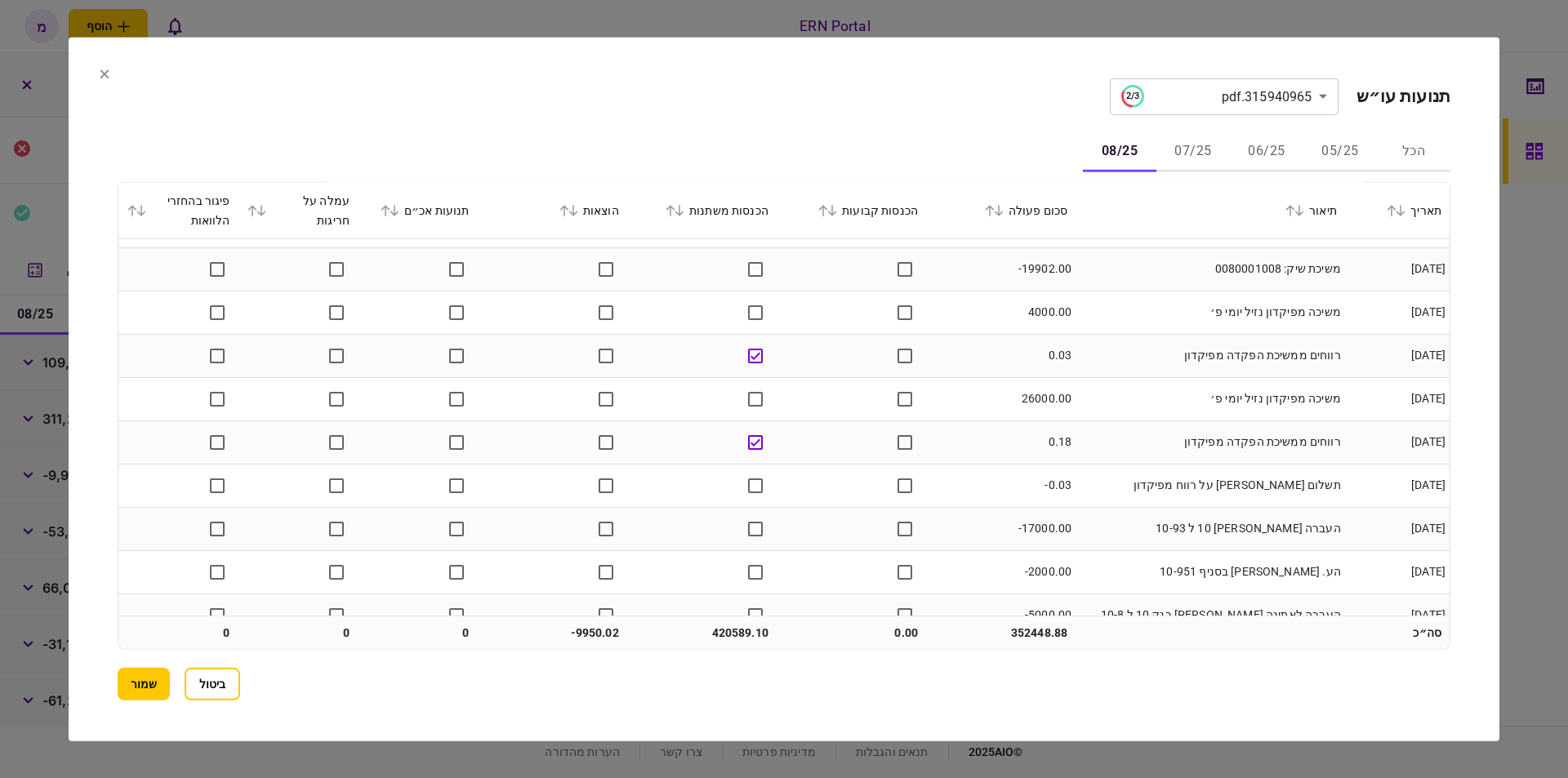
click at [1118, 438] on td "רווחים ממשיכת הפקדה מפיקדון" at bounding box center [1210, 442] width 269 height 44
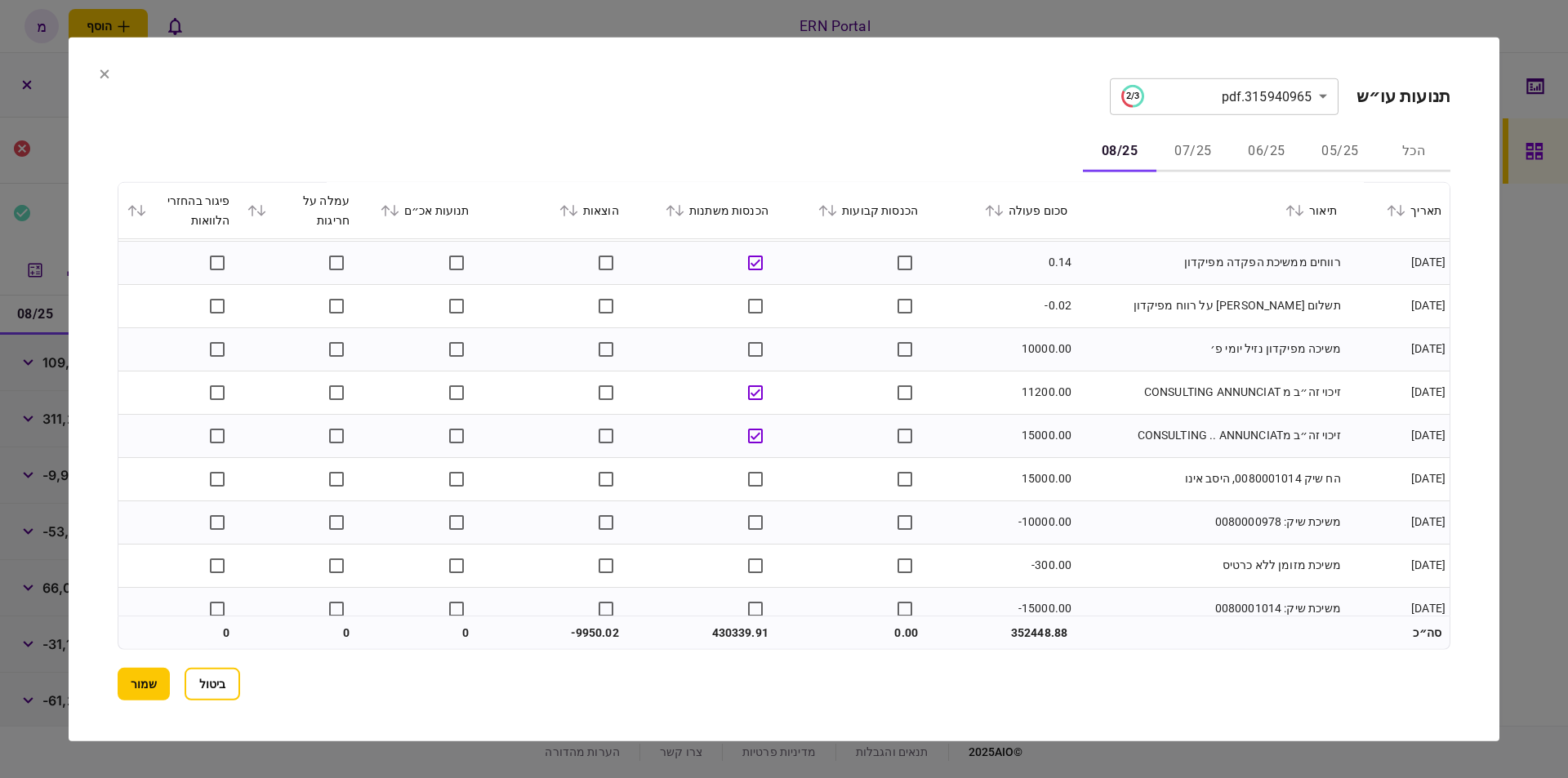
scroll to position [4040, 0]
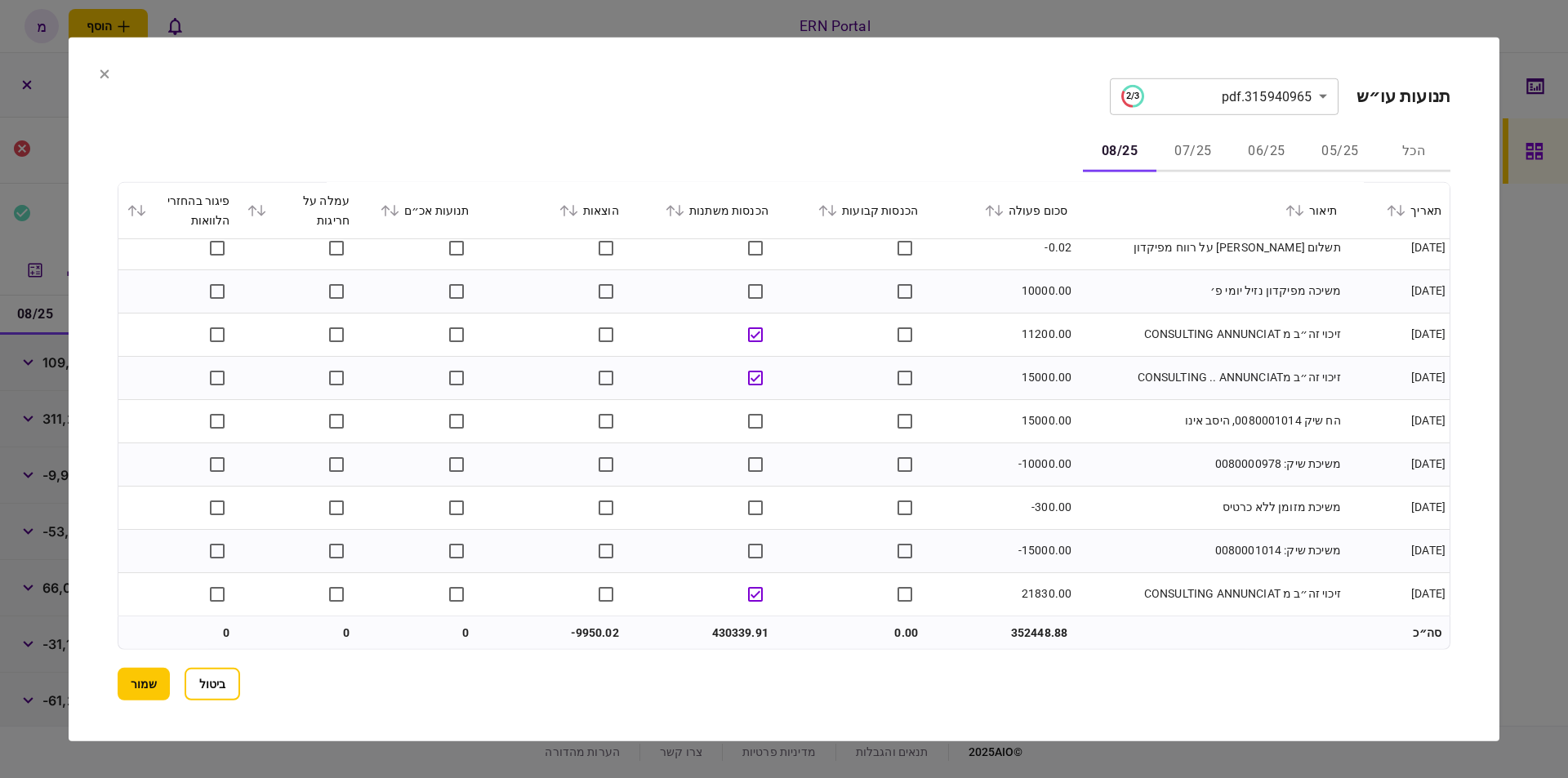
click at [728, 631] on td "430339.91" at bounding box center [702, 633] width 149 height 33
click at [727, 630] on td "430339.91" at bounding box center [702, 633] width 149 height 33
copy td "430339.91"
click at [562, 628] on td "-9950.02" at bounding box center [553, 633] width 149 height 33
click at [596, 629] on td "-9950.02" at bounding box center [553, 633] width 149 height 33
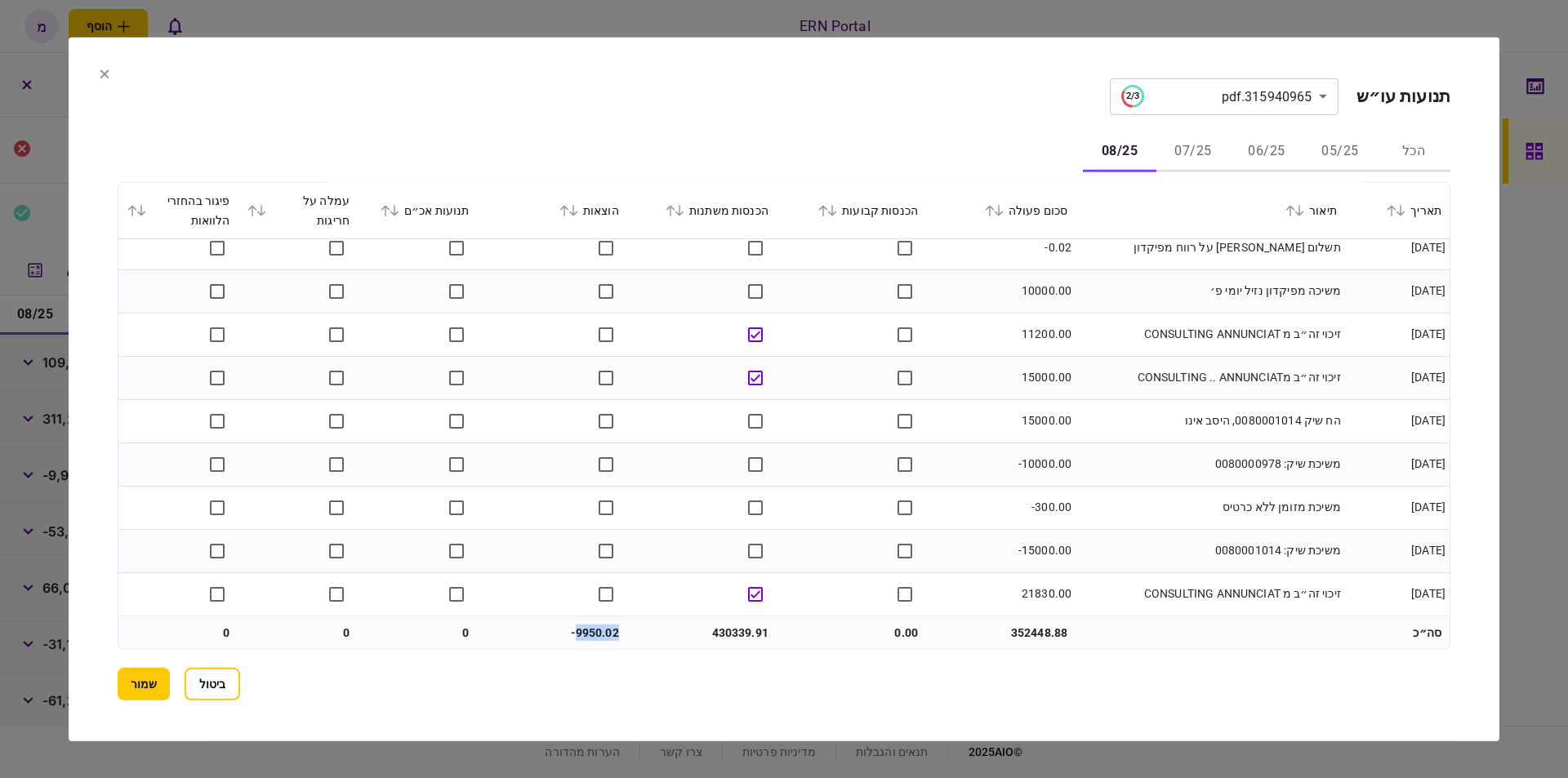
click at [596, 629] on td "-9950.02" at bounding box center [553, 633] width 149 height 33
click at [154, 684] on button "שמור" at bounding box center [144, 684] width 53 height 33
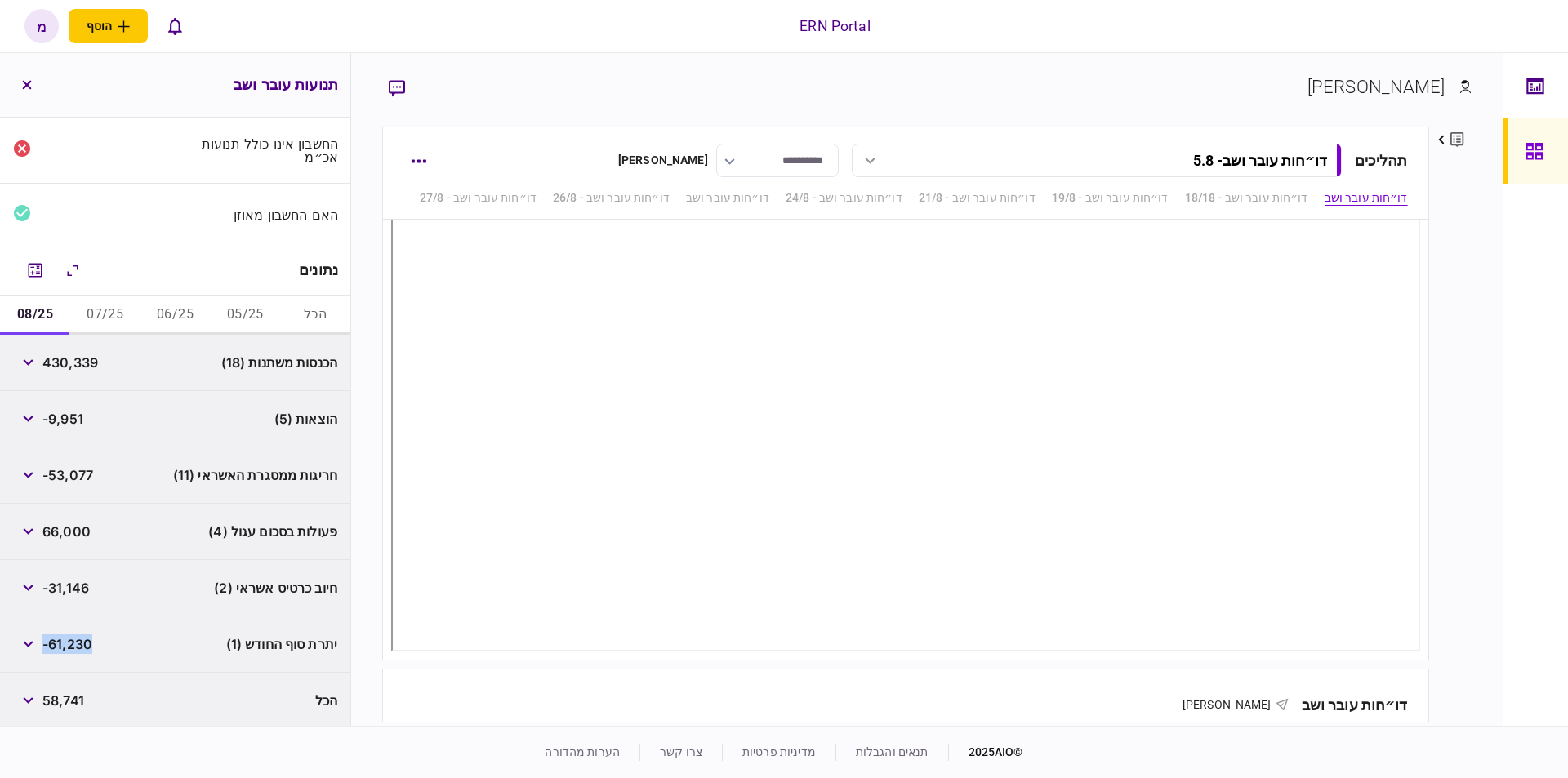
drag, startPoint x: 89, startPoint y: 640, endPoint x: 46, endPoint y: 635, distance: 43.3
click at [46, 635] on span "-61,230" at bounding box center [67, 644] width 50 height 20
click at [158, 256] on div "נתונים" at bounding box center [175, 270] width 350 height 50
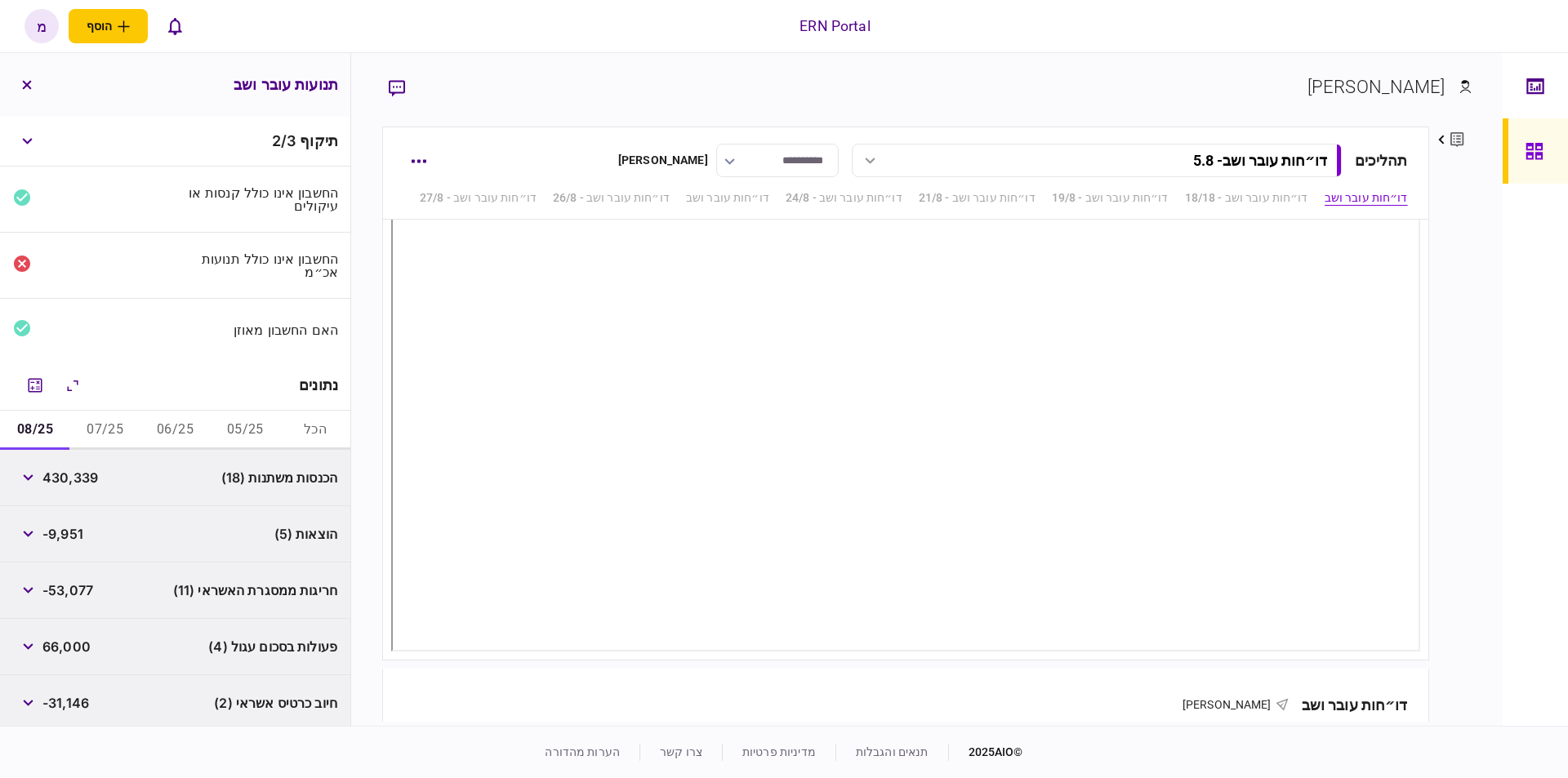
click at [154, 262] on div "החשבון אינו כולל תנועות אכ״מ" at bounding box center [175, 265] width 350 height 67
click at [25, 259] on div "החשבון אינו כולל תנועות אכ״מ" at bounding box center [175, 265] width 350 height 67
click at [22, 259] on icon at bounding box center [22, 264] width 20 height 20
click at [254, 274] on div "החשבון אינו כולל תנועות אכ״מ" at bounding box center [260, 265] width 157 height 26
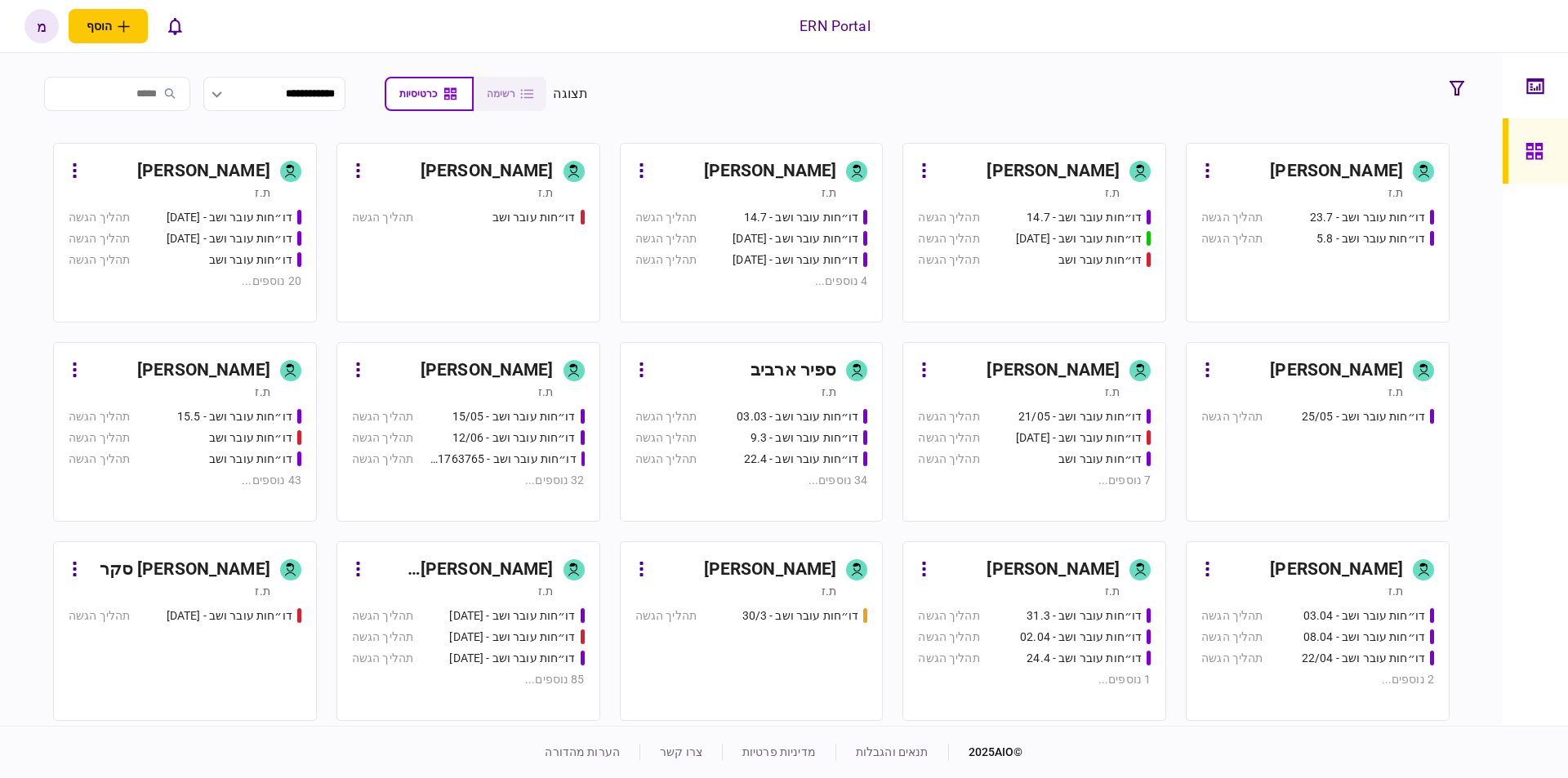
click at [1331, 288] on div "דו״חות עובר ושב - 23.7 תהליך הגשה דו״חות עובר ושב - 5.8 תהליך הגשה" at bounding box center [1317, 259] width 232 height 99
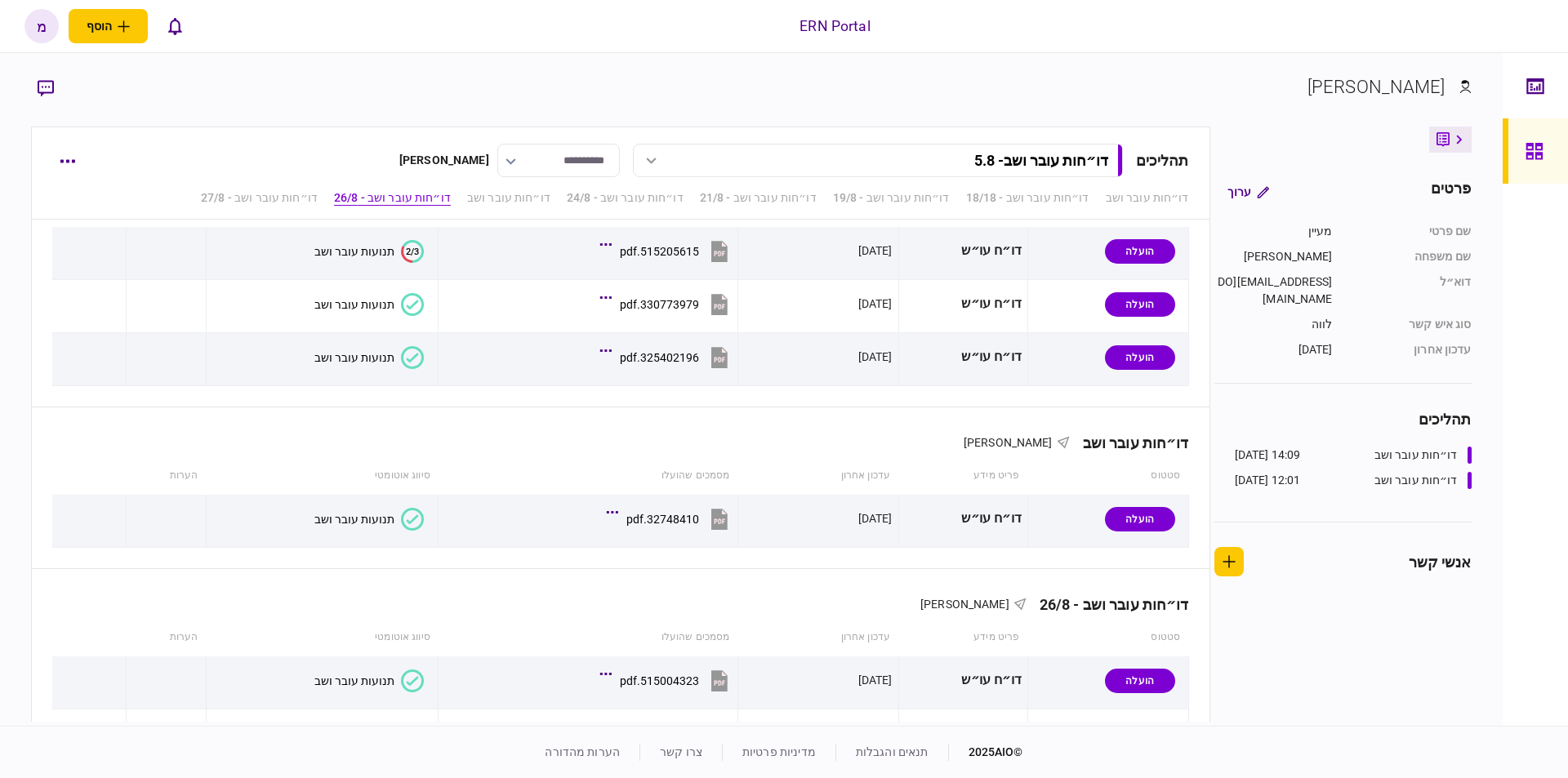
scroll to position [1193, 0]
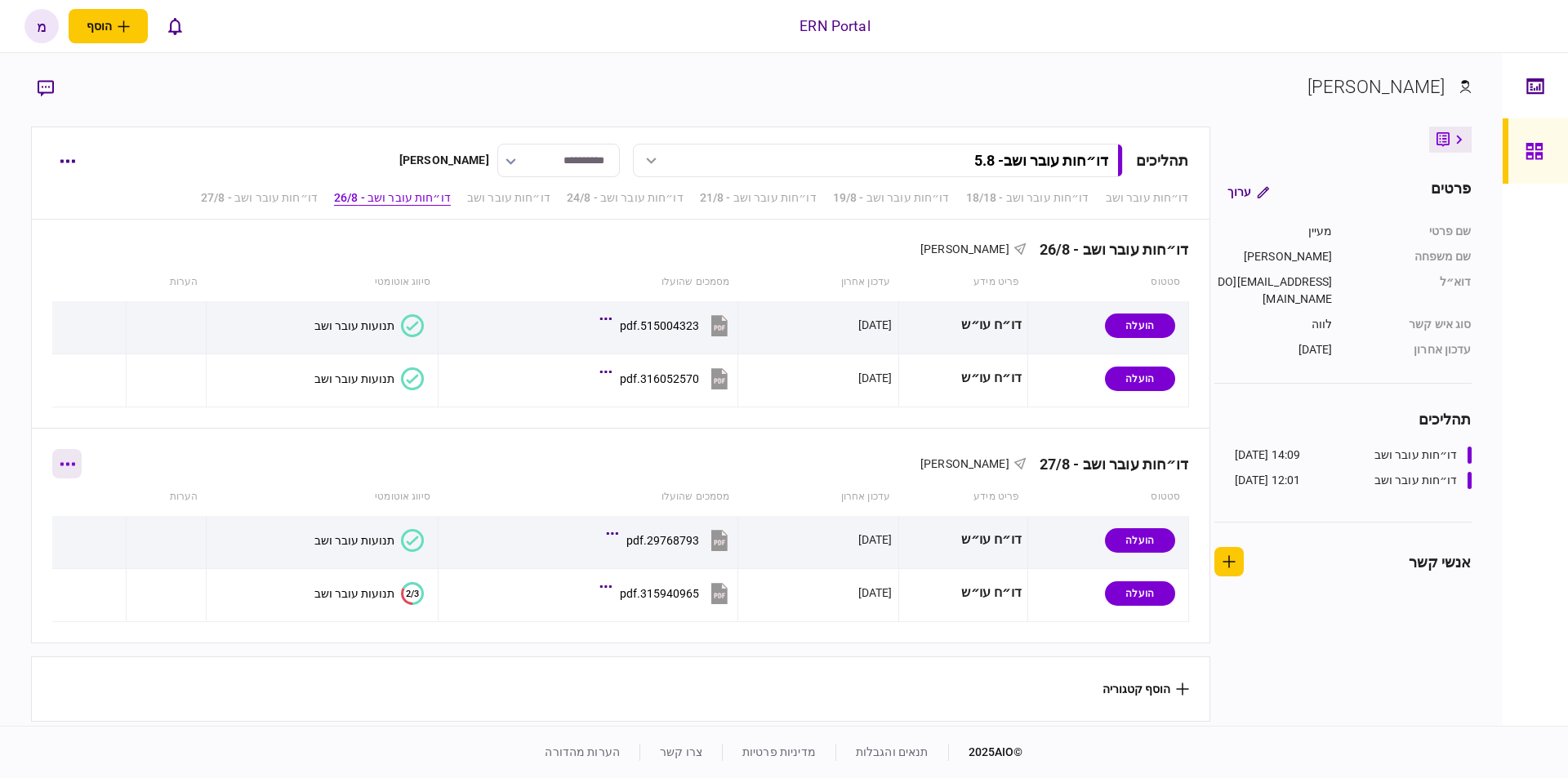
click at [81, 453] on button "button" at bounding box center [67, 464] width 30 height 30
click at [114, 520] on span "הוסף מסמך" at bounding box center [97, 527] width 66 height 20
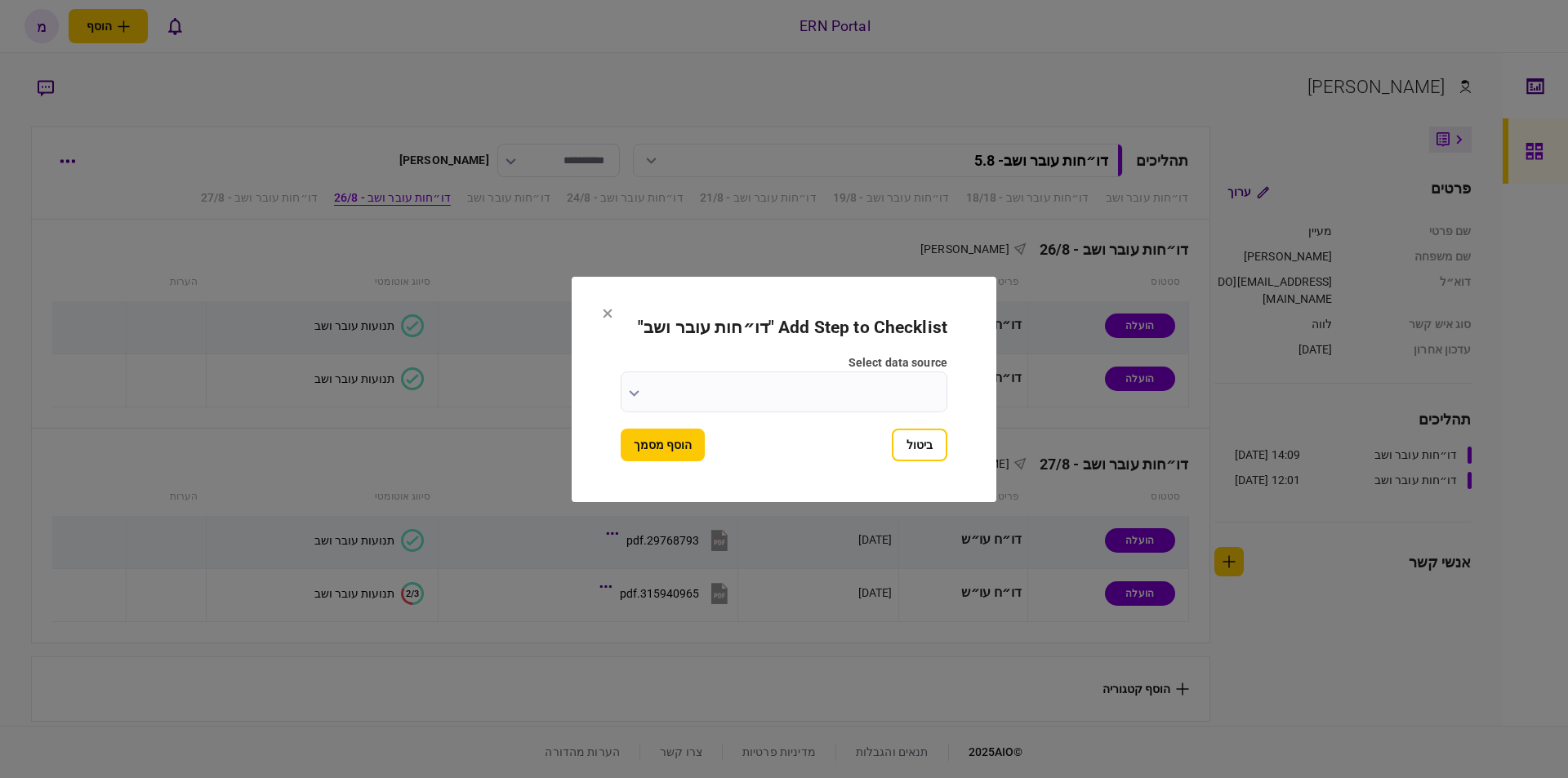
click at [633, 388] on button "button" at bounding box center [634, 393] width 11 height 13
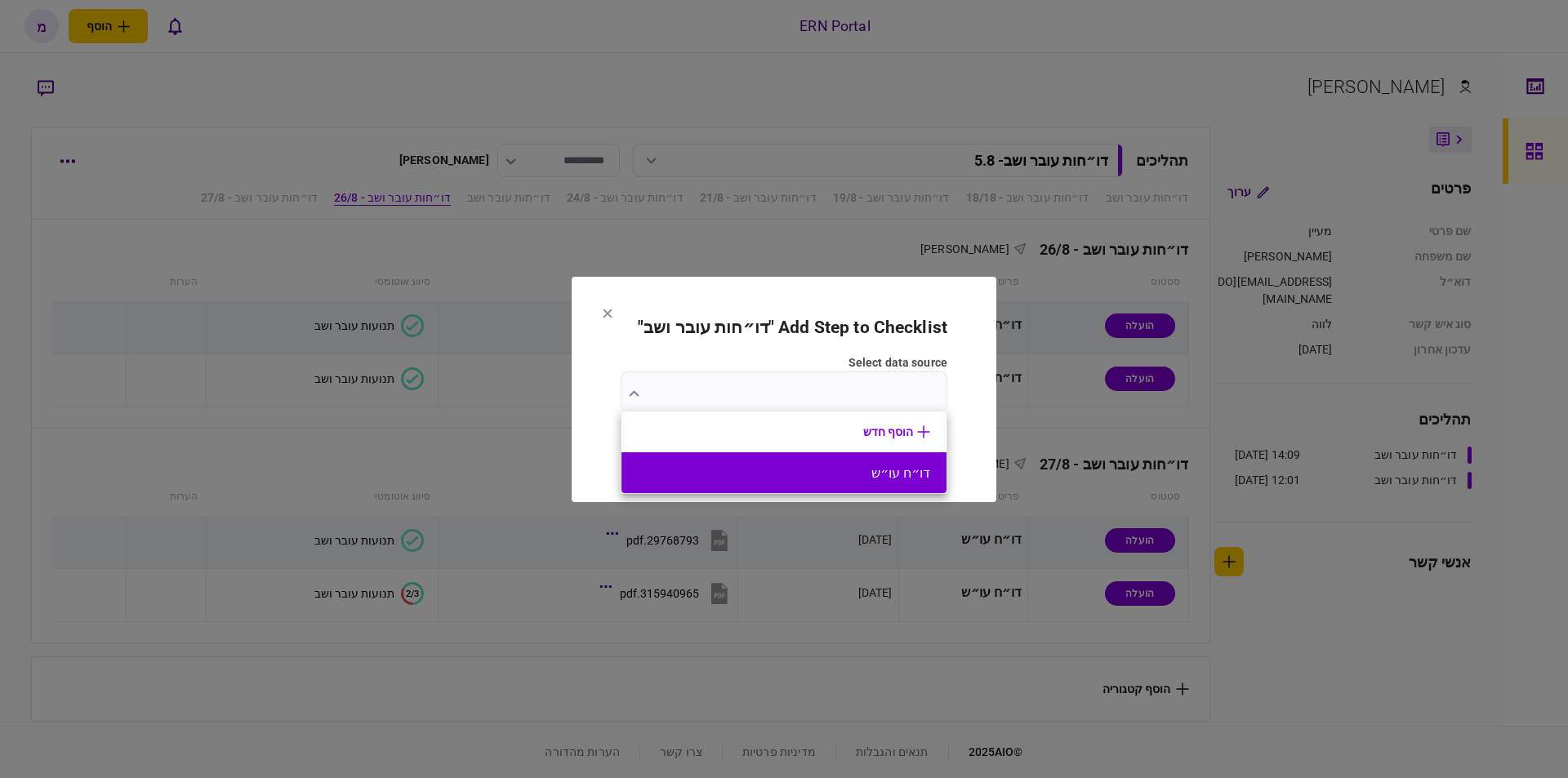
click at [848, 466] on button "דו״ח עו״ש" at bounding box center [784, 473] width 292 height 16
type input "*********"
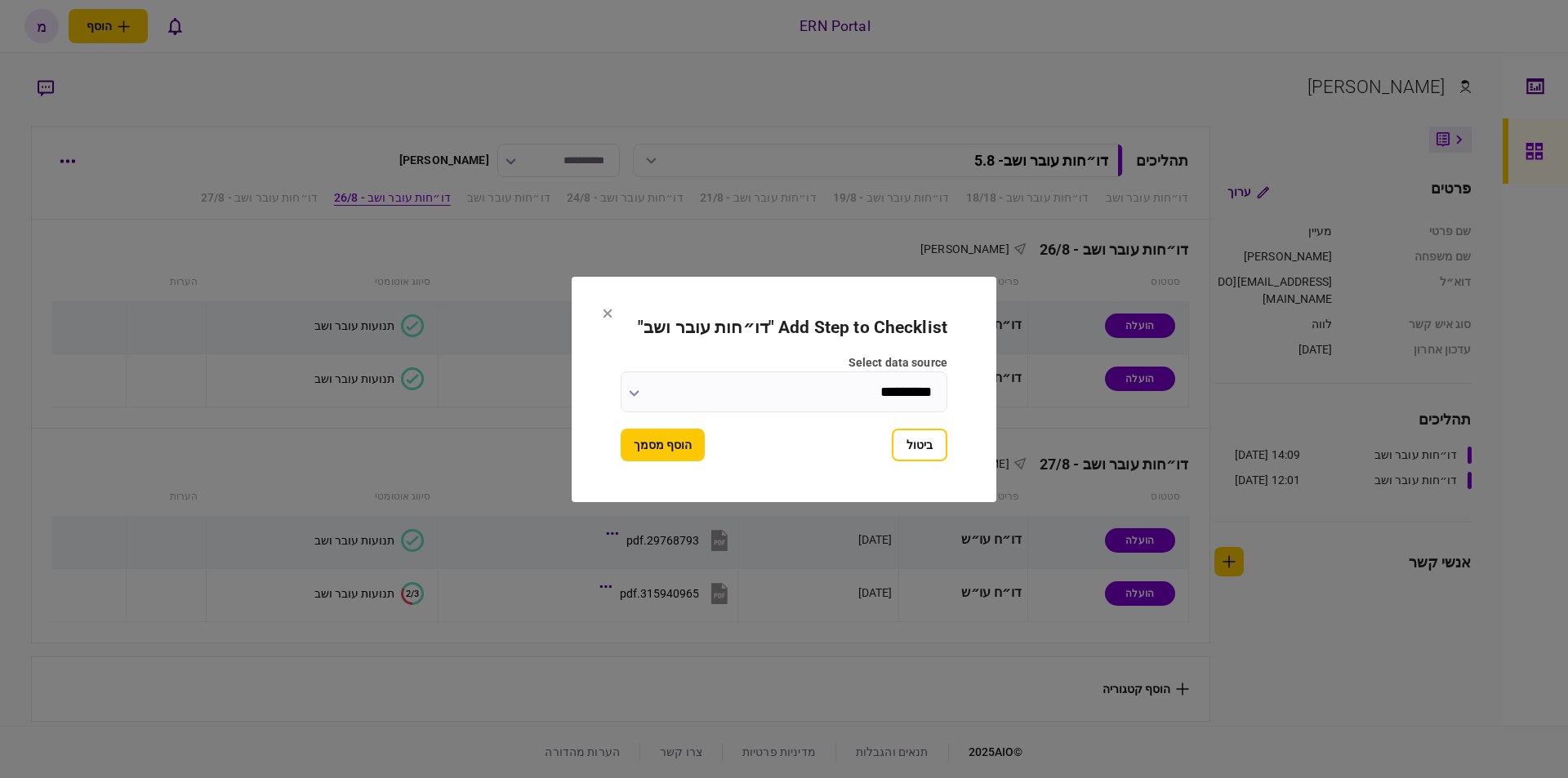
click at [677, 448] on button "הוסף מסמך" at bounding box center [663, 445] width 84 height 33
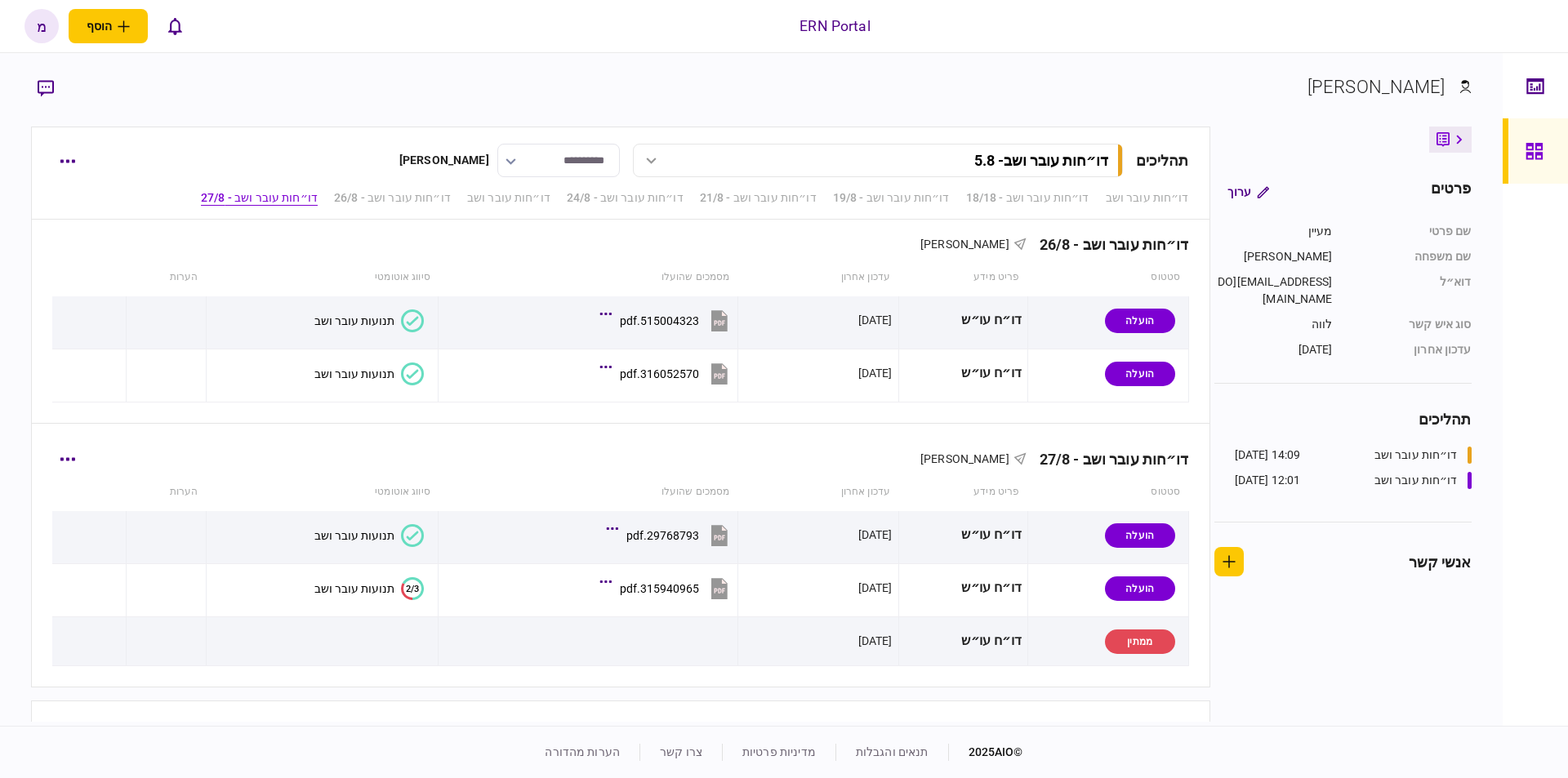
scroll to position [1242, 0]
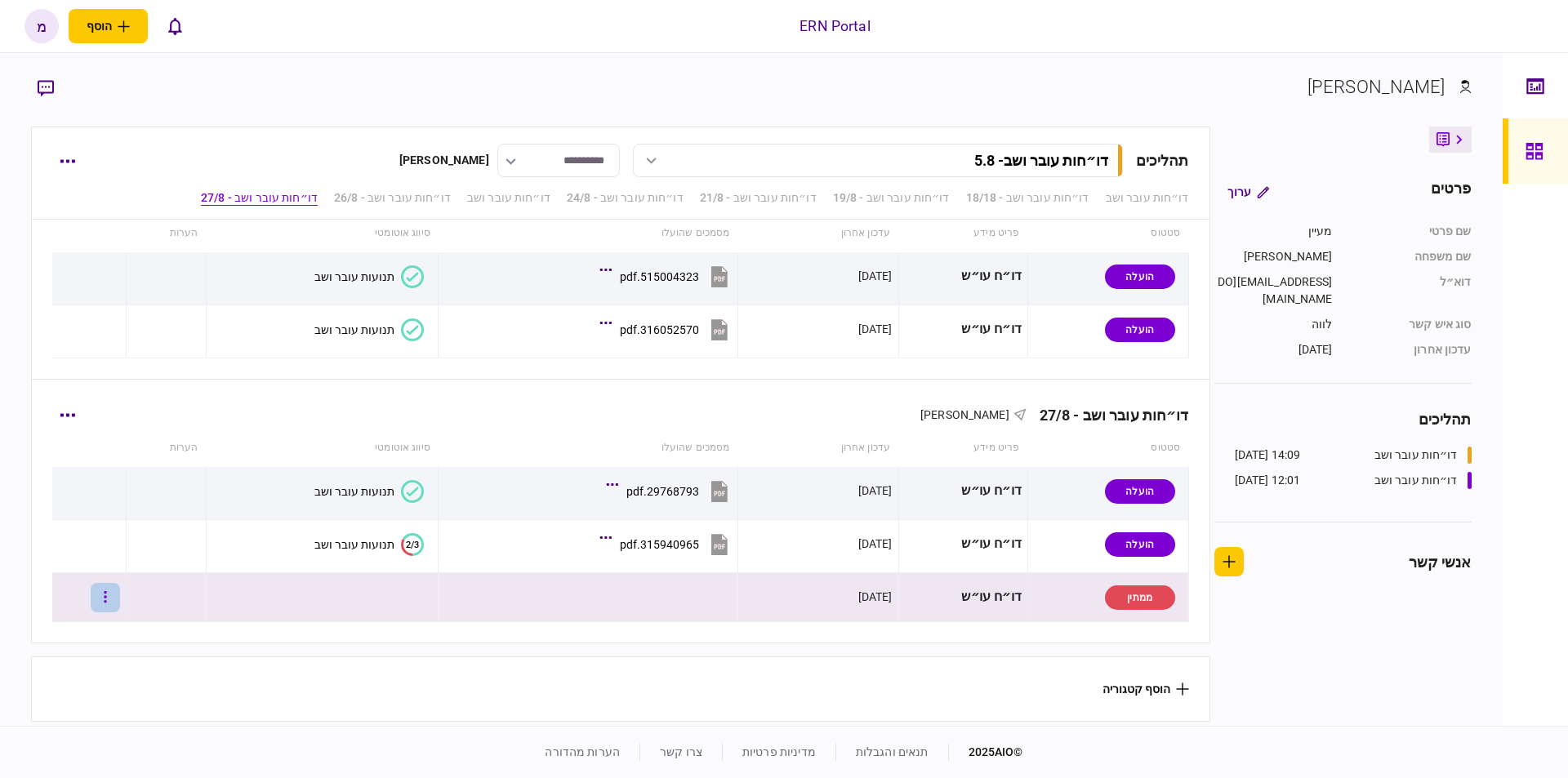
click at [103, 601] on button "button" at bounding box center [105, 598] width 30 height 30
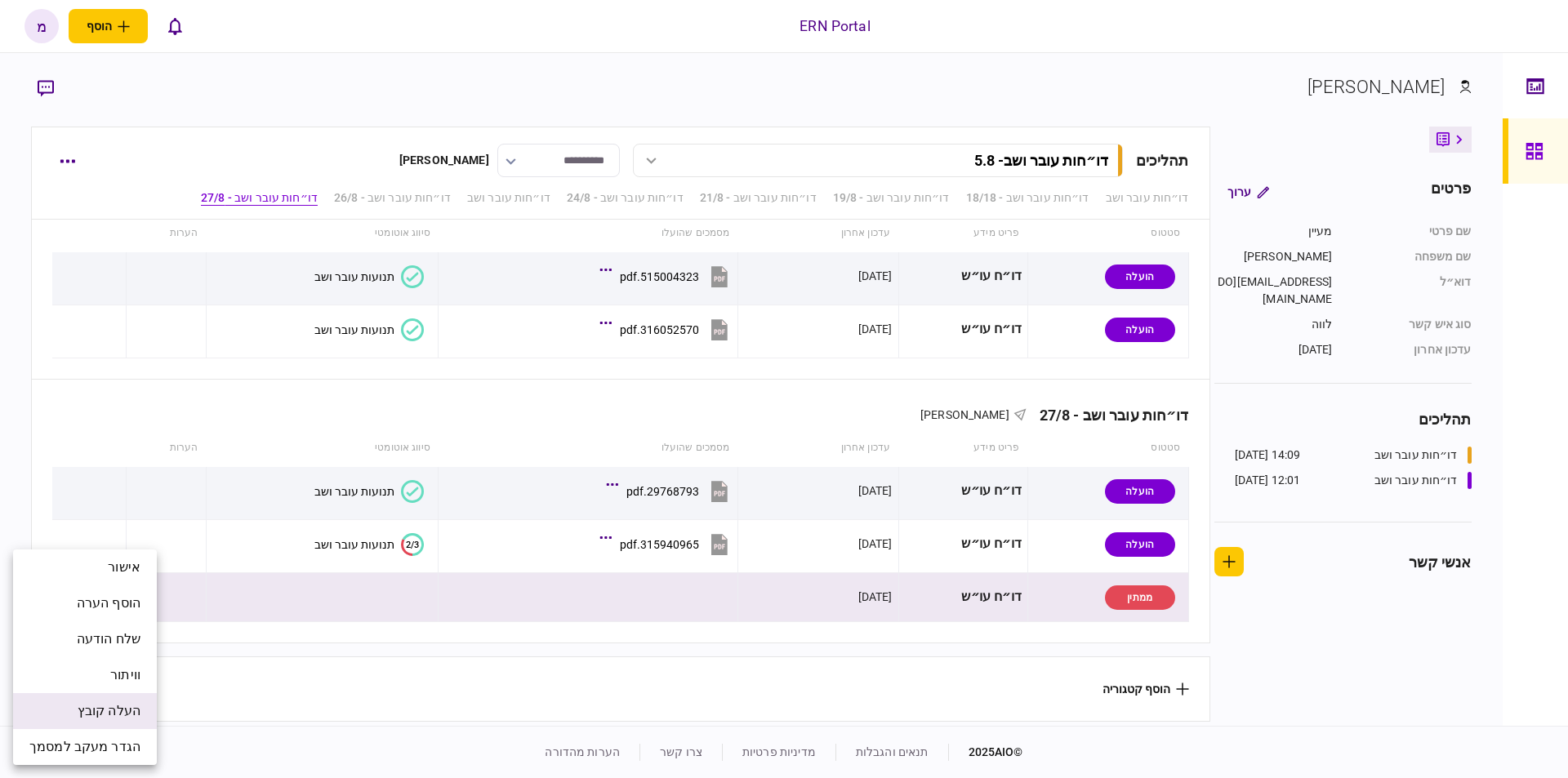
click at [96, 715] on span "העלה קובץ" at bounding box center [108, 711] width 63 height 20
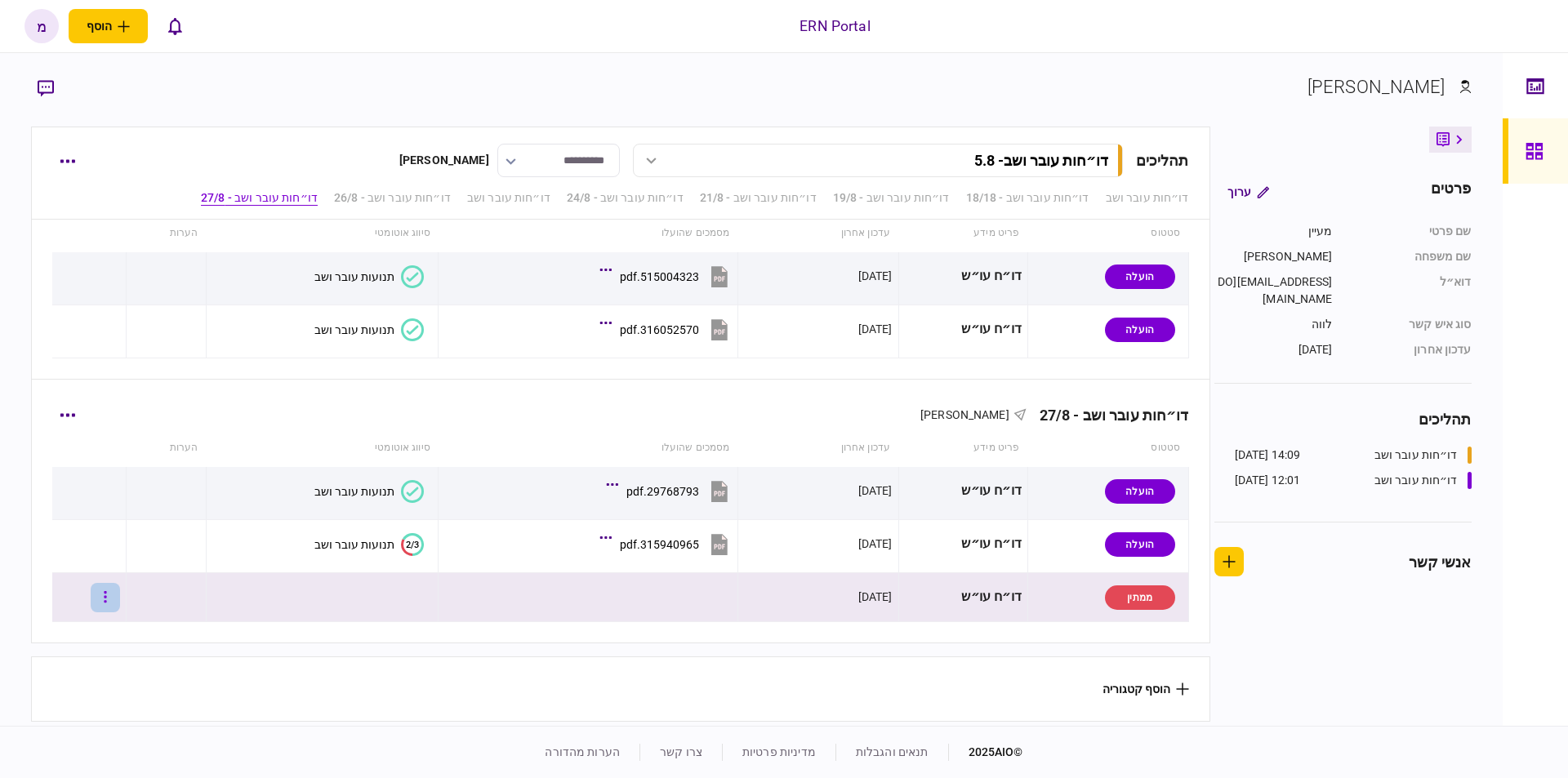
click at [120, 593] on button "button" at bounding box center [105, 598] width 30 height 30
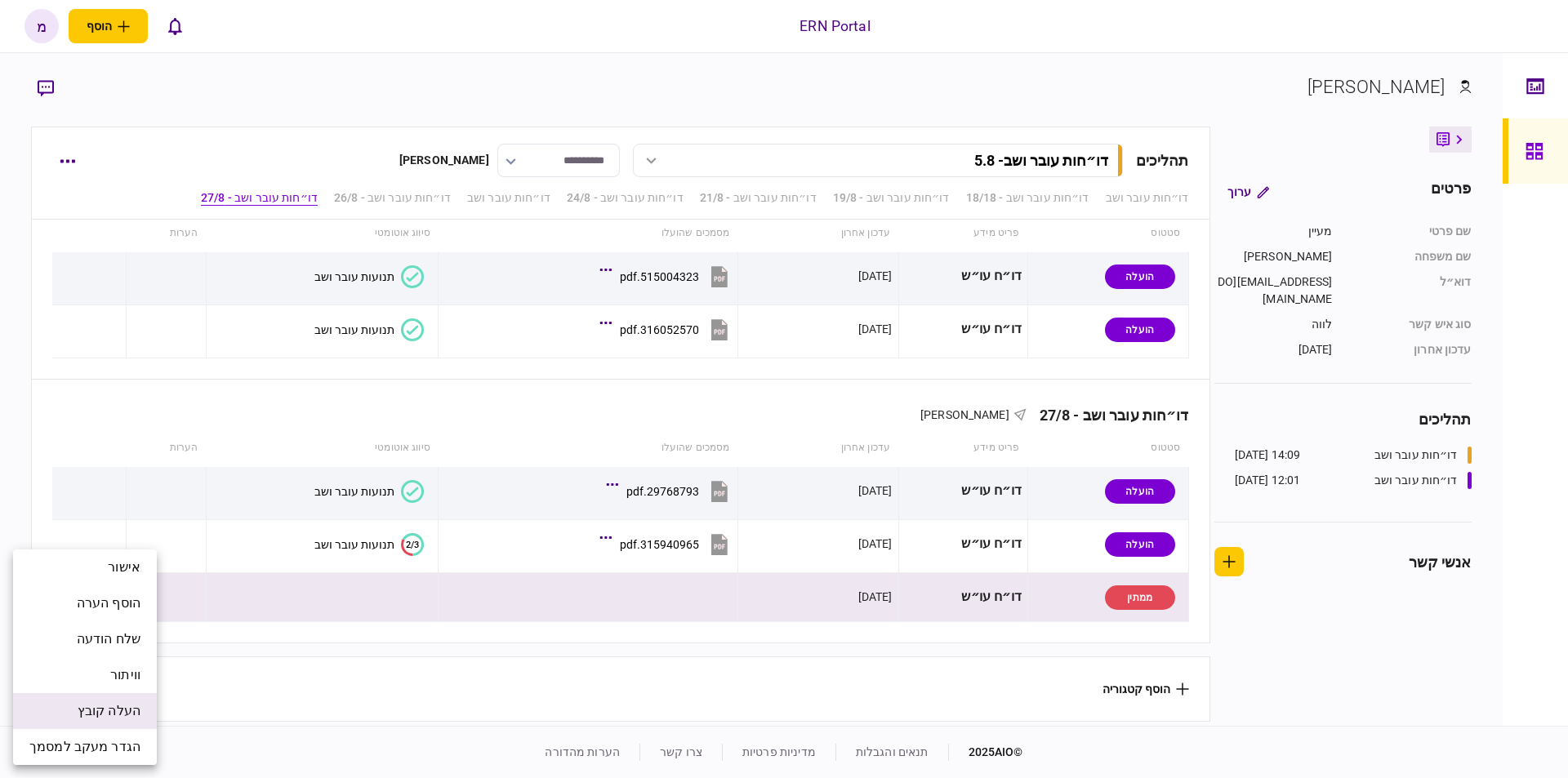
click at [98, 714] on span "העלה קובץ" at bounding box center [108, 711] width 63 height 20
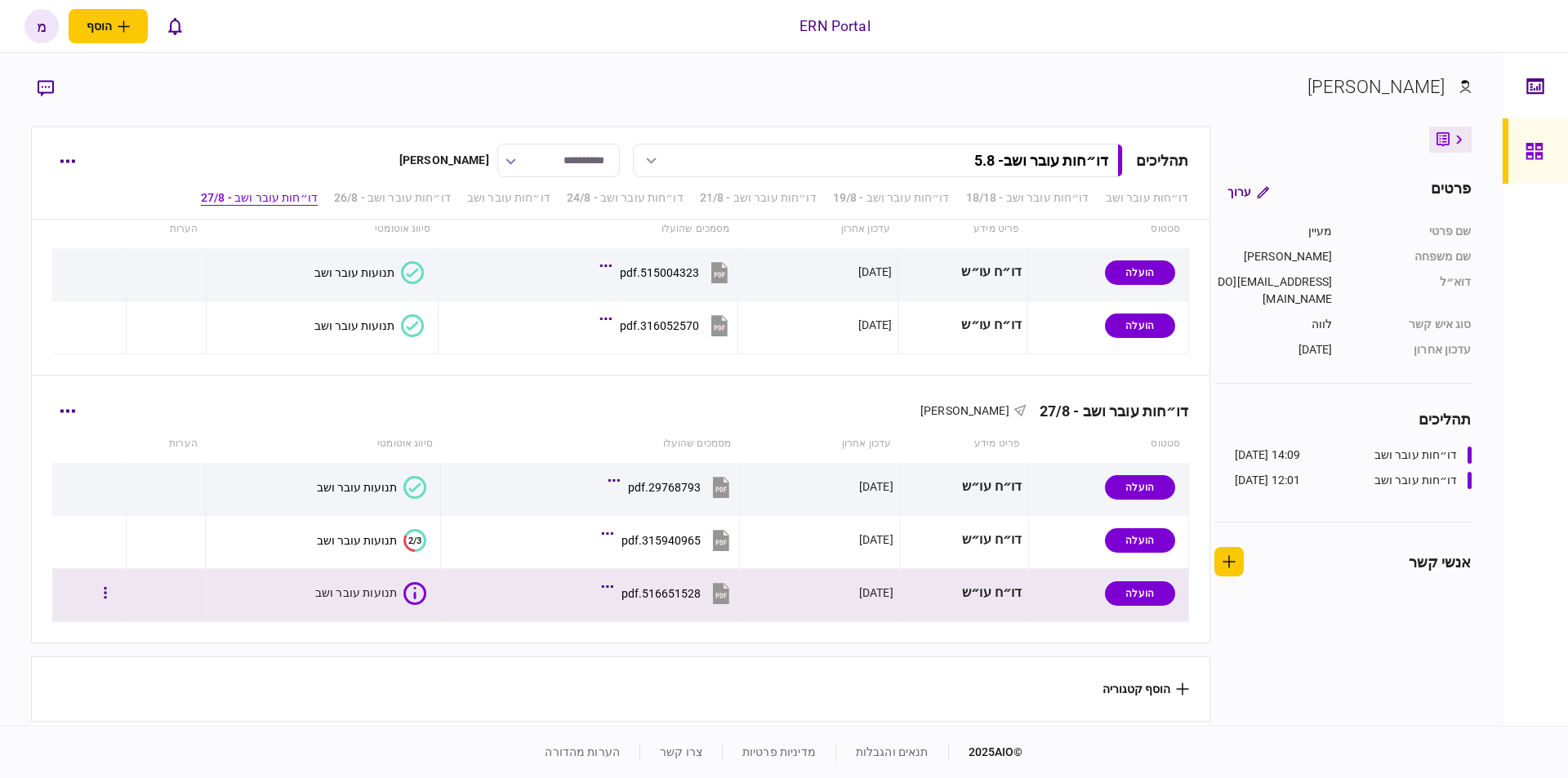
scroll to position [1246, 0]
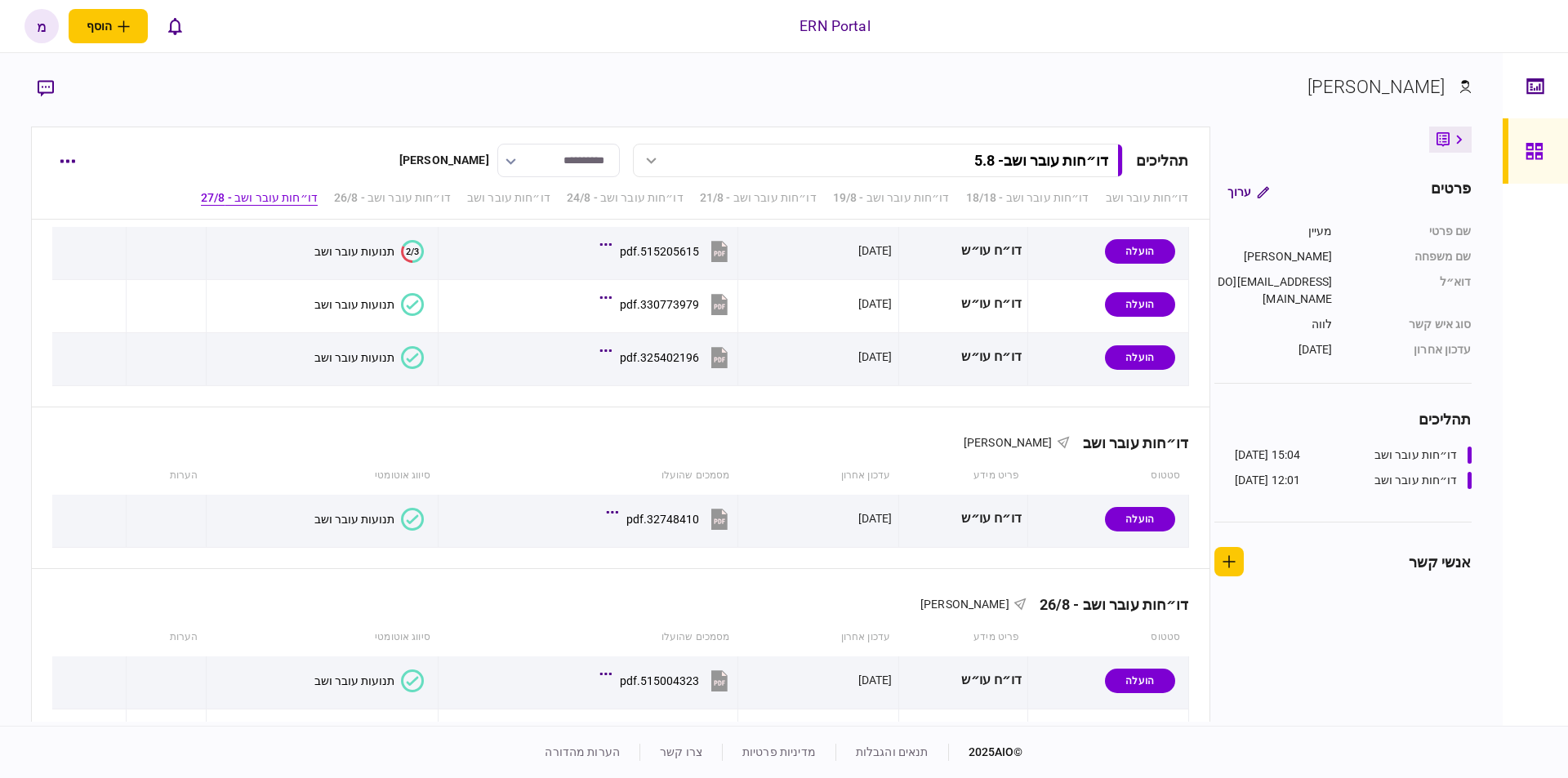
scroll to position [1246, 0]
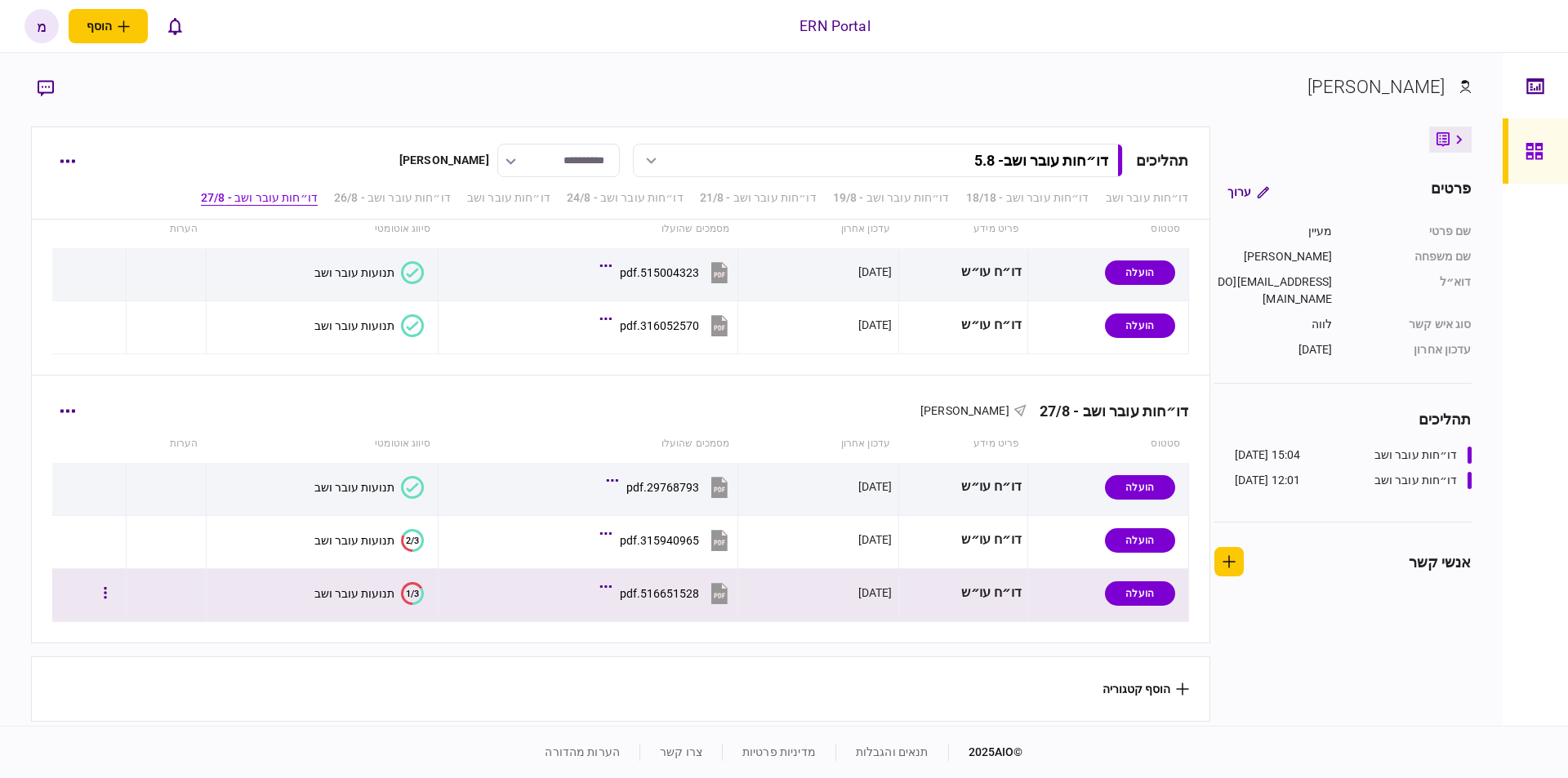
click at [410, 592] on text "1/3" at bounding box center [412, 593] width 13 height 11
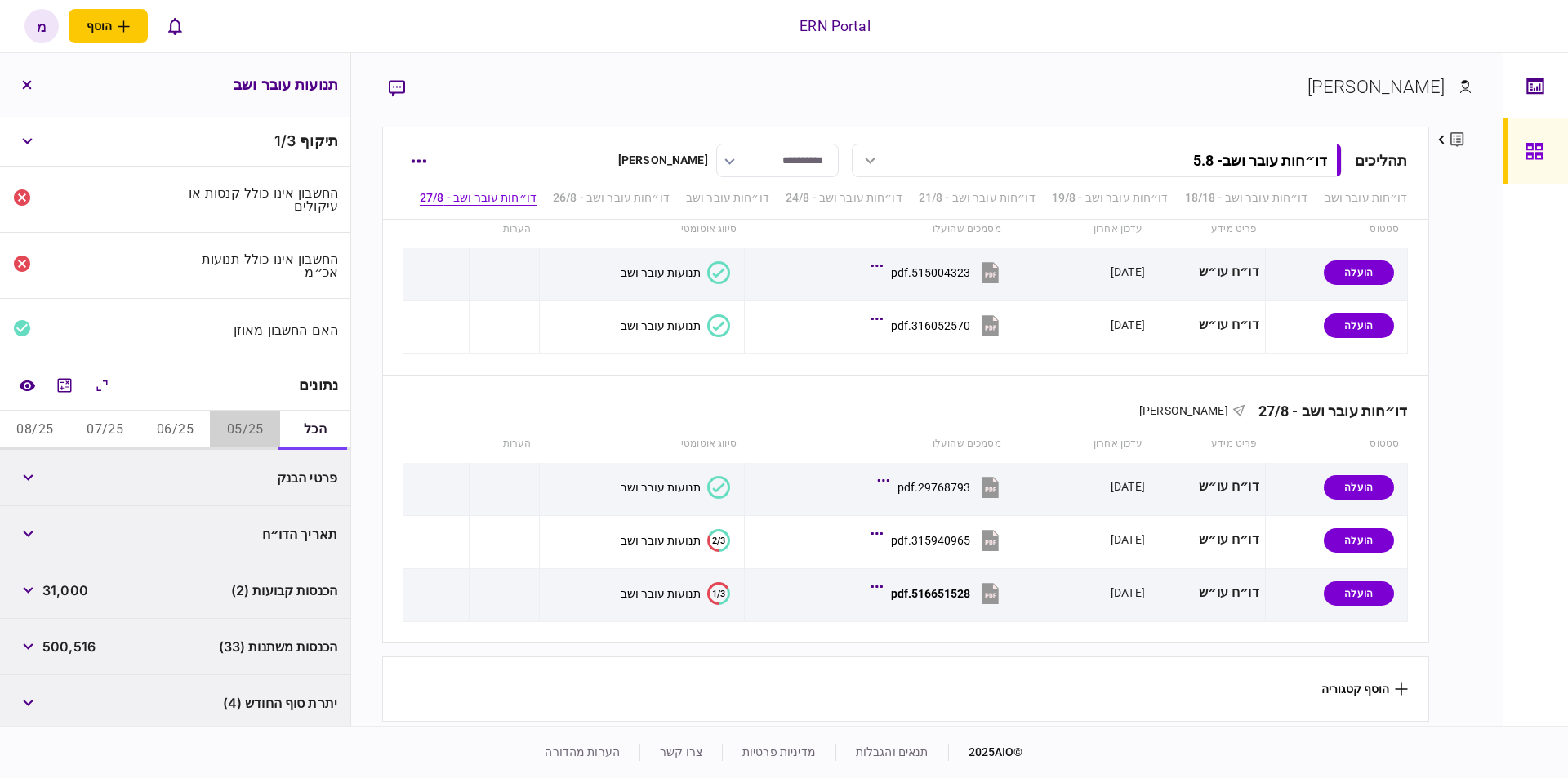
click at [230, 422] on button "05/25" at bounding box center [245, 430] width 70 height 39
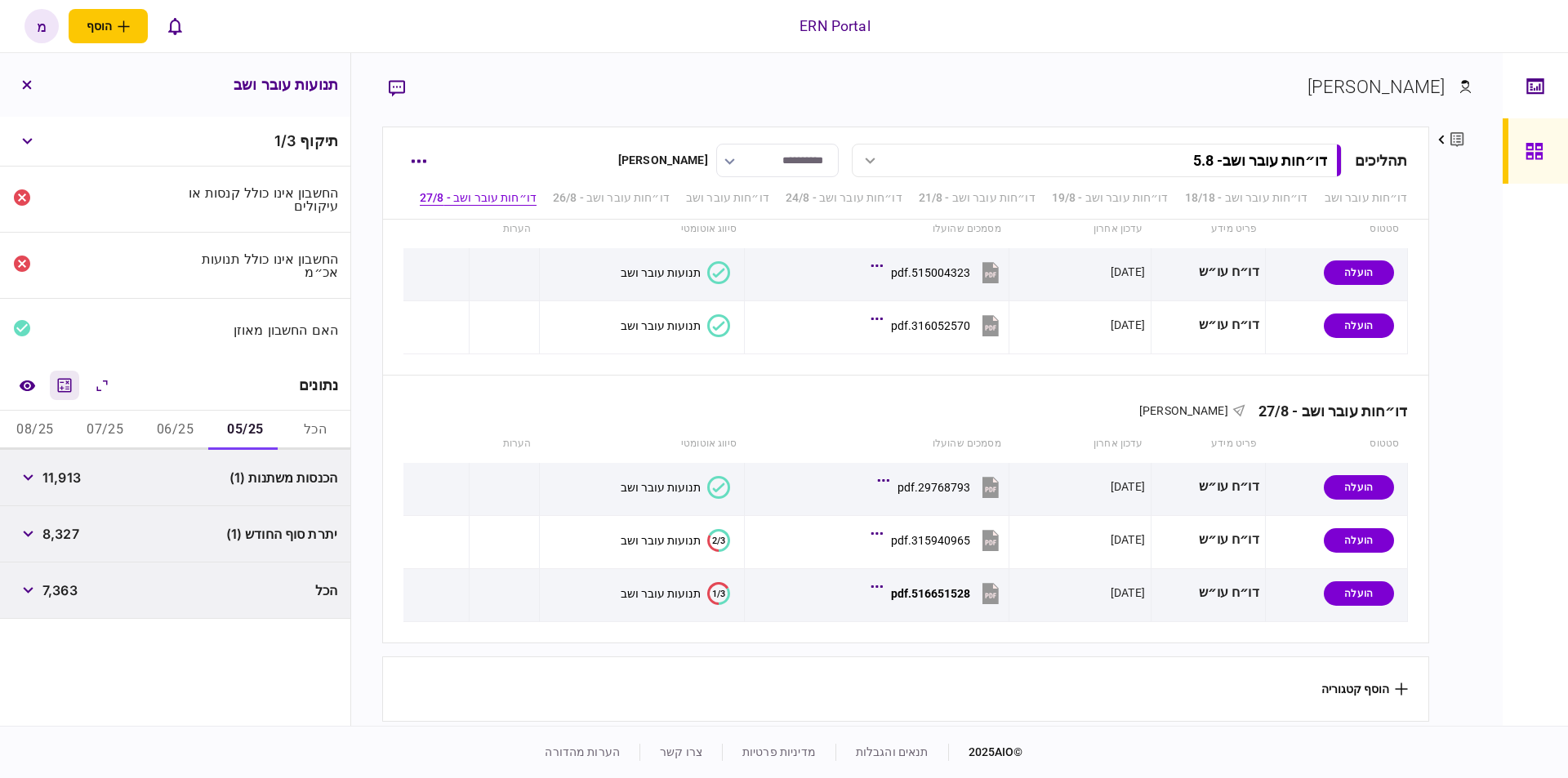
click at [62, 378] on icon "מחשבון" at bounding box center [65, 384] width 14 height 14
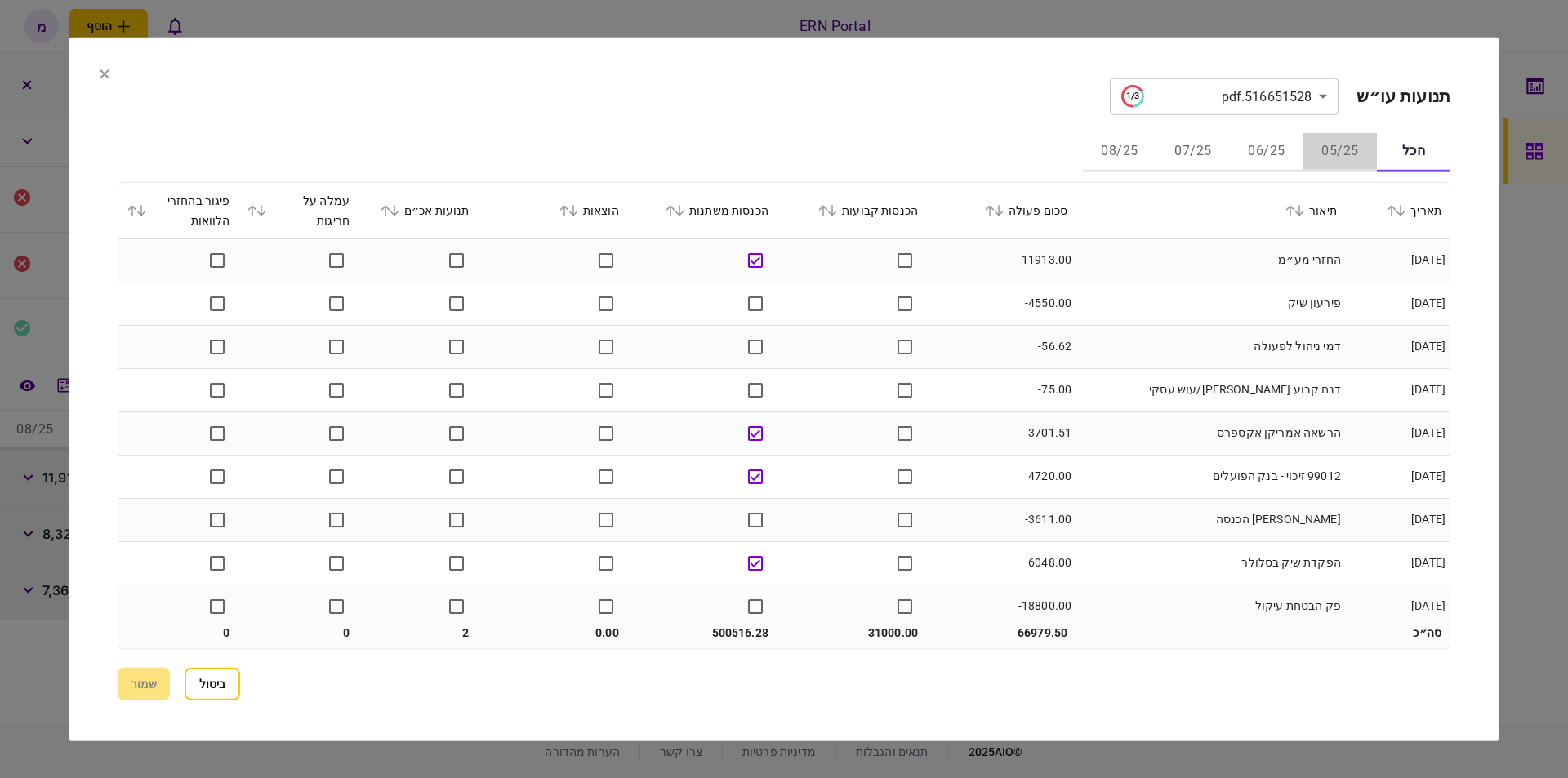
click at [1342, 148] on button "05/25" at bounding box center [1340, 152] width 73 height 39
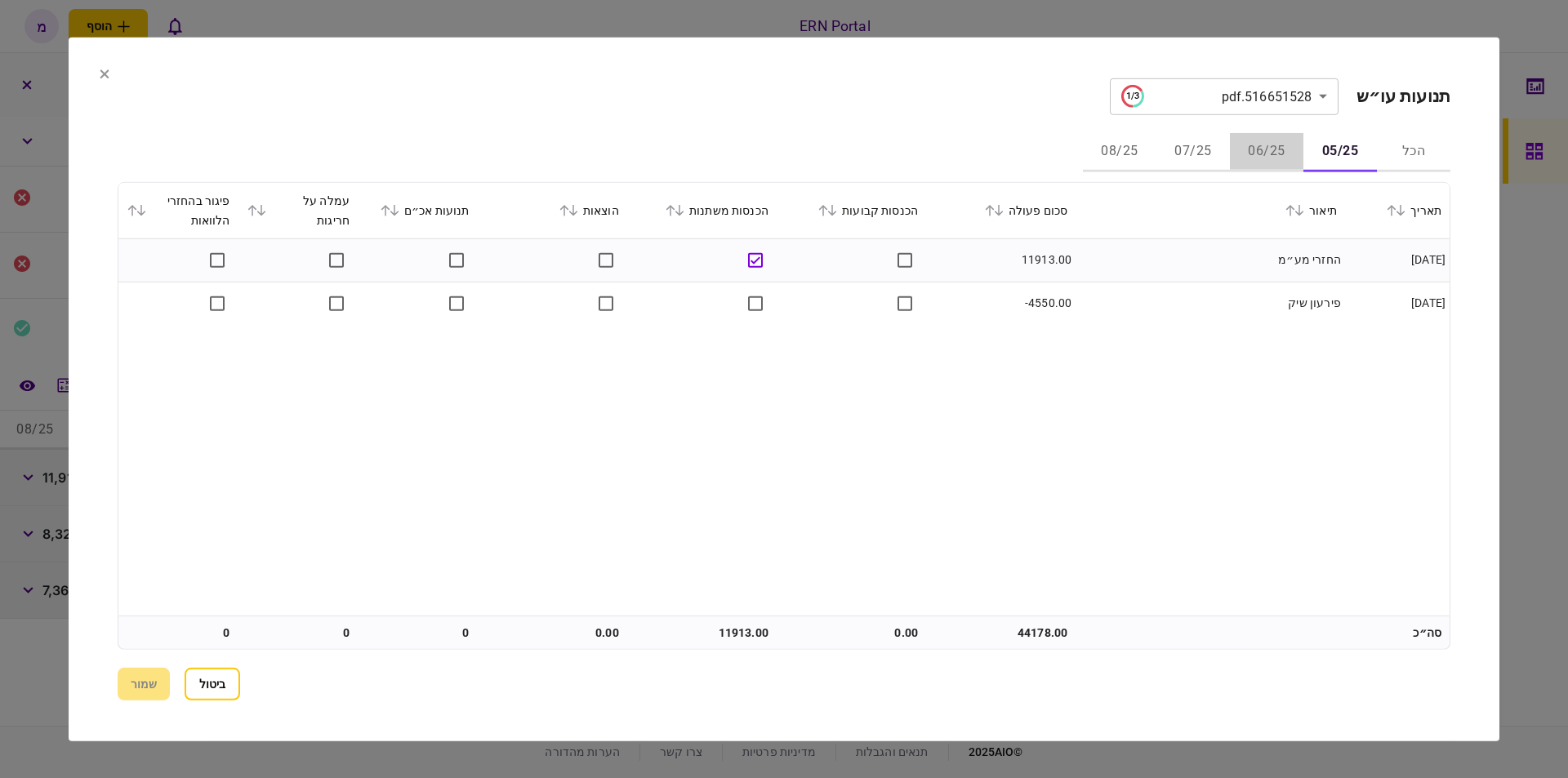
click at [1274, 151] on button "06/25" at bounding box center [1266, 152] width 73 height 39
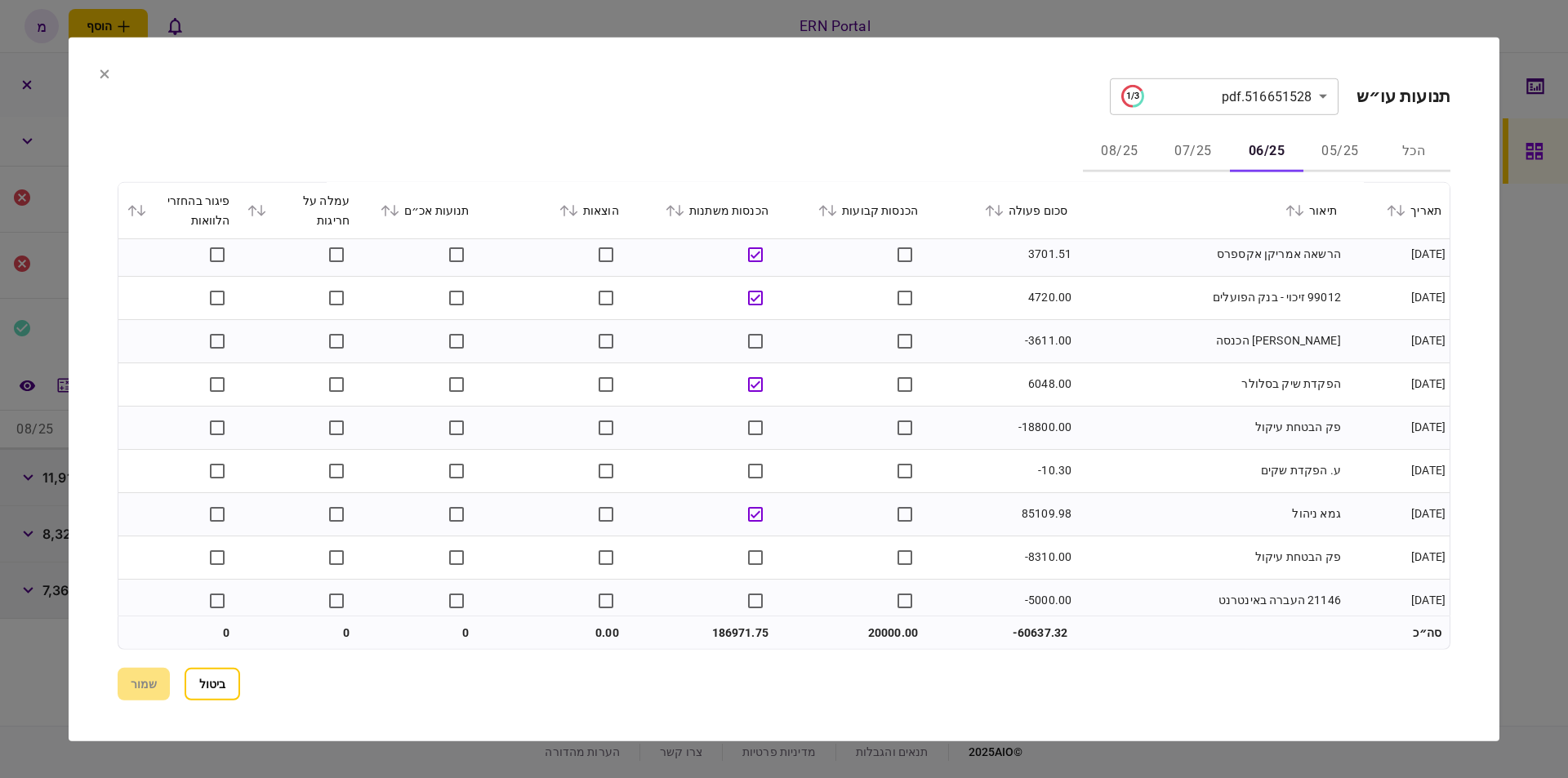
scroll to position [186, 0]
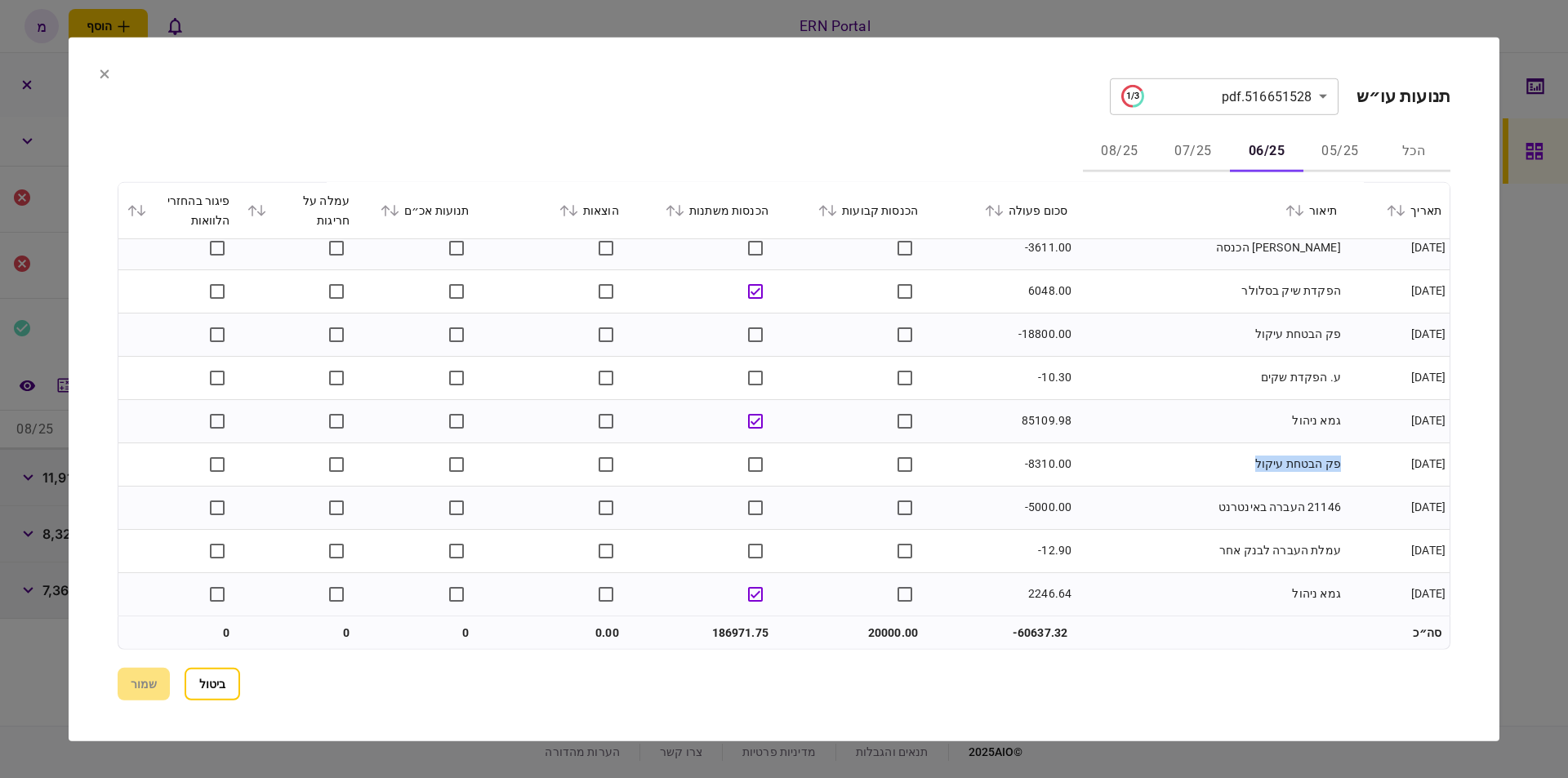
drag, startPoint x: 1264, startPoint y: 467, endPoint x: 1342, endPoint y: 467, distance: 78.0
click at [1342, 467] on td "פק הבטחת עיקול" at bounding box center [1210, 464] width 269 height 44
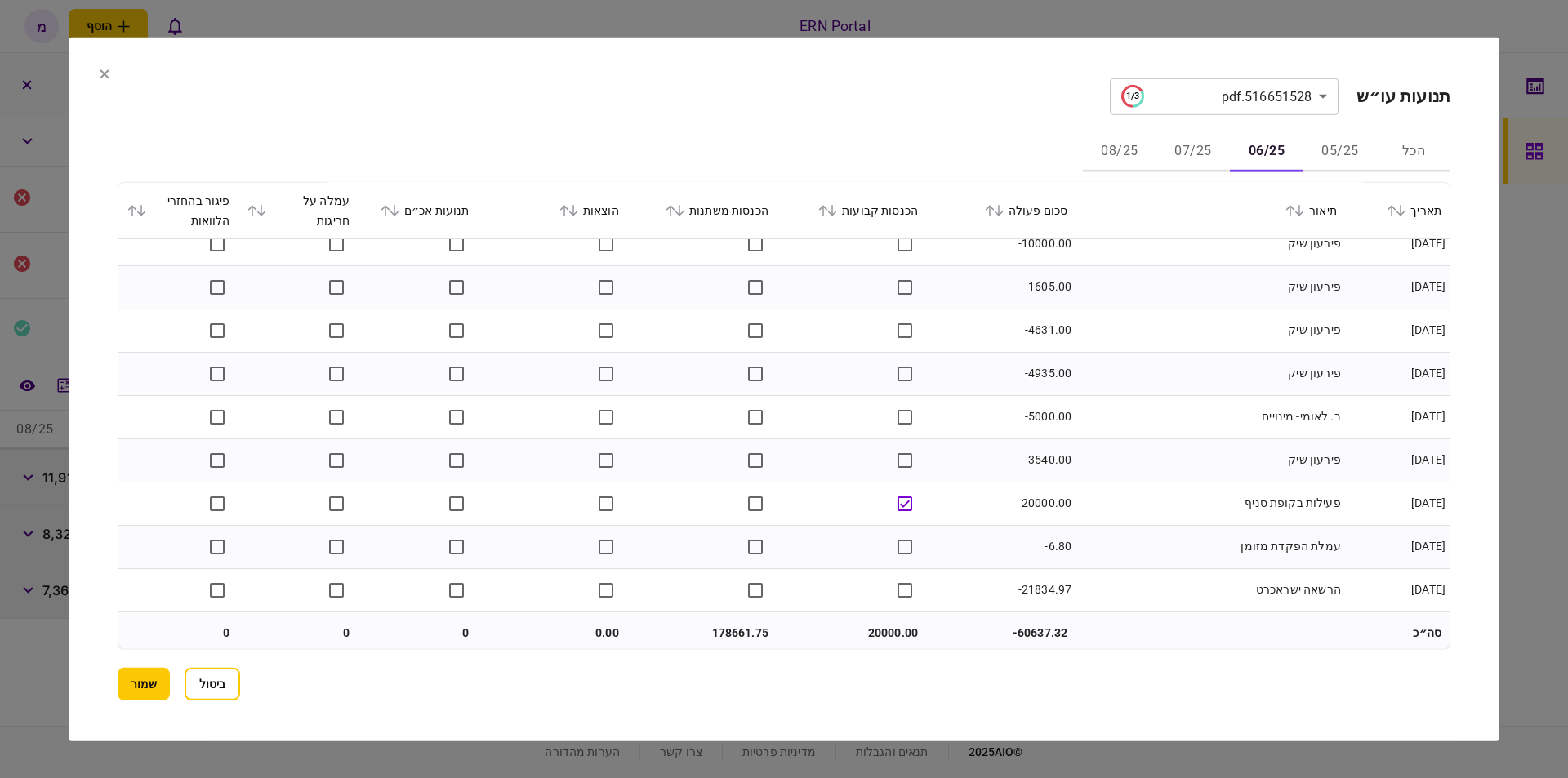
scroll to position [1747, 0]
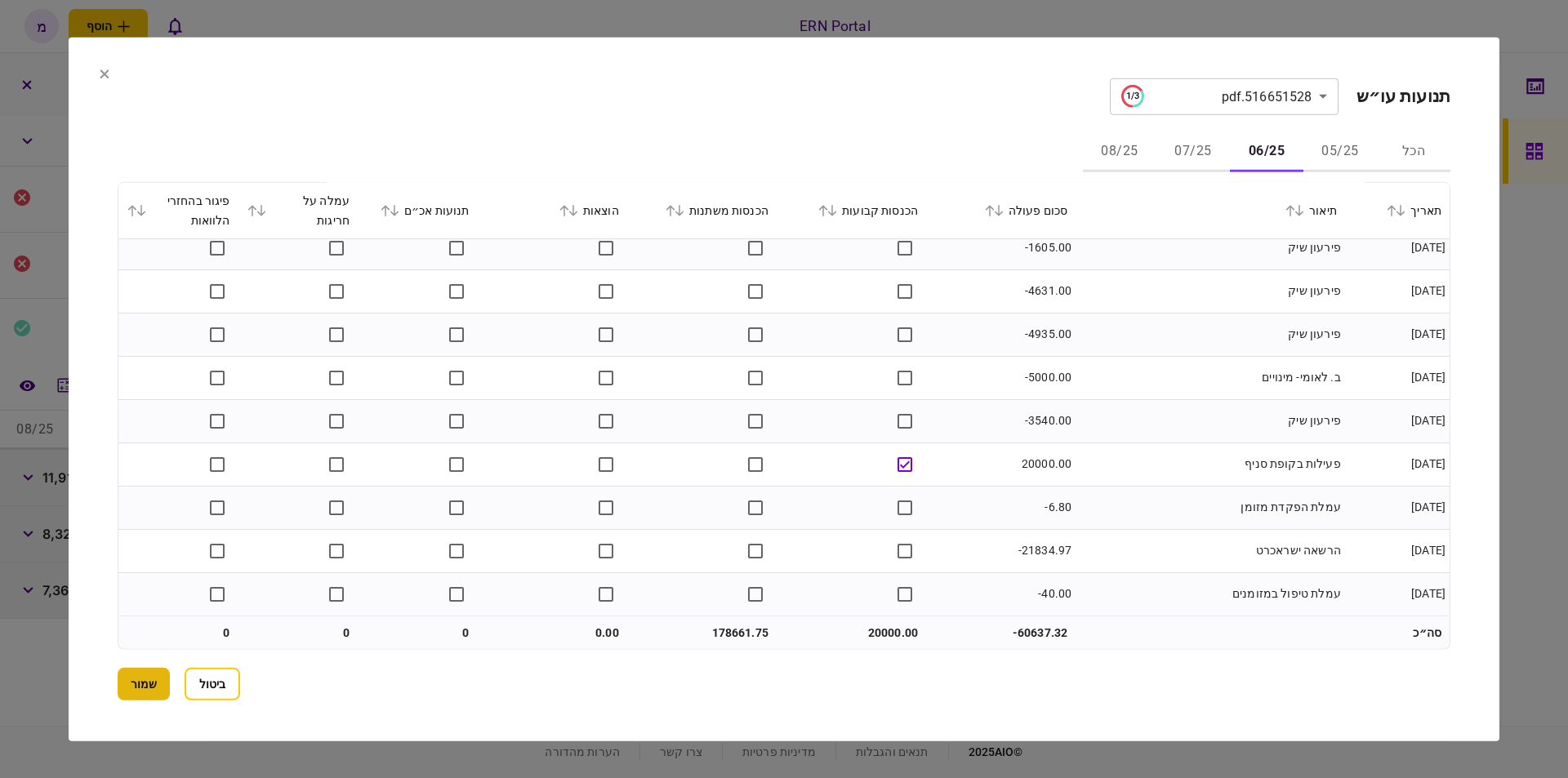
click at [143, 676] on button "שמור" at bounding box center [144, 684] width 53 height 33
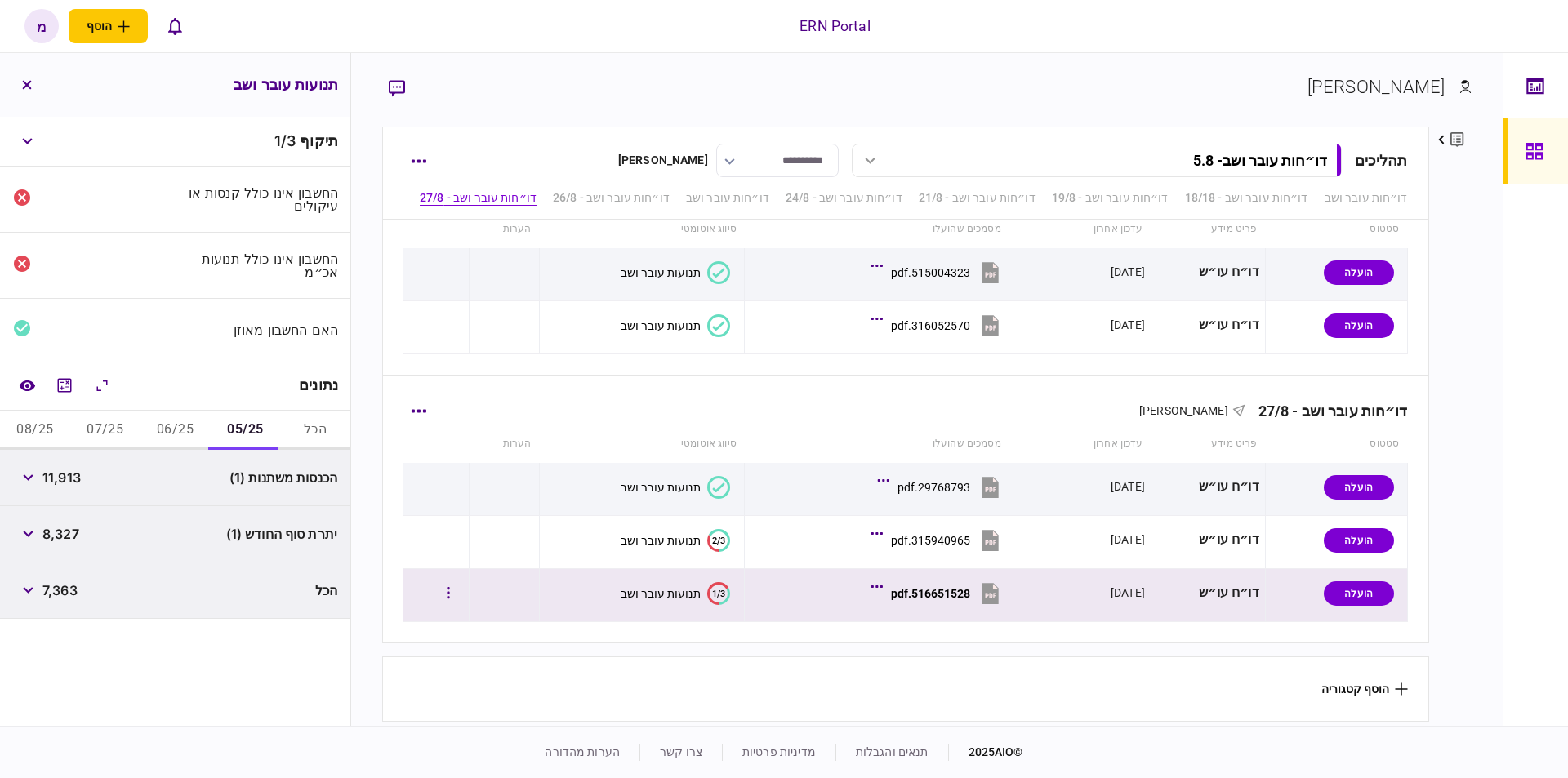
click at [729, 594] on div "1/3 תנועות עובר ושב" at bounding box center [641, 593] width 193 height 37
click at [116, 425] on button "07/25" at bounding box center [104, 430] width 70 height 39
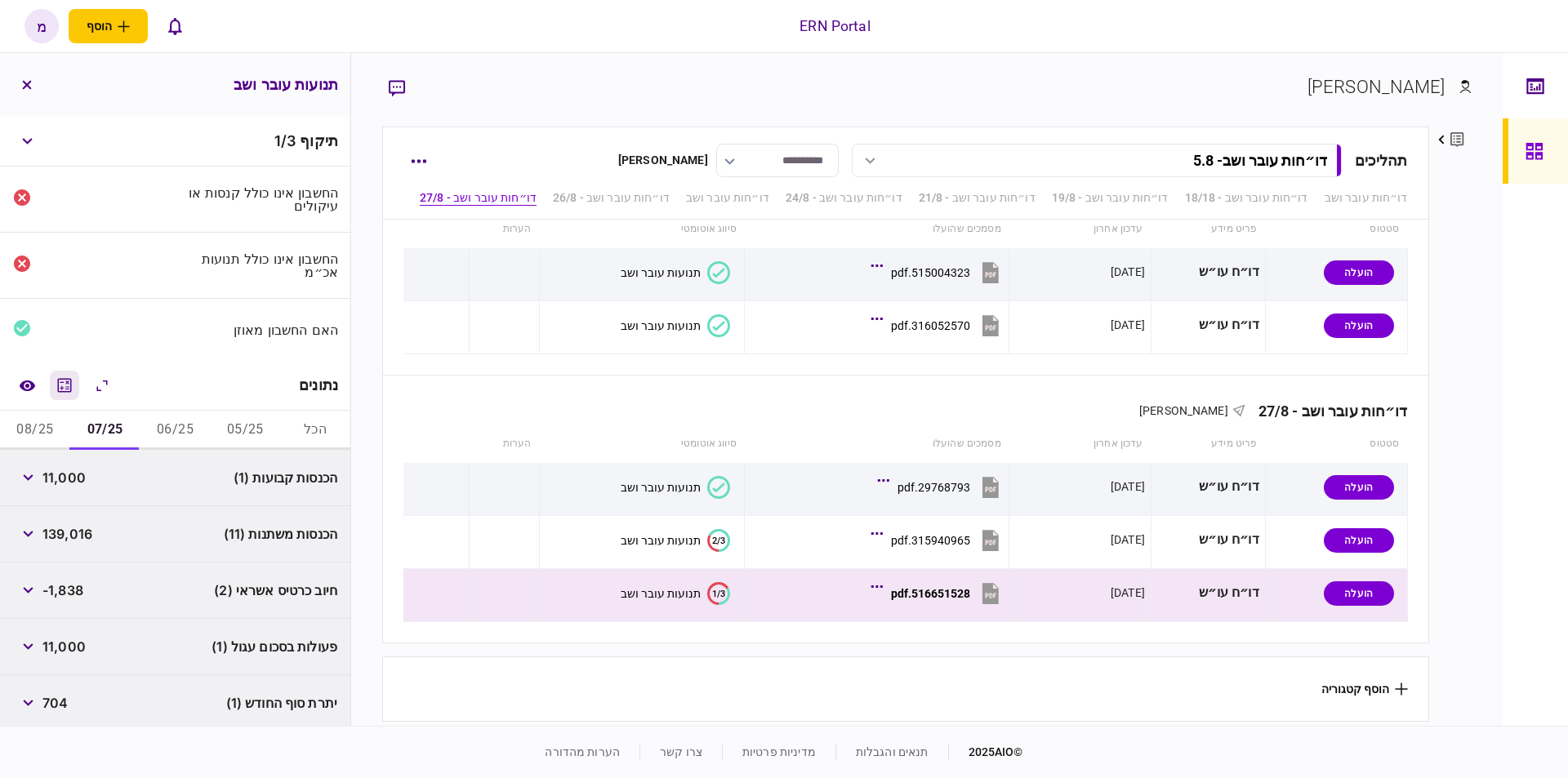
click at [72, 384] on icon "מחשבון" at bounding box center [65, 385] width 20 height 20
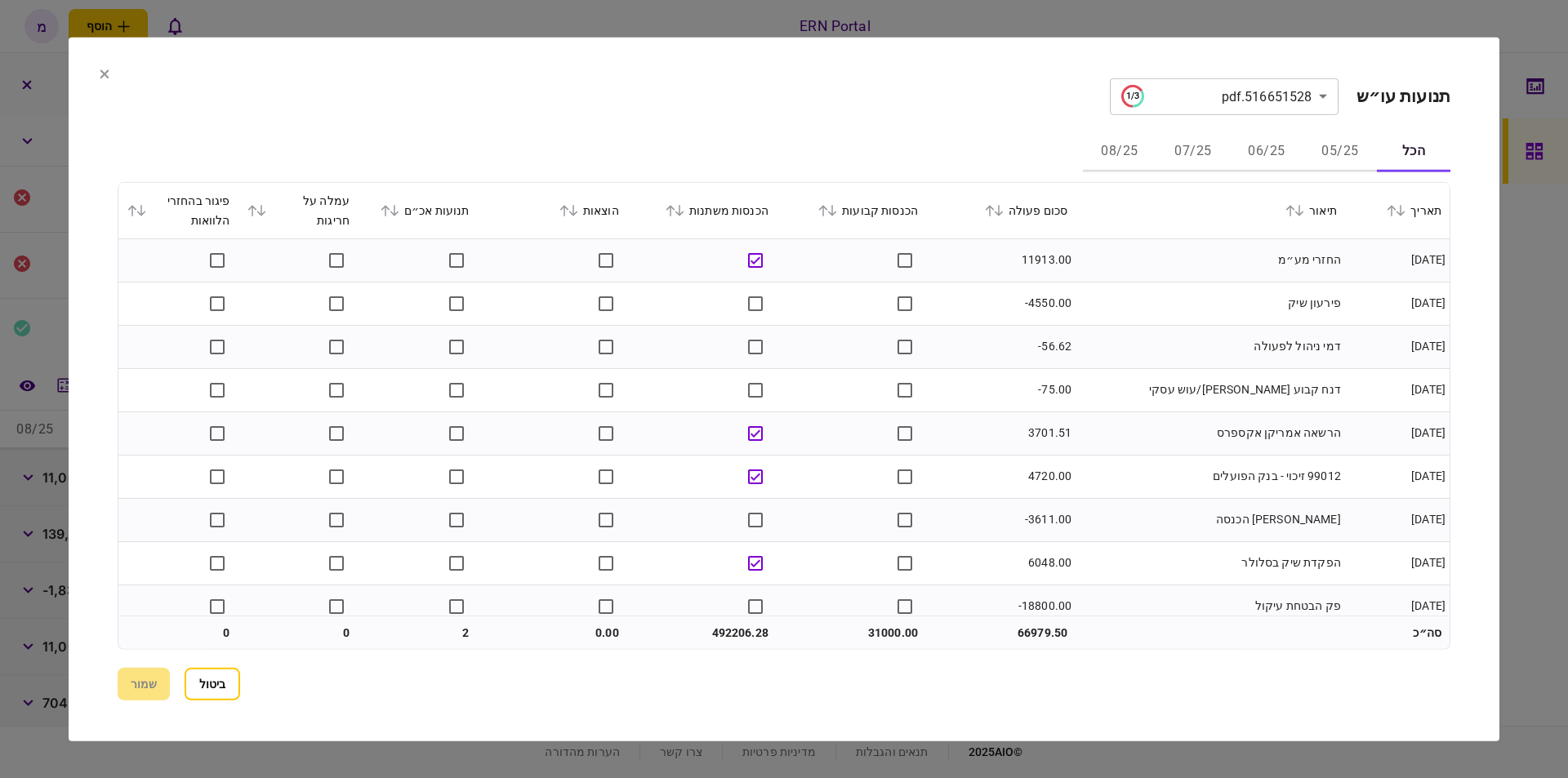
click at [1217, 144] on button "07/25" at bounding box center [1193, 152] width 73 height 39
click at [982, 306] on td "-47.68" at bounding box center [1000, 303] width 149 height 44
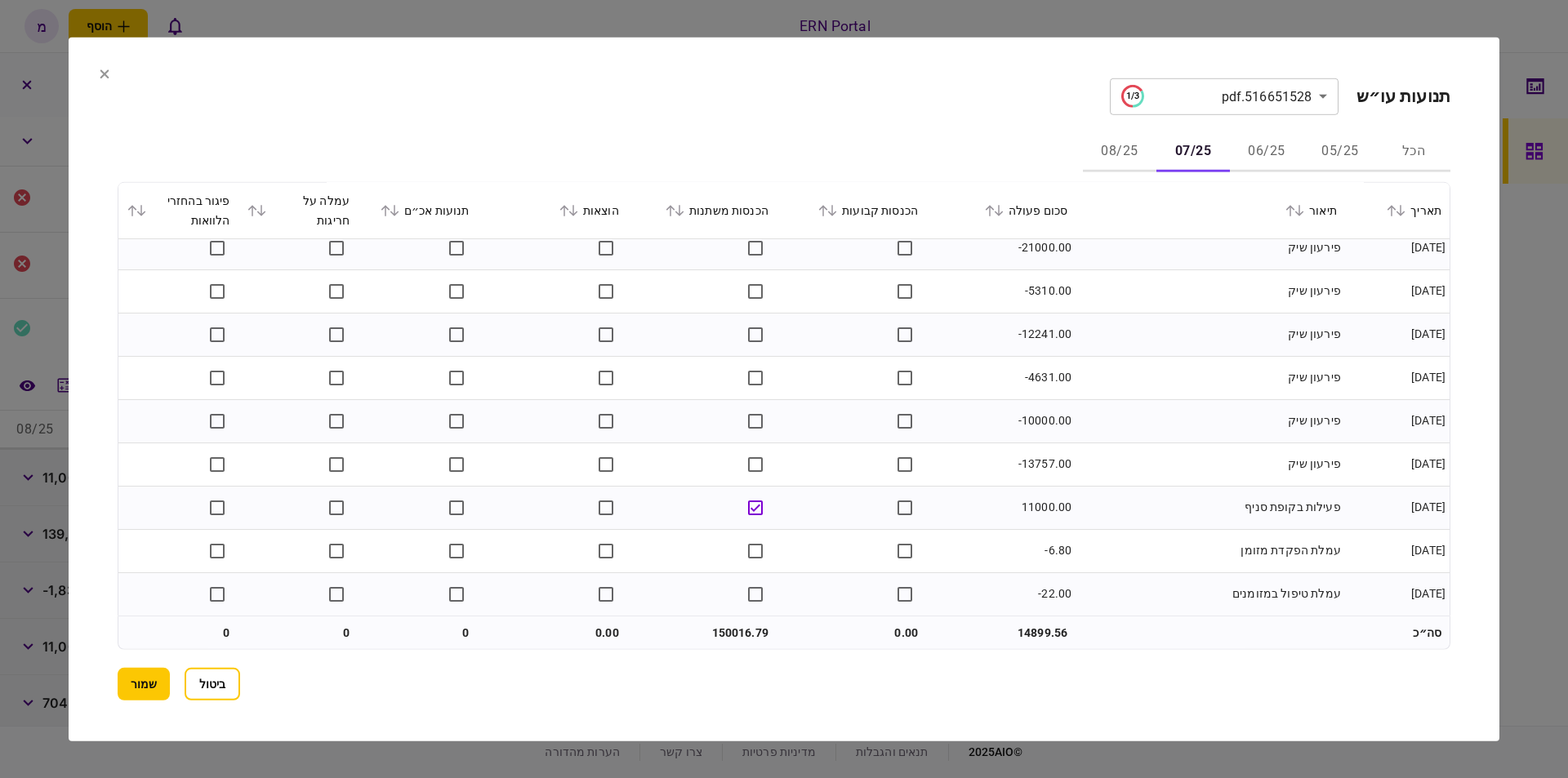
click at [721, 633] on td "150016.79" at bounding box center [702, 633] width 149 height 33
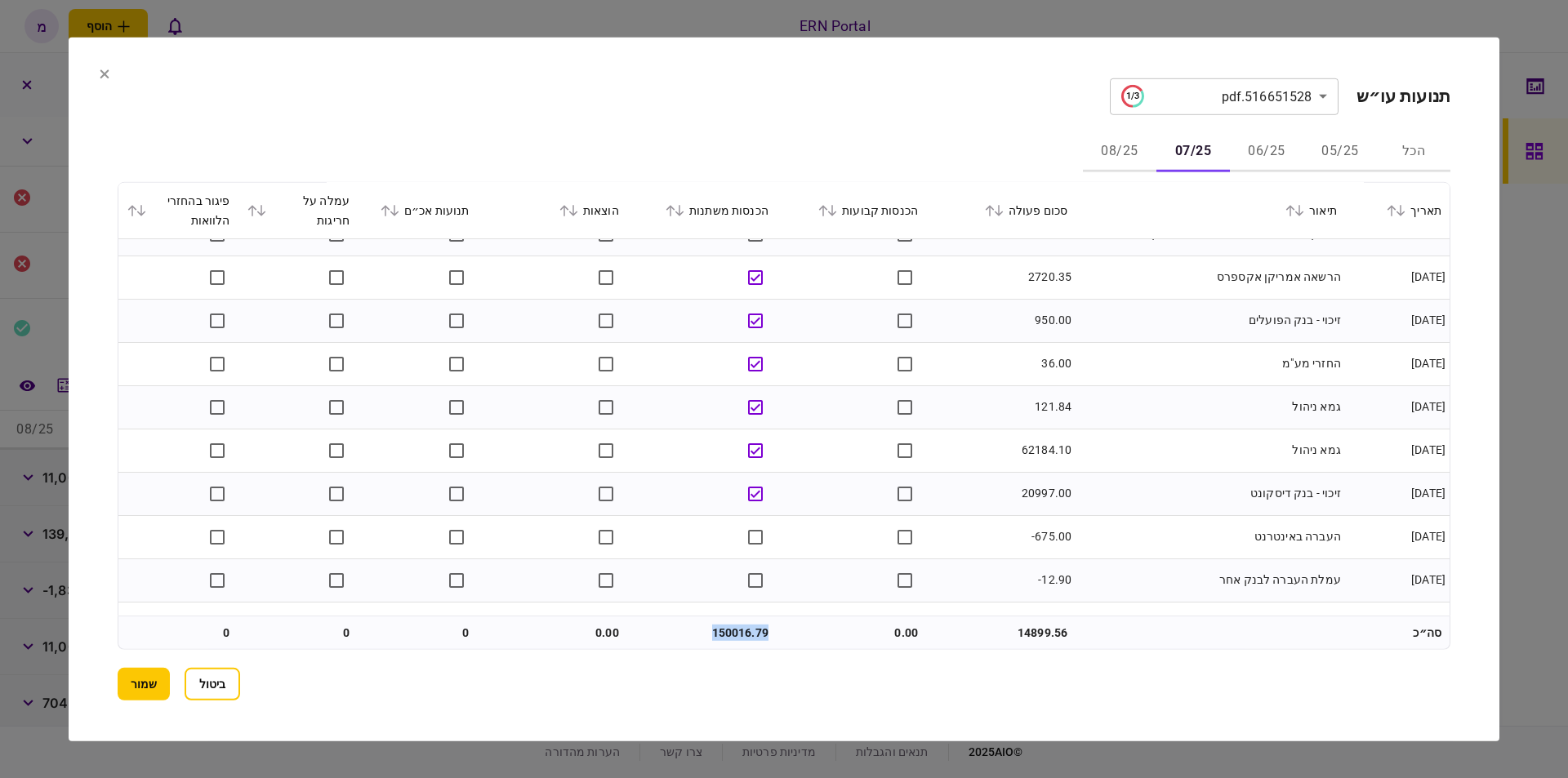
scroll to position [0, 0]
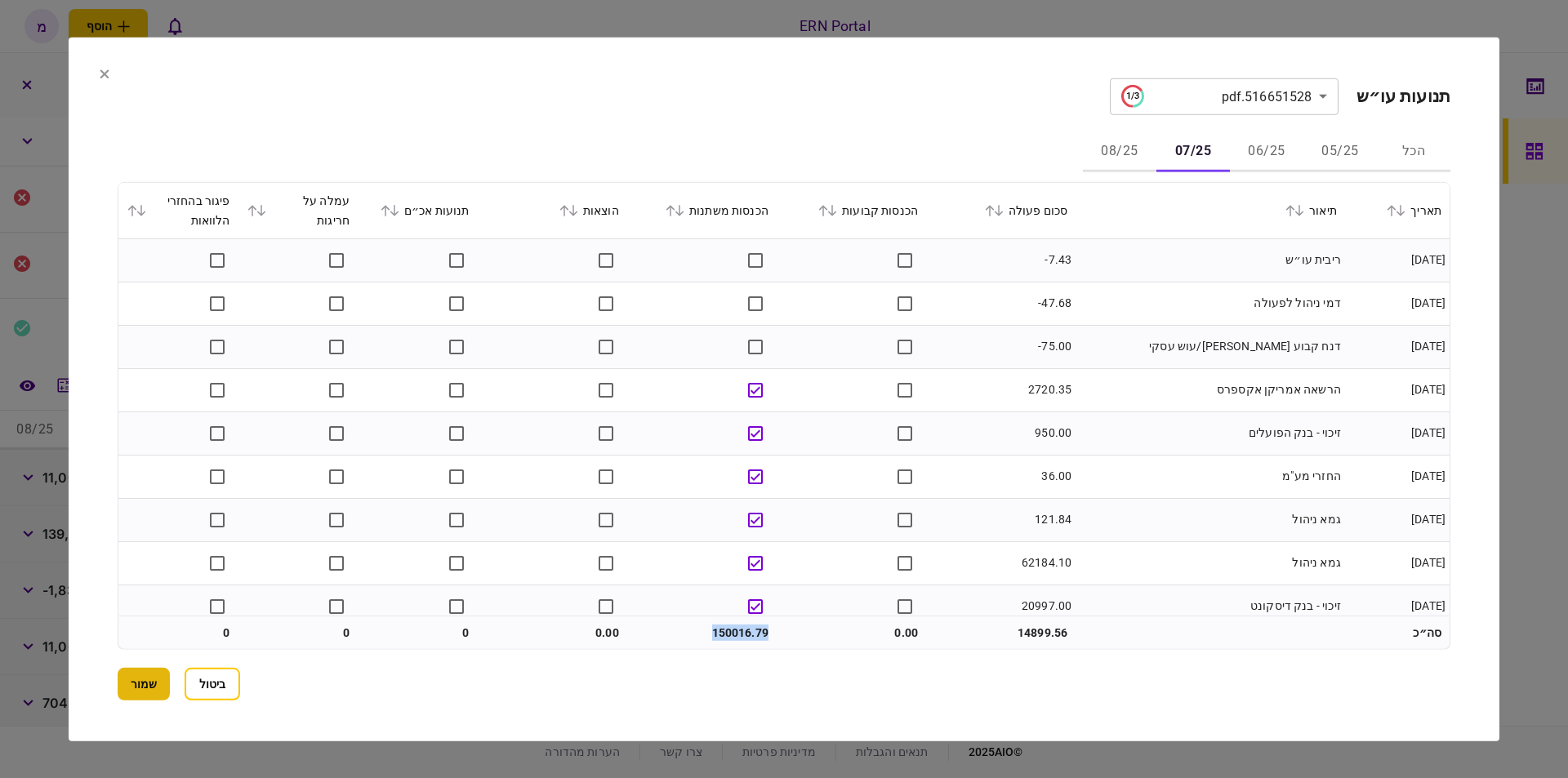
click at [140, 676] on button "שמור" at bounding box center [144, 684] width 53 height 33
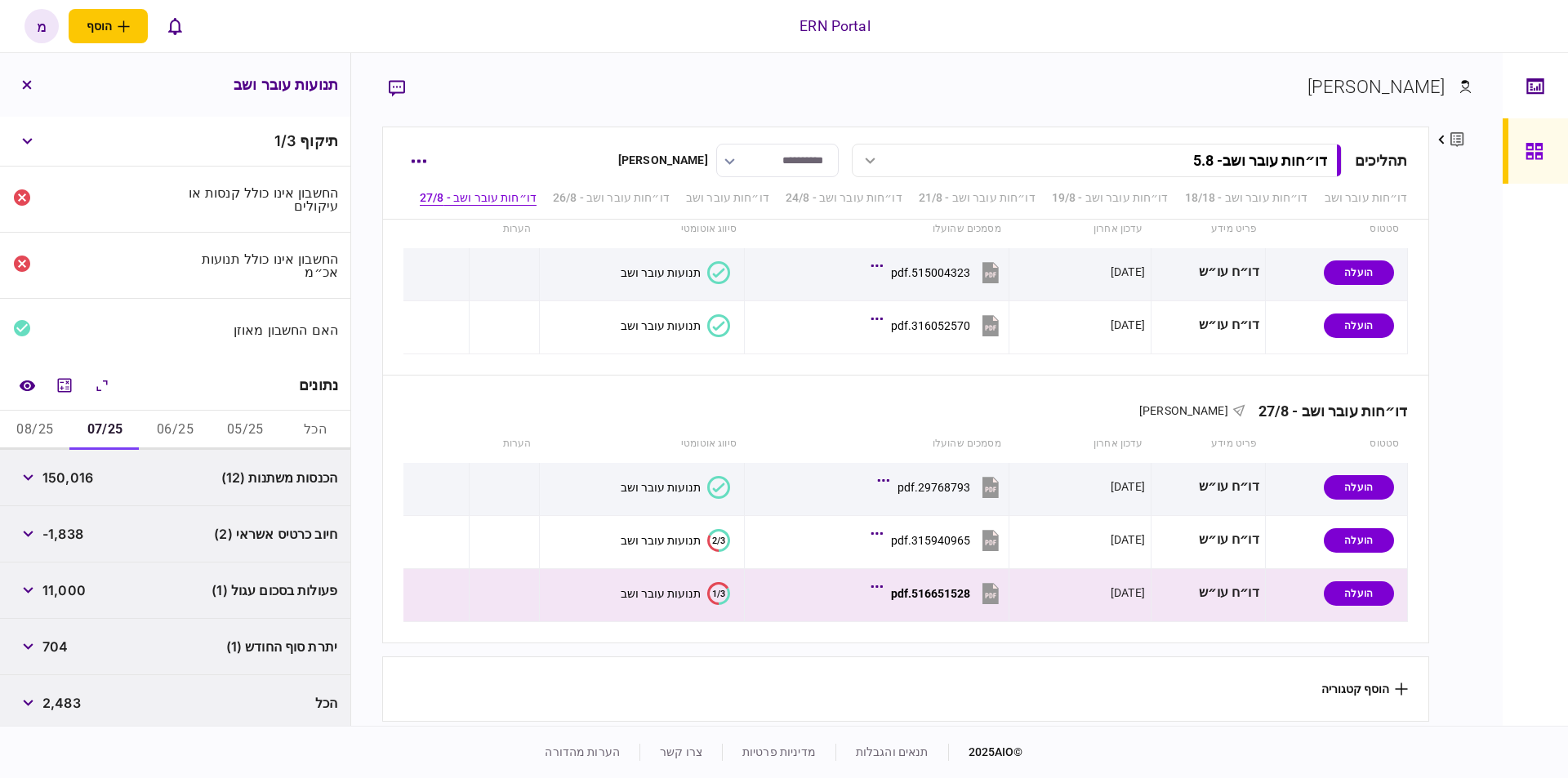
click at [49, 431] on button "08/25" at bounding box center [34, 430] width 70 height 39
click at [71, 380] on icon "מחשבון" at bounding box center [65, 385] width 20 height 20
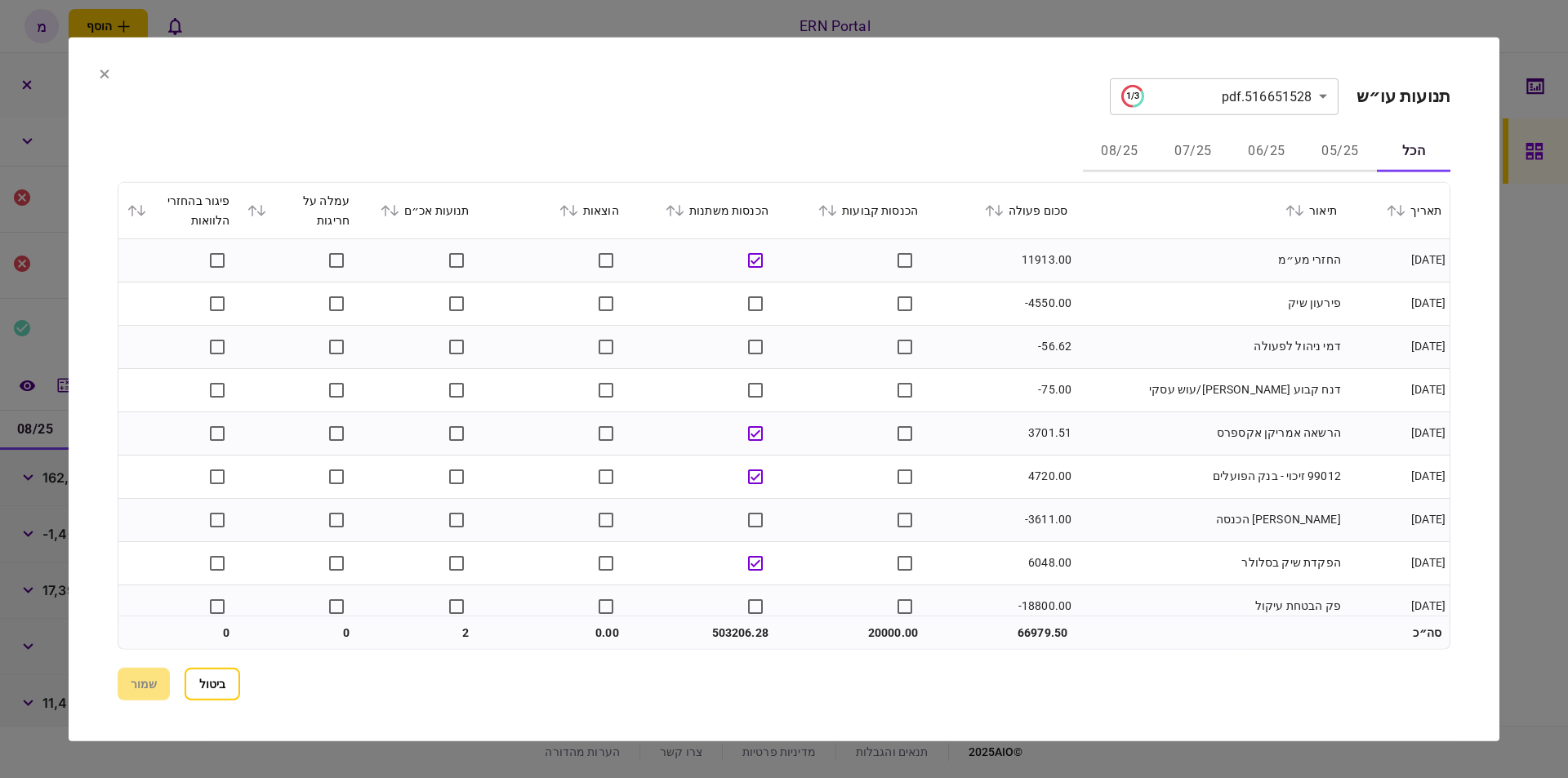
click at [1146, 145] on button "08/25" at bounding box center [1119, 152] width 73 height 39
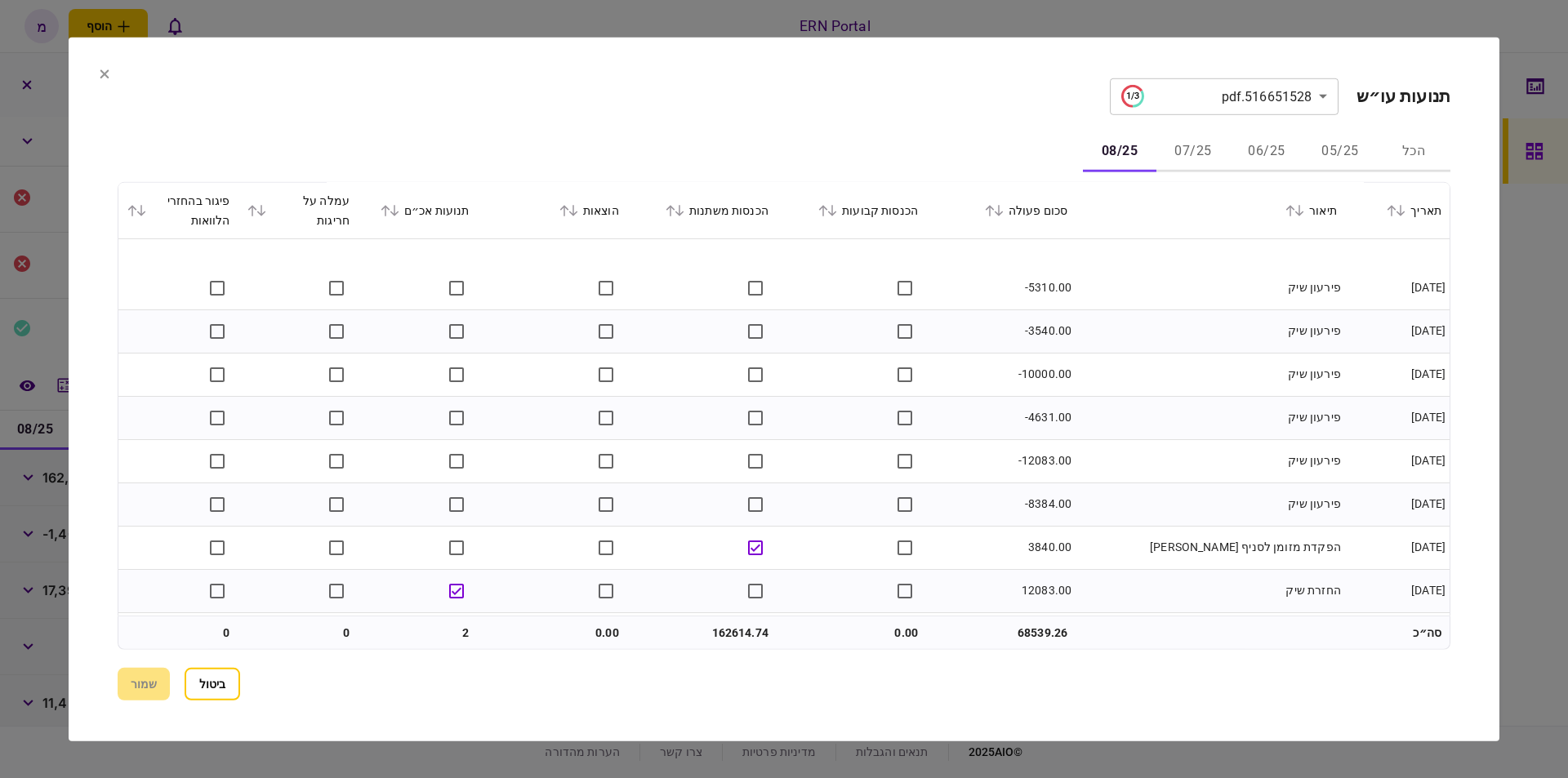
scroll to position [1616, 0]
click at [132, 676] on section "ביטול שמור" at bounding box center [784, 684] width 1332 height 33
click at [103, 73] on icon at bounding box center [104, 74] width 9 height 9
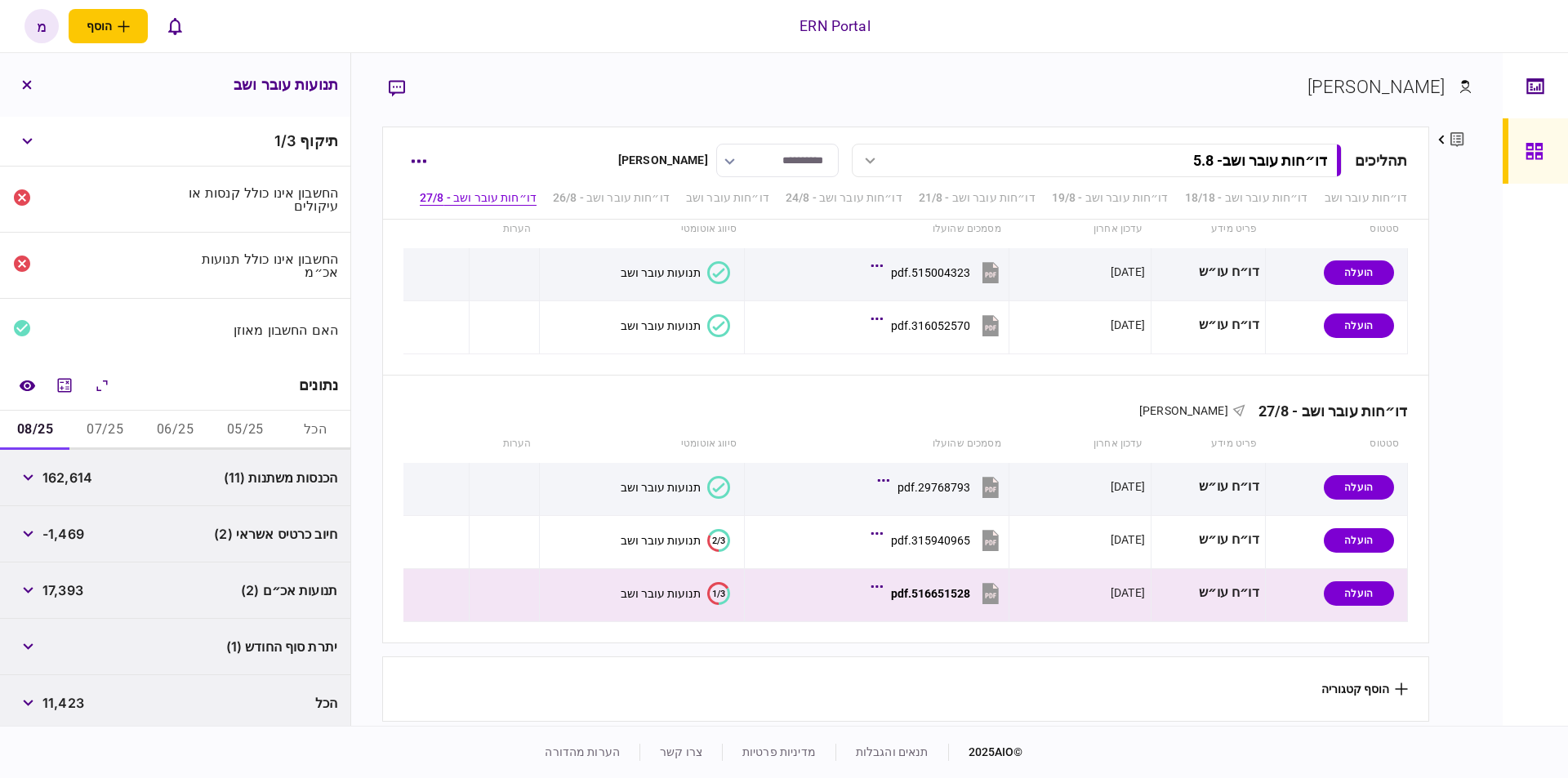
click at [228, 421] on button "05/25" at bounding box center [245, 430] width 70 height 39
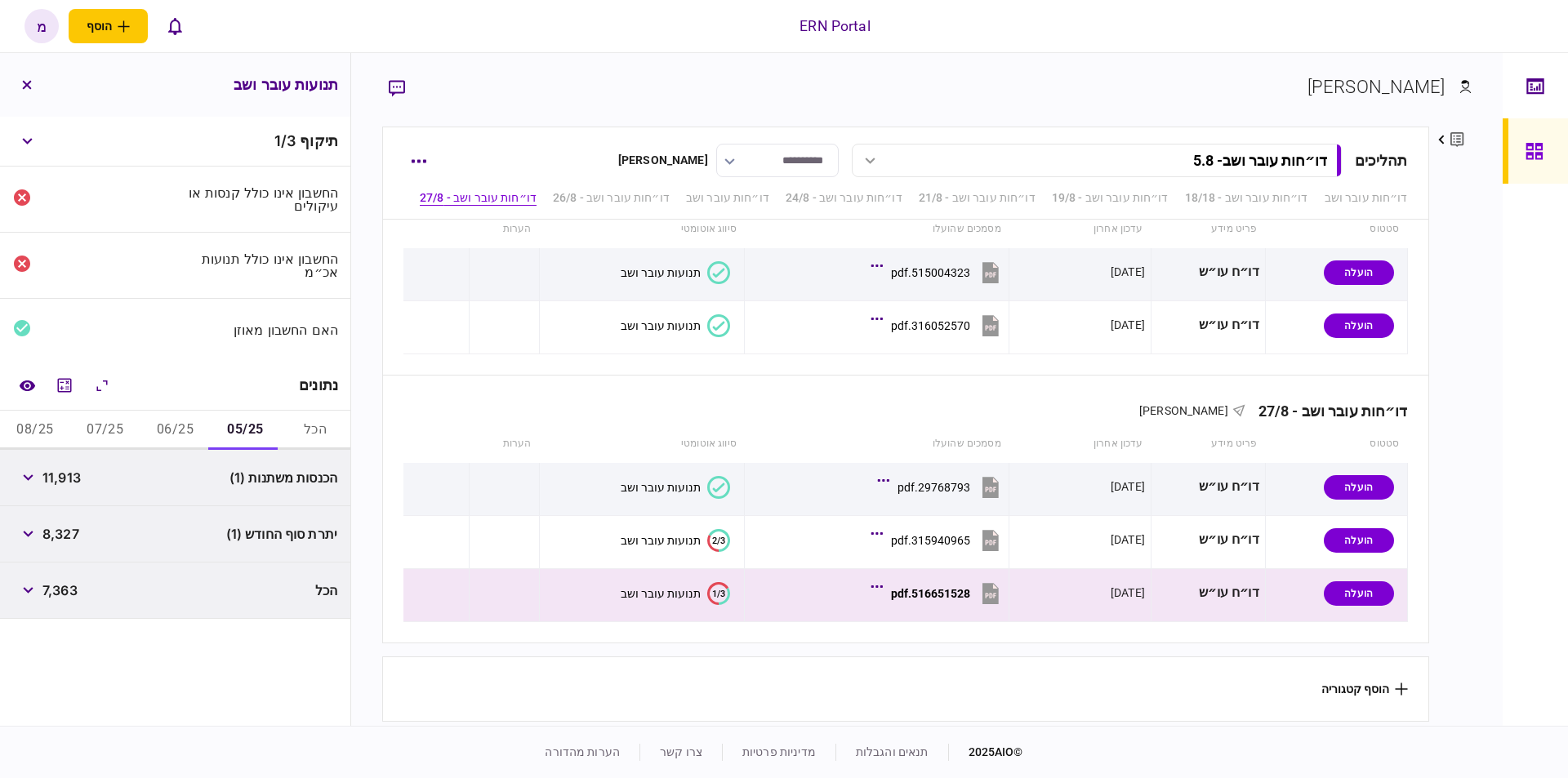
click at [184, 430] on button "06/25" at bounding box center [175, 430] width 70 height 39
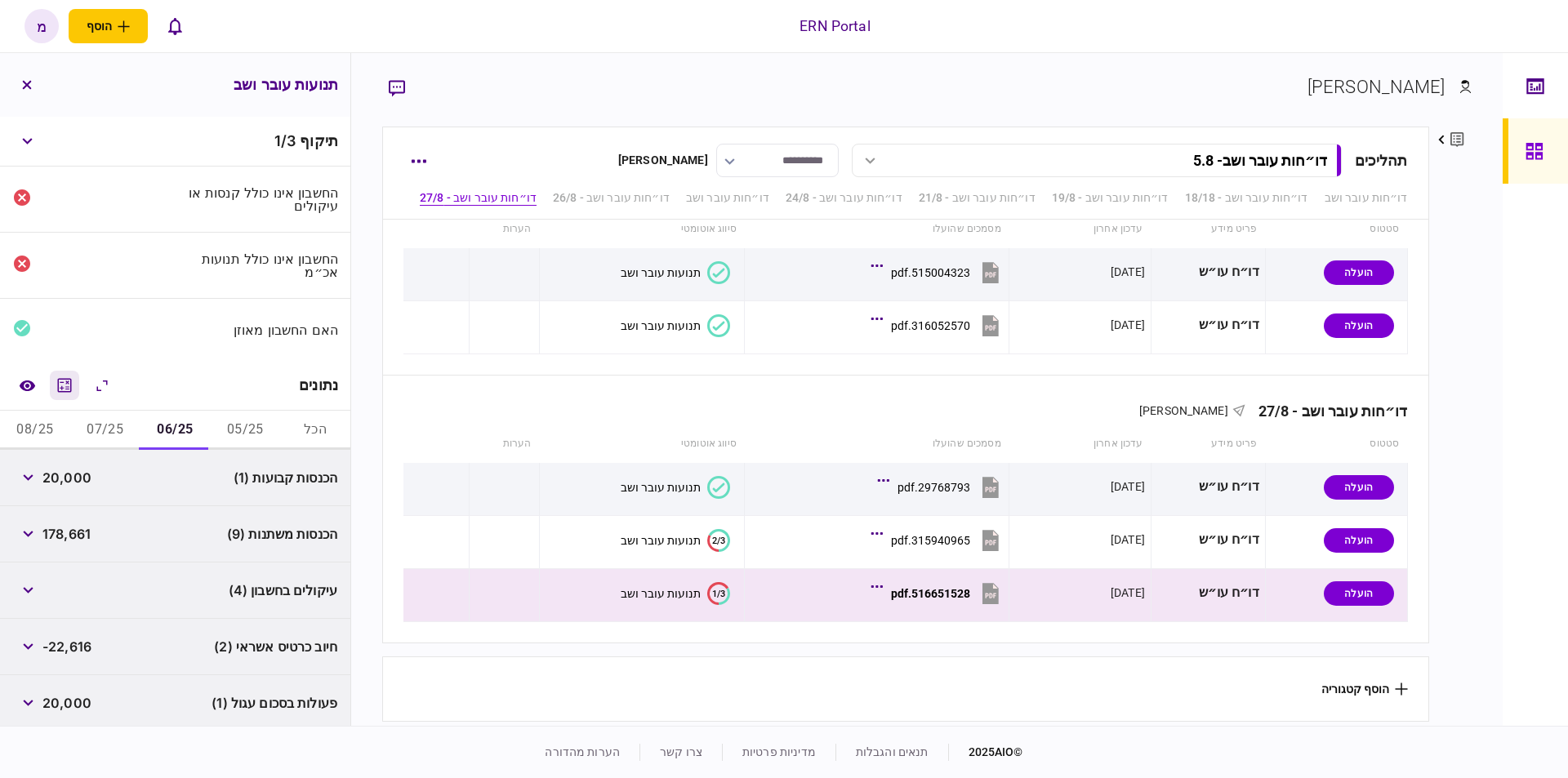
click at [65, 378] on icon "מחשבון" at bounding box center [65, 385] width 20 height 20
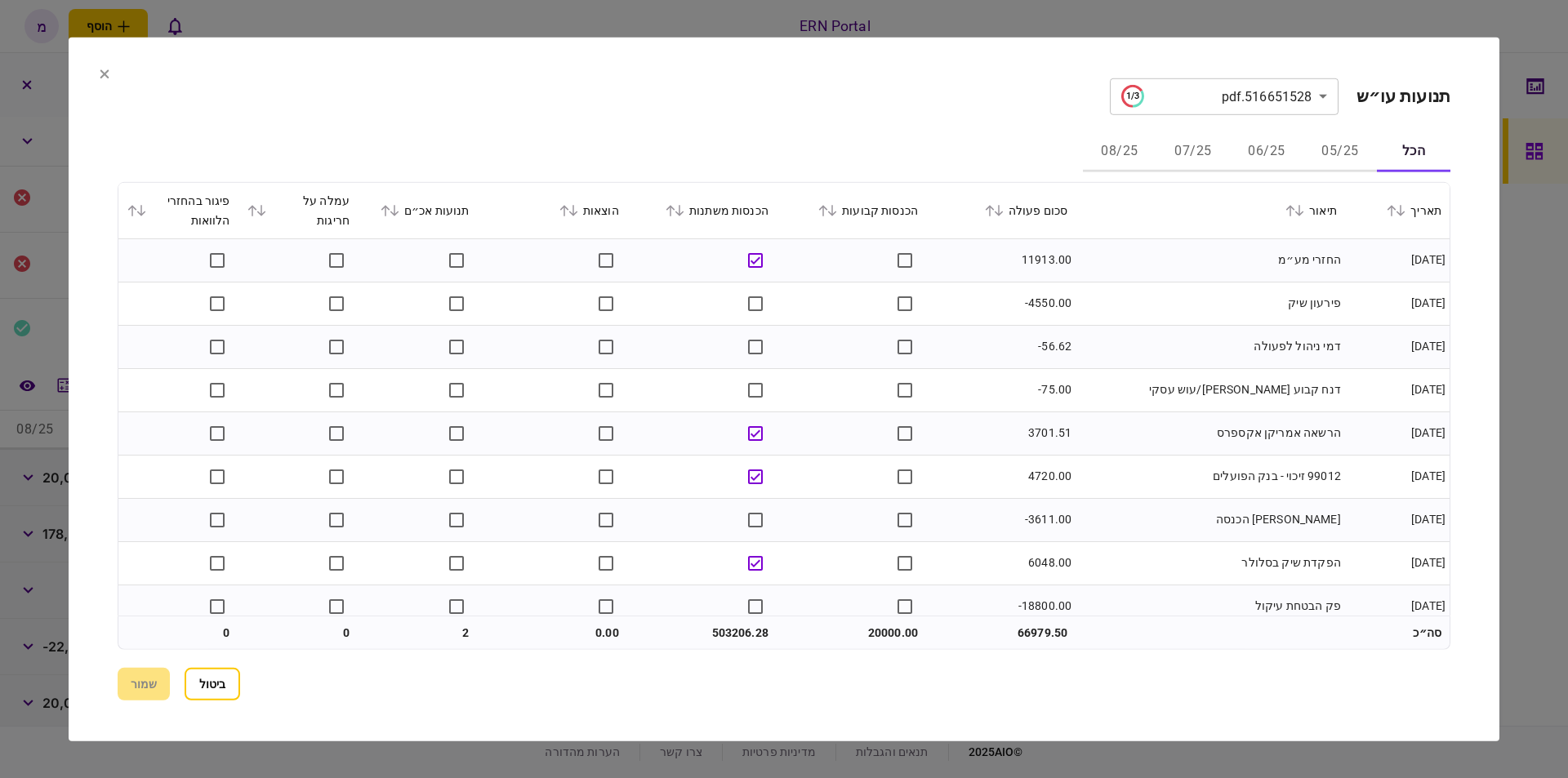
click at [1341, 150] on button "05/25" at bounding box center [1340, 152] width 73 height 39
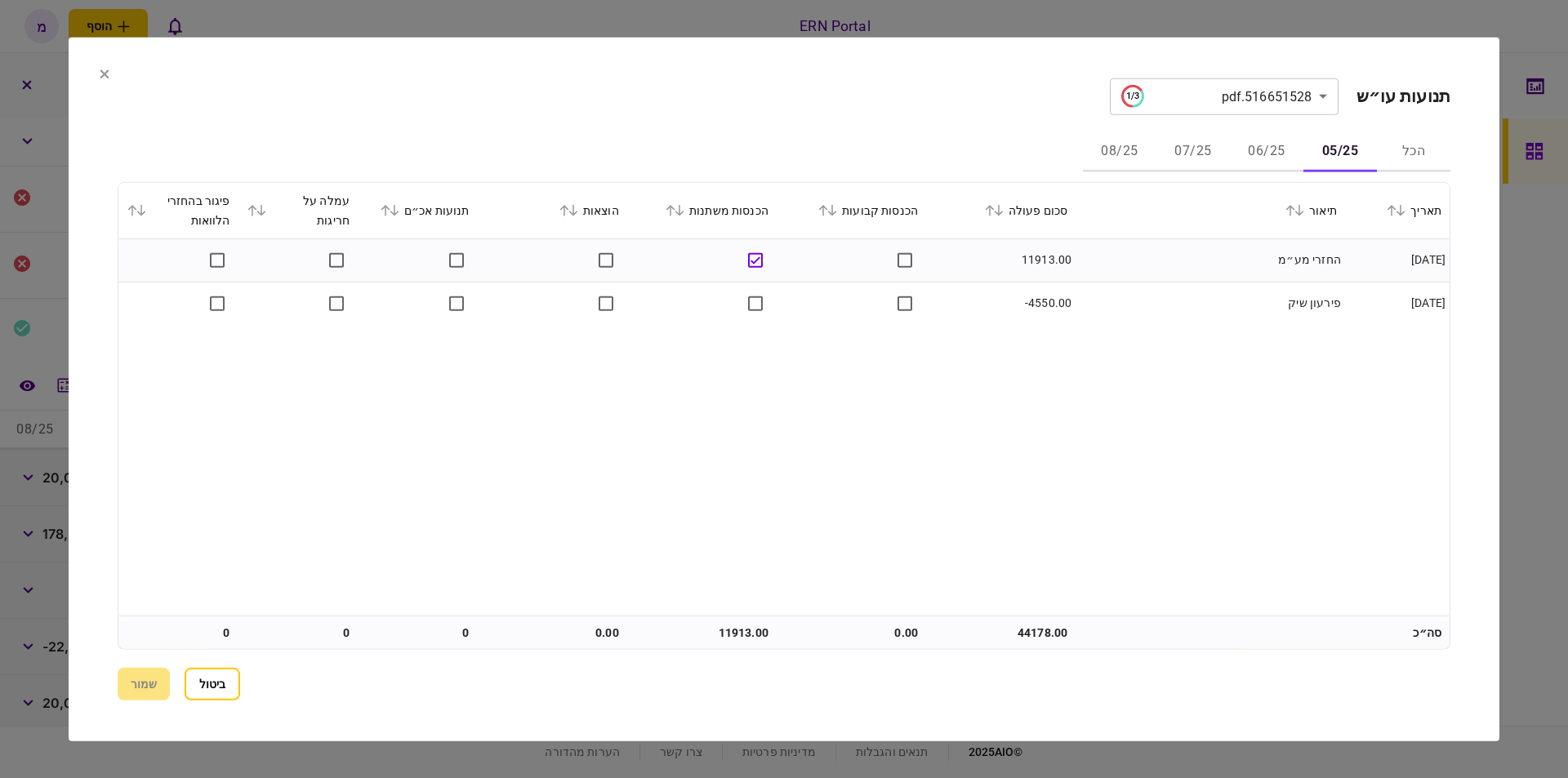
click at [1254, 145] on button "06/25" at bounding box center [1266, 152] width 73 height 39
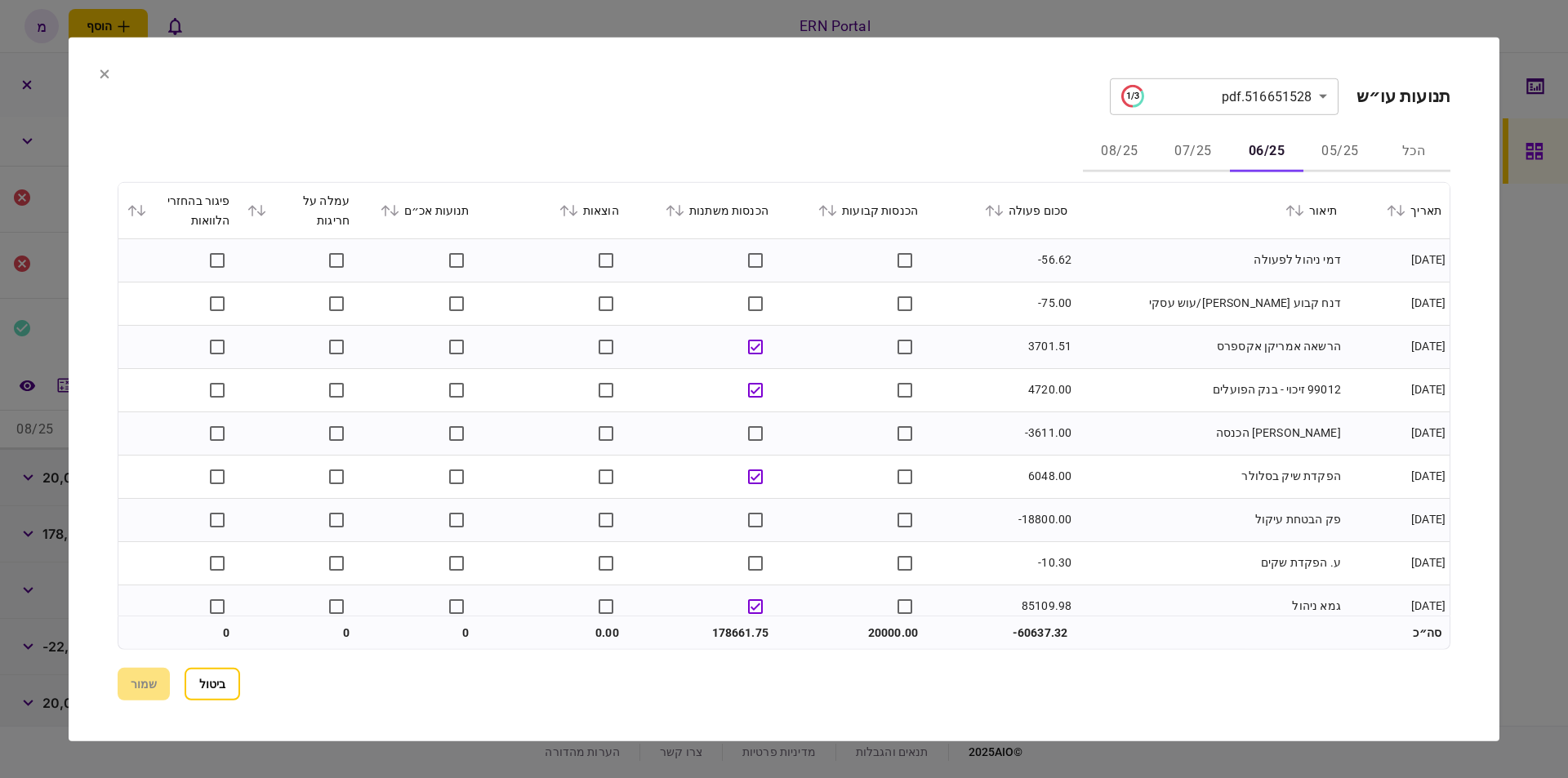
click at [881, 202] on div "הכנסות קבועות" at bounding box center [851, 210] width 133 height 20
click at [882, 209] on div "הכנסות קבועות" at bounding box center [851, 210] width 133 height 20
click at [828, 205] on icon at bounding box center [823, 210] width 10 height 12
click at [153, 693] on button "שמור" at bounding box center [144, 684] width 53 height 33
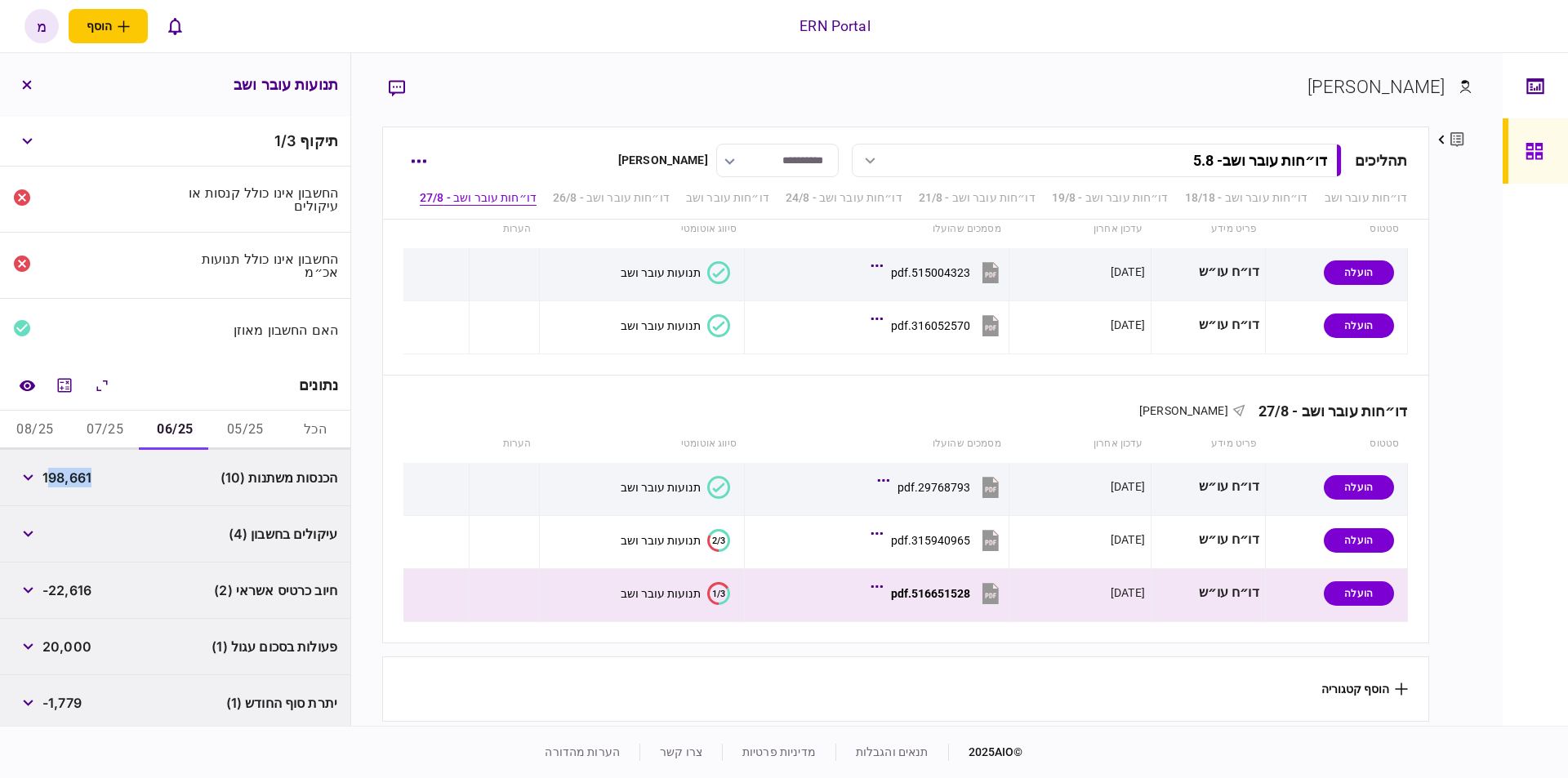
drag, startPoint x: 99, startPoint y: 476, endPoint x: 49, endPoint y: 474, distance: 50.0
click at [49, 474] on div "הכנסות משתנות (10) 198,661" at bounding box center [175, 478] width 350 height 57
click at [78, 479] on span "198,661" at bounding box center [67, 478] width 49 height 20
drag, startPoint x: 97, startPoint y: 471, endPoint x: 48, endPoint y: 471, distance: 49.0
click at [48, 471] on div "הכנסות משתנות (10) 198,661" at bounding box center [175, 478] width 350 height 57
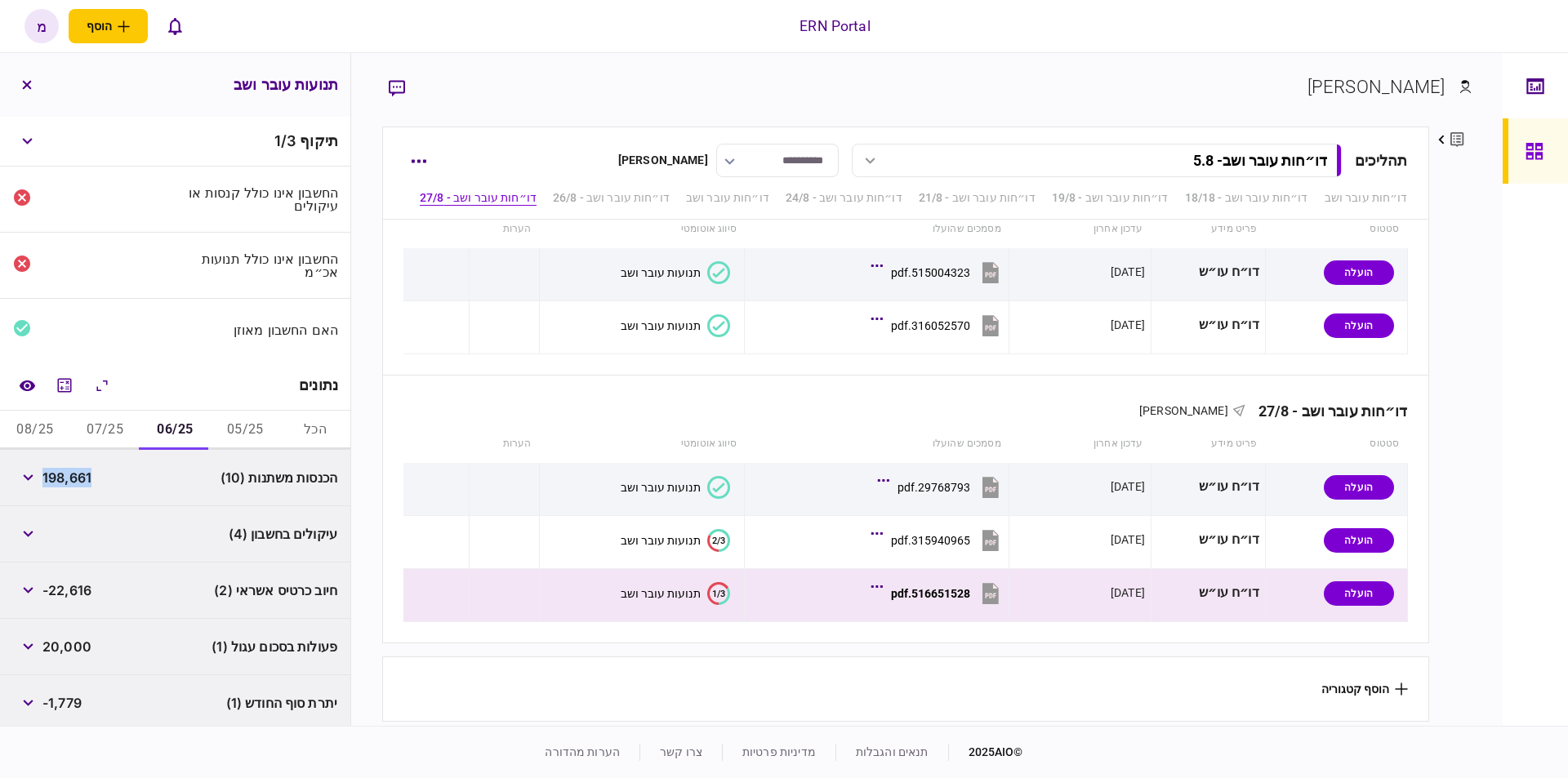
copy span "198,661"
click at [165, 539] on div "עיקולים בחשבון (4)" at bounding box center [175, 534] width 350 height 57
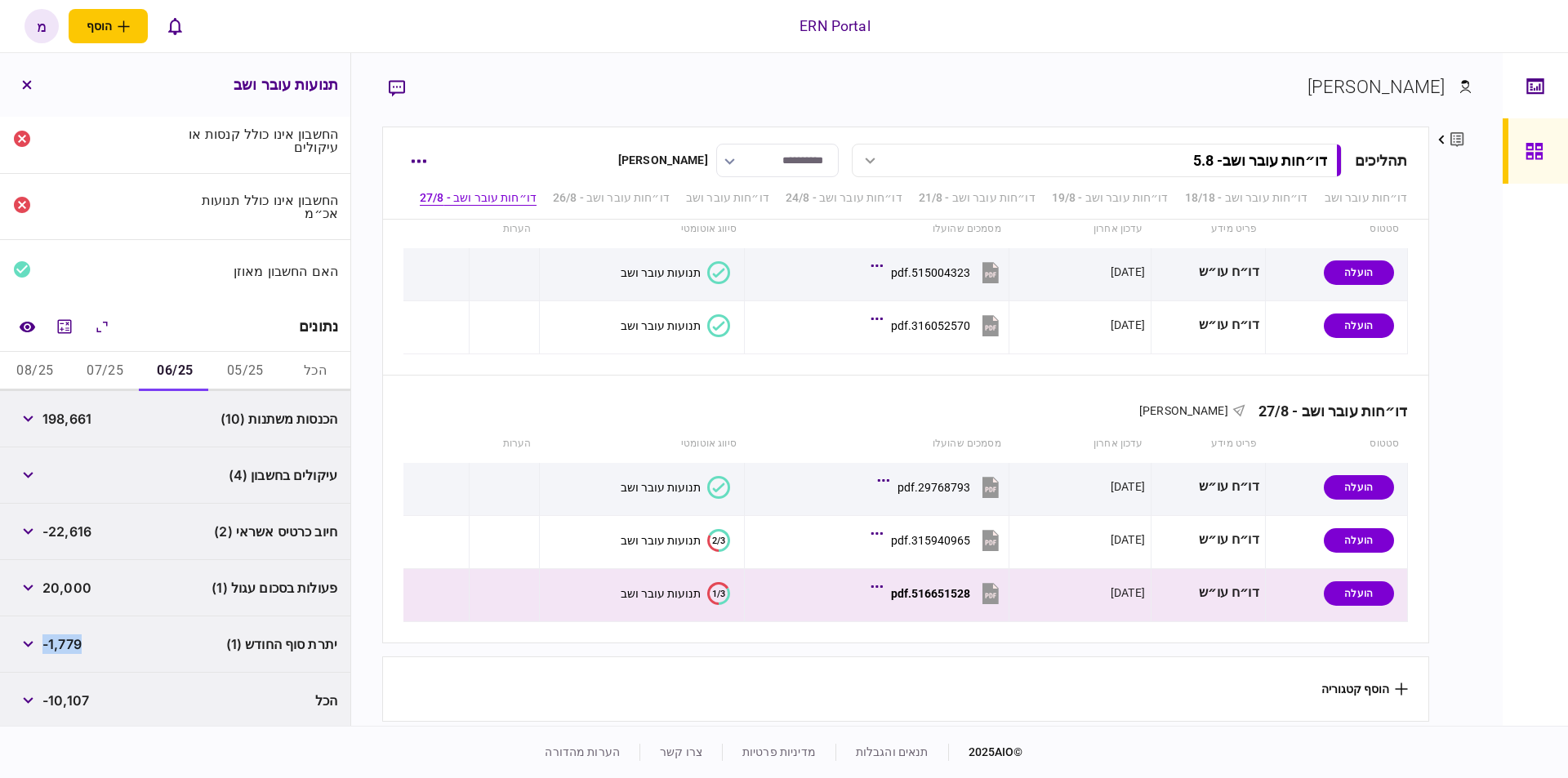
drag, startPoint x: 113, startPoint y: 634, endPoint x: 48, endPoint y: 634, distance: 65.0
click at [48, 634] on div "יתרת סוף החודש (1) -1,779" at bounding box center [175, 645] width 350 height 57
copy span "-1,779"
click at [232, 605] on div "פעולות בסכום עגול (1) 20,000" at bounding box center [175, 588] width 350 height 57
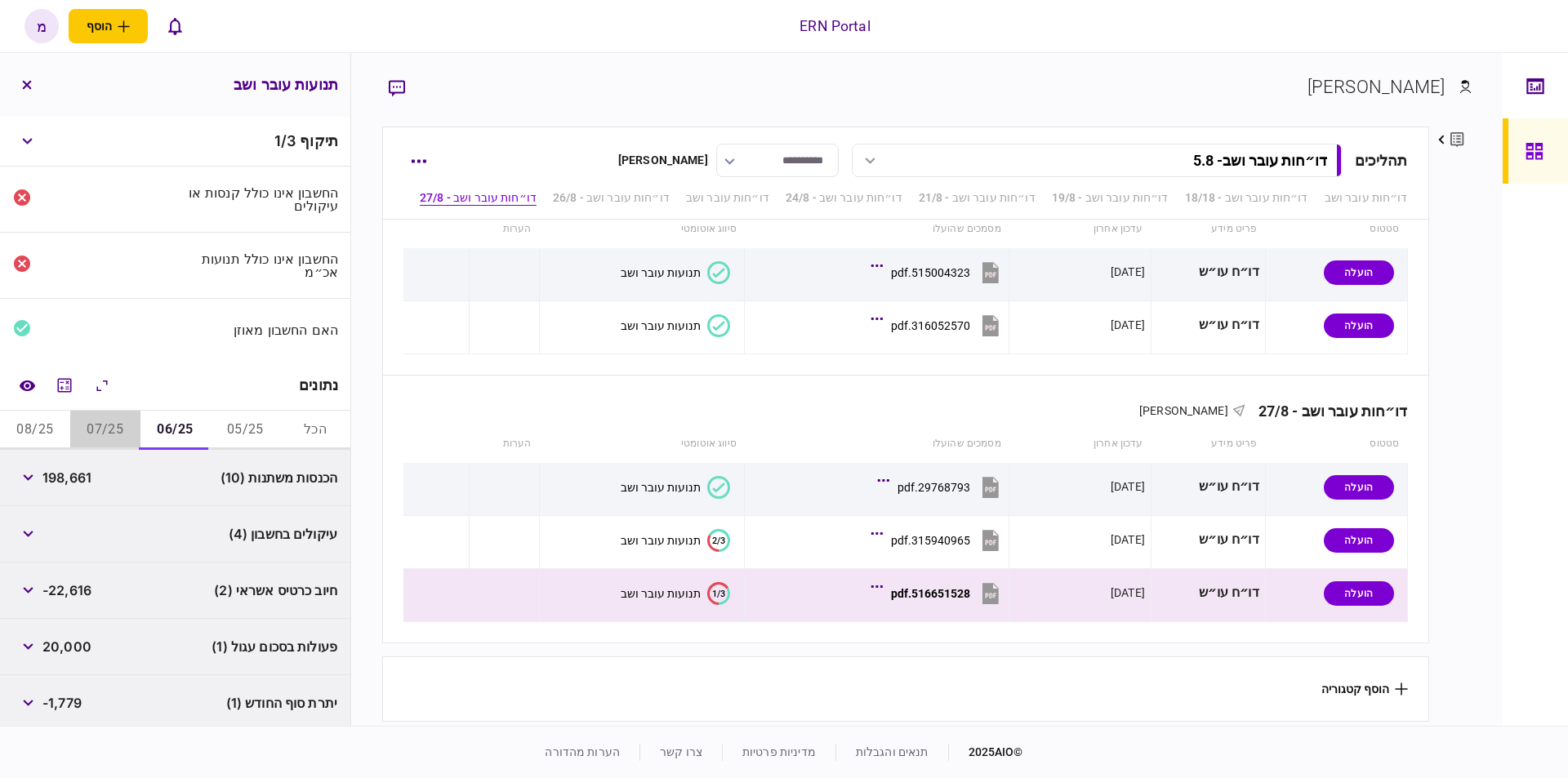
click at [107, 425] on button "07/25" at bounding box center [104, 430] width 70 height 39
drag, startPoint x: 125, startPoint y: 471, endPoint x: 48, endPoint y: 475, distance: 77.1
click at [48, 475] on div "הכנסות משתנות (12) 150,016" at bounding box center [175, 478] width 350 height 57
copy span "150,016"
drag, startPoint x: 79, startPoint y: 653, endPoint x: 46, endPoint y: 641, distance: 35.1
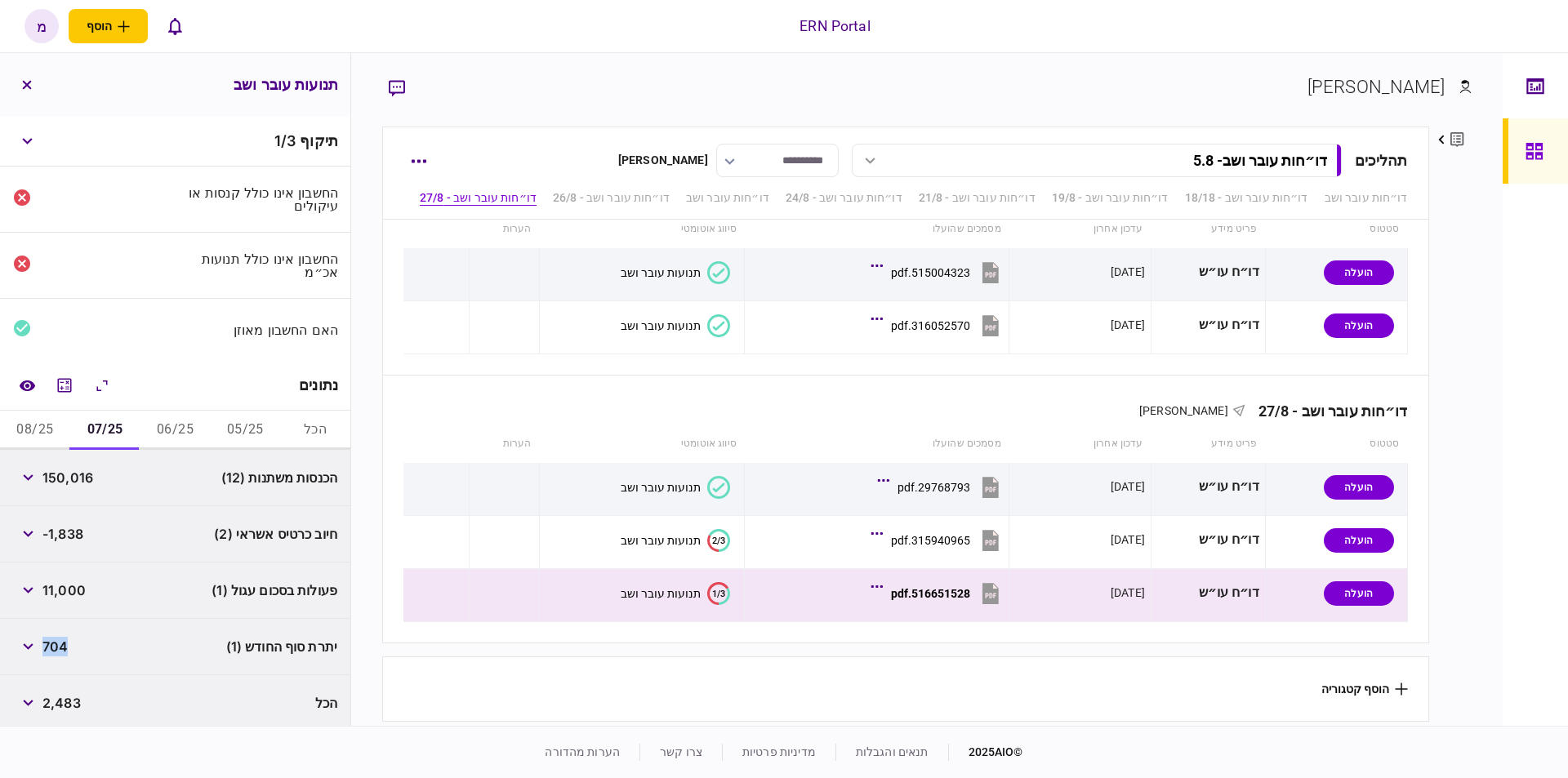
click at [46, 641] on div "יתרת סוף החודש (1) 704" at bounding box center [175, 647] width 350 height 57
copy span "704"
click at [130, 626] on div "יתרת סוף החודש (1) 704" at bounding box center [175, 647] width 350 height 57
click at [45, 418] on button "08/25" at bounding box center [34, 428] width 70 height 39
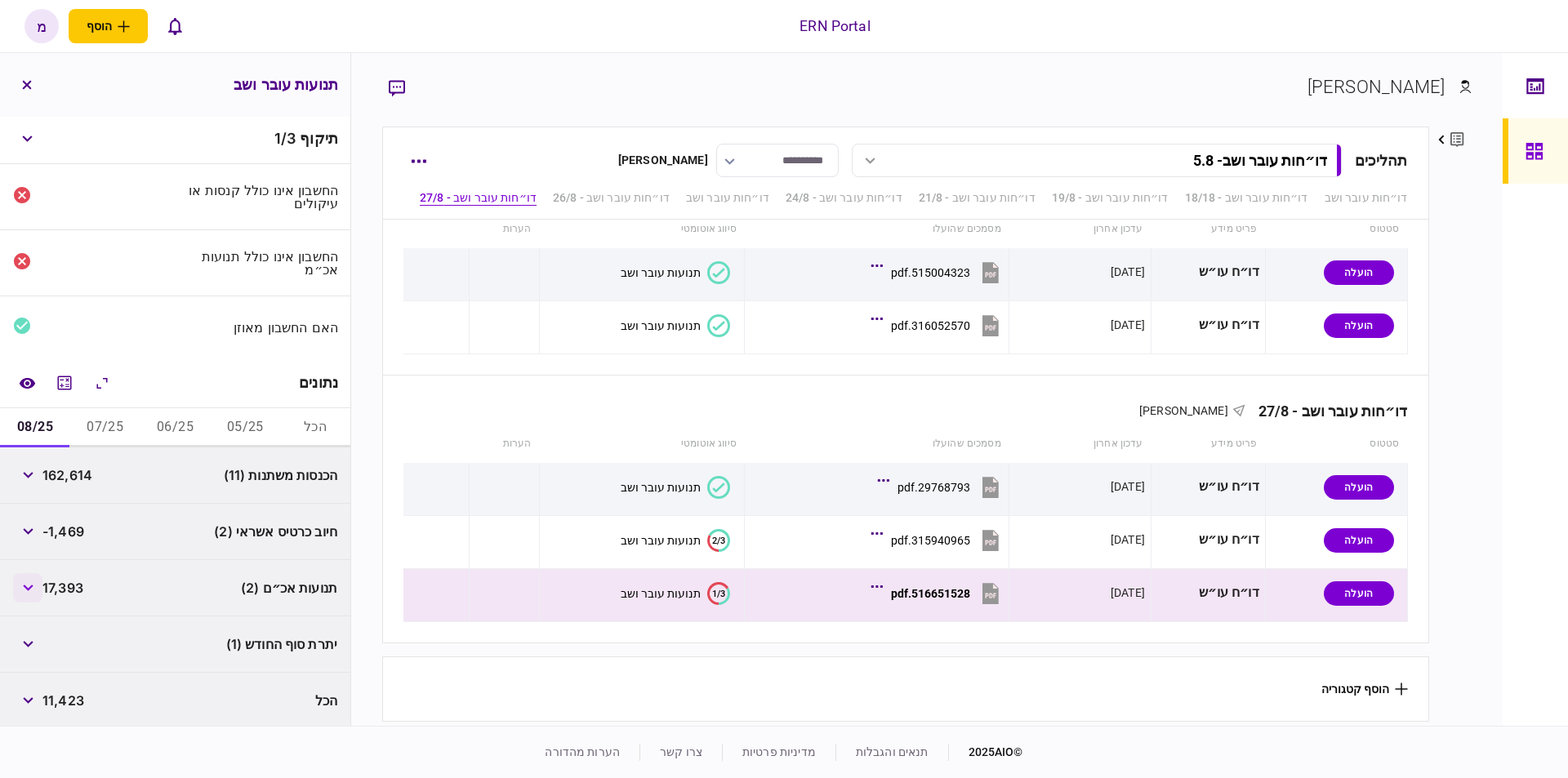
drag, startPoint x: 100, startPoint y: 585, endPoint x: 40, endPoint y: 582, distance: 60.1
click at [41, 583] on div "תנועות אכ״ם (2) 17,393" at bounding box center [175, 588] width 350 height 57
click at [34, 587] on icon "button" at bounding box center [28, 588] width 11 height 7
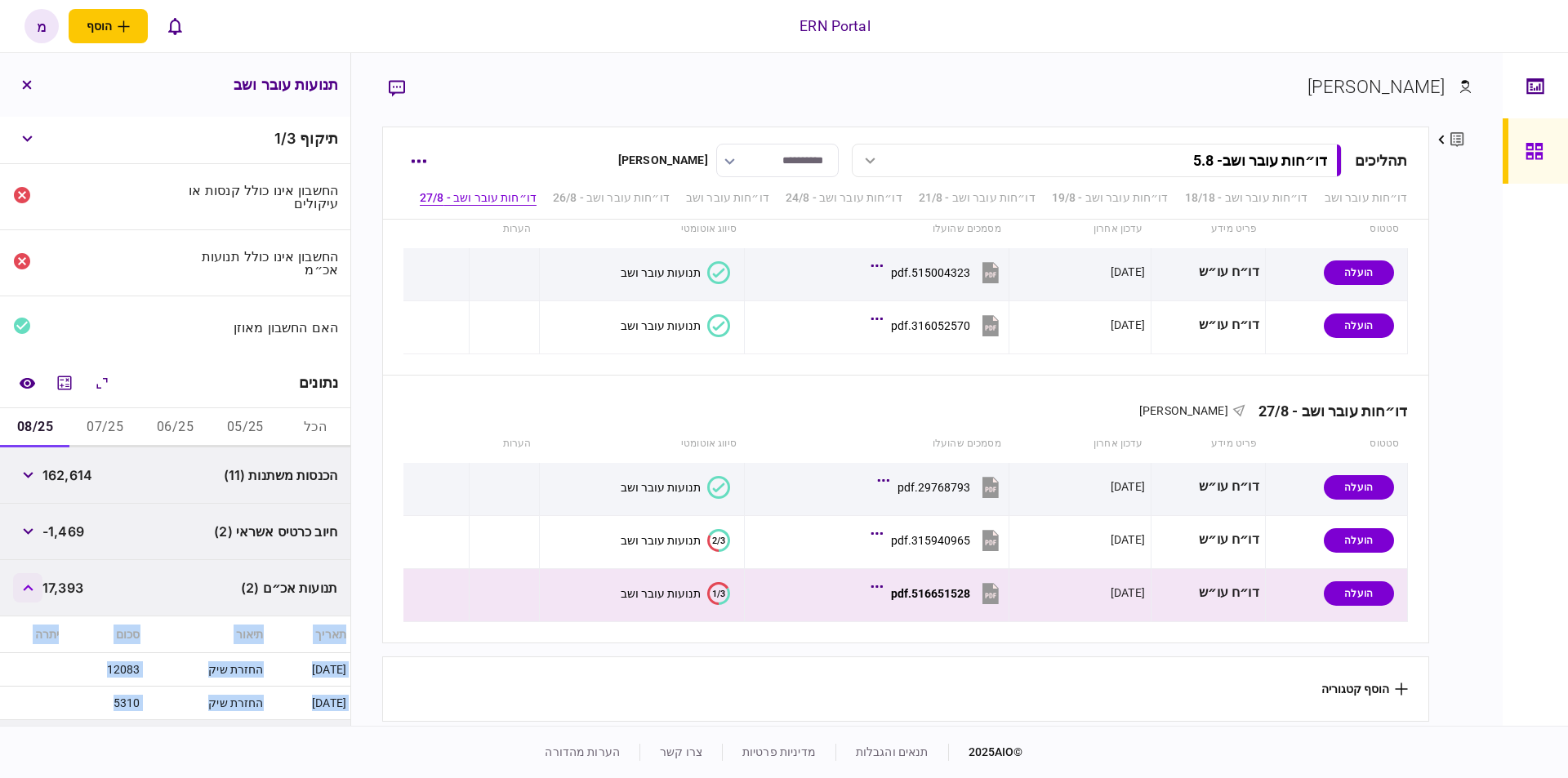
click at [33, 587] on icon "button" at bounding box center [28, 588] width 10 height 7
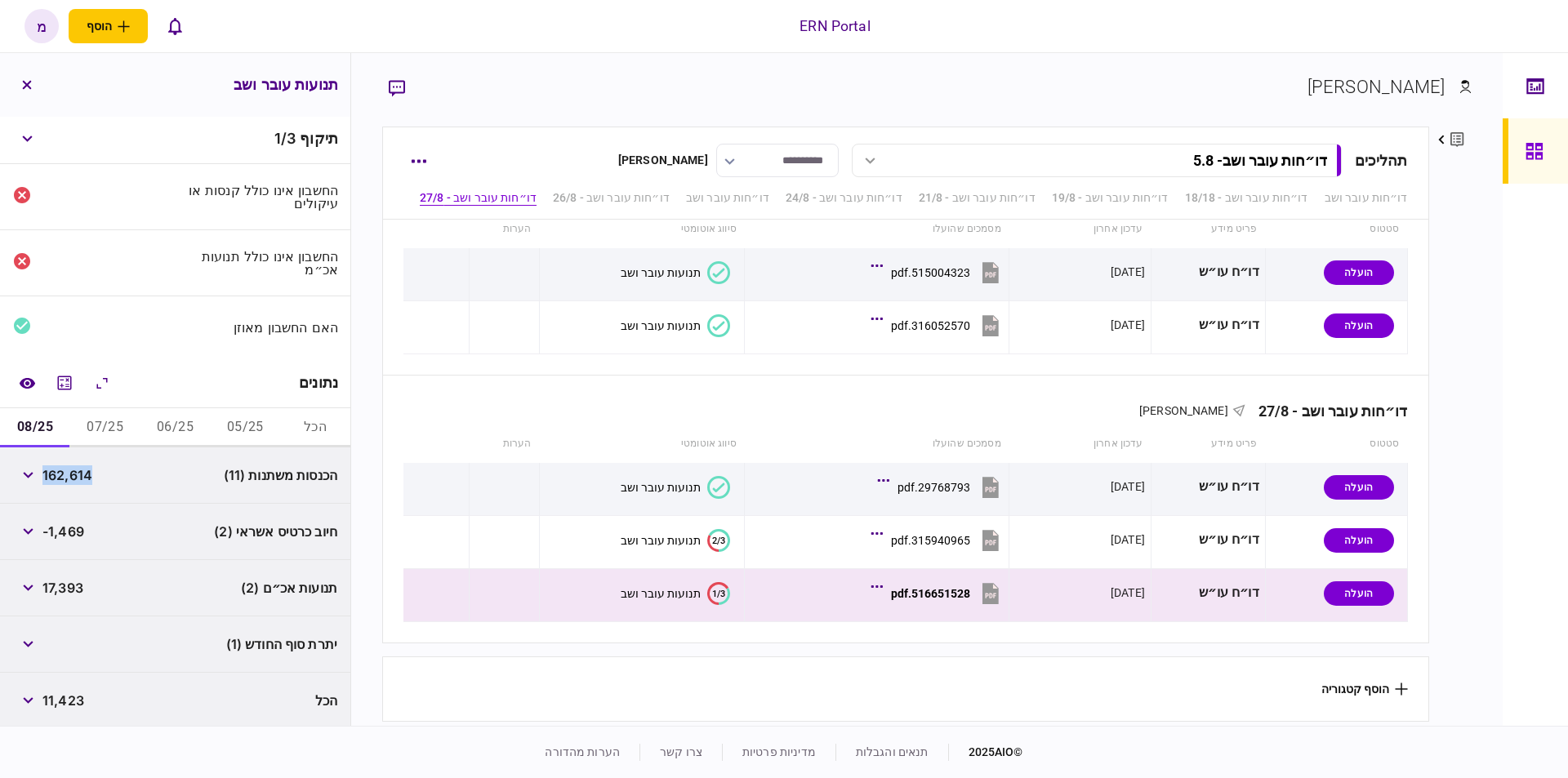
drag, startPoint x: 95, startPoint y: 476, endPoint x: 48, endPoint y: 483, distance: 47.5
click at [48, 483] on div "הכנסות משתנות (11) 162,614" at bounding box center [175, 476] width 350 height 57
copy span "162,614"
click at [103, 682] on div "הכל 11,423" at bounding box center [175, 701] width 350 height 57
click at [29, 641] on icon "button" at bounding box center [28, 644] width 10 height 7
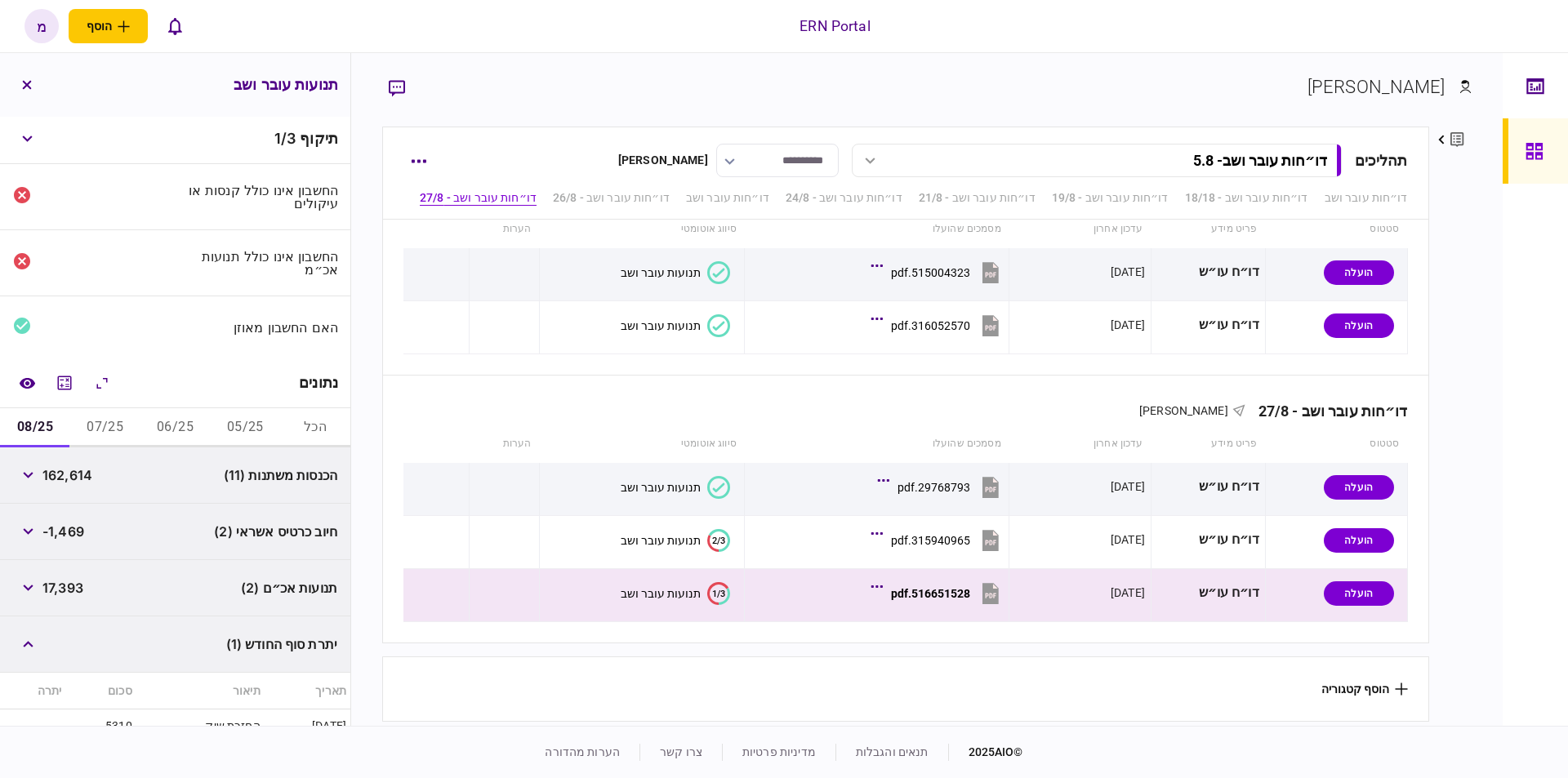
scroll to position [72, 0]
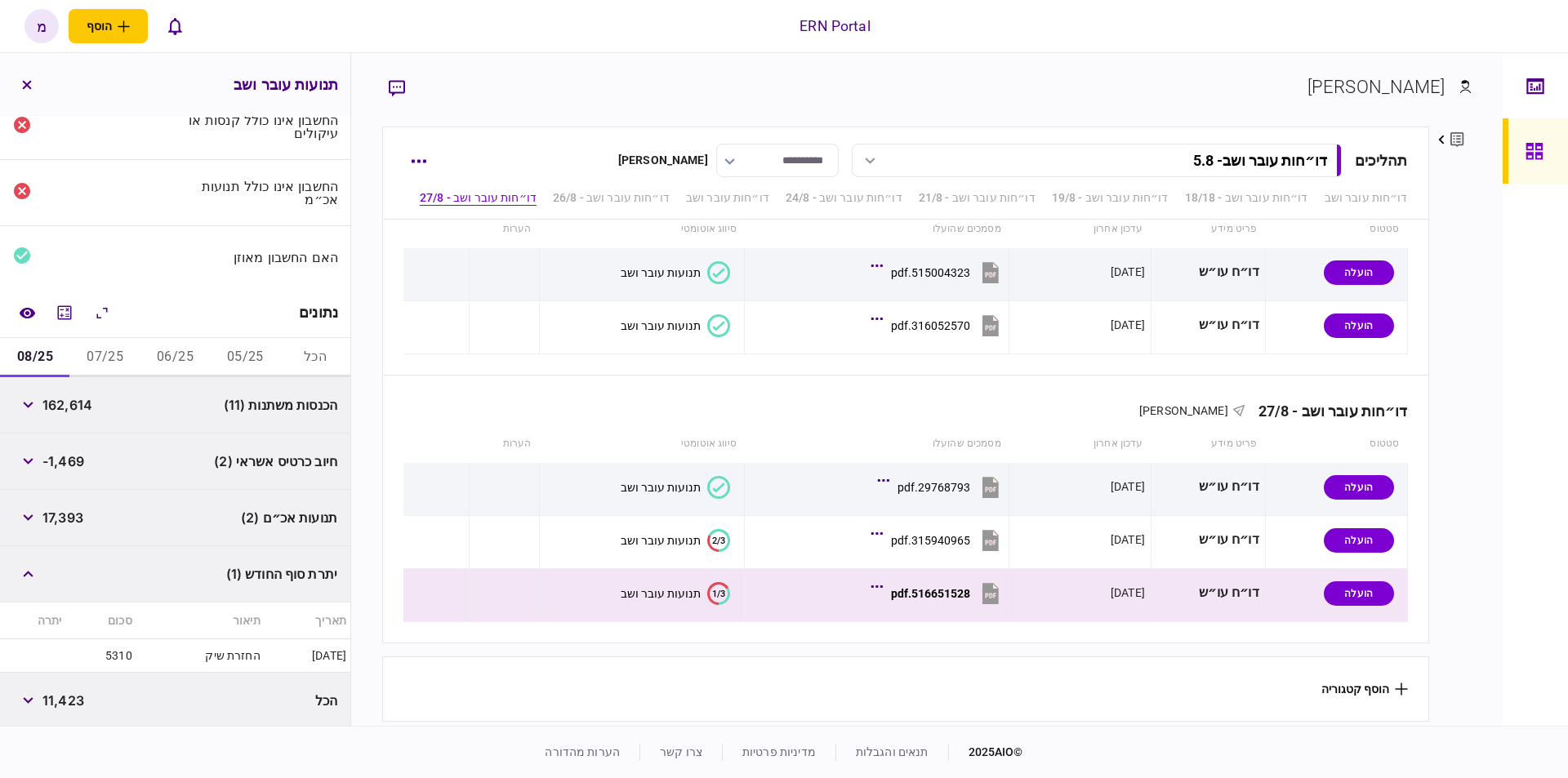
click at [607, 679] on section "הוסף קטגוריה" at bounding box center [905, 689] width 1046 height 66
